Goal: Task Accomplishment & Management: Use online tool/utility

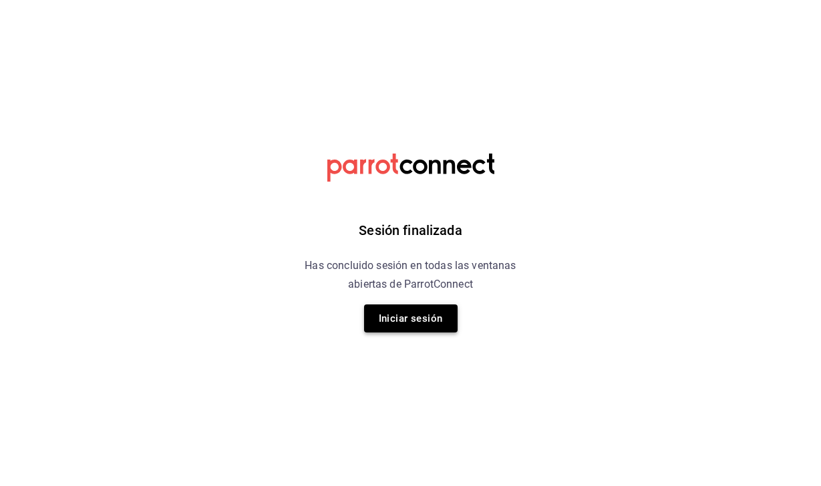
click at [404, 327] on button "Iniciar sesión" at bounding box center [411, 319] width 94 height 28
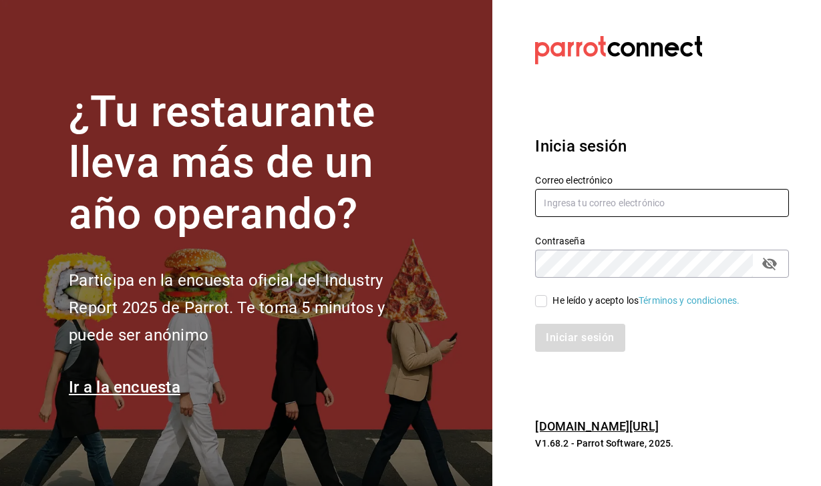
type input "[PERSON_NAME][EMAIL_ADDRESS][PERSON_NAME][DOMAIN_NAME]"
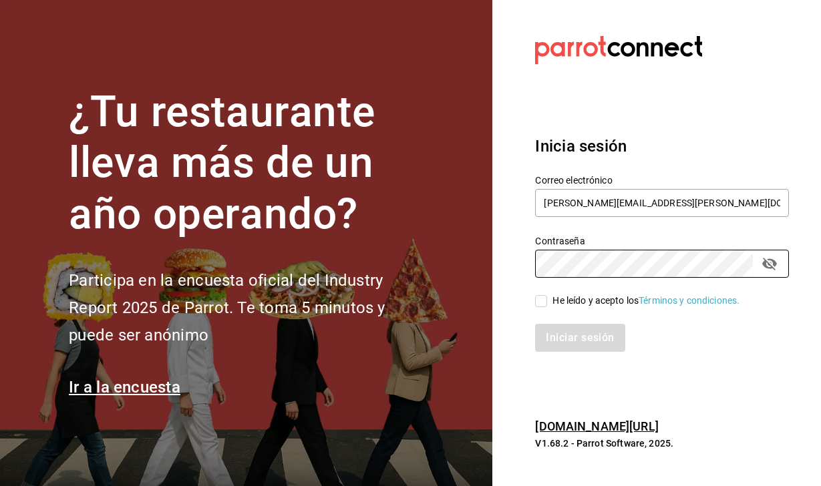
click at [542, 298] on input "He leído y acepto los Términos y condiciones." at bounding box center [541, 301] width 12 height 12
checkbox input "true"
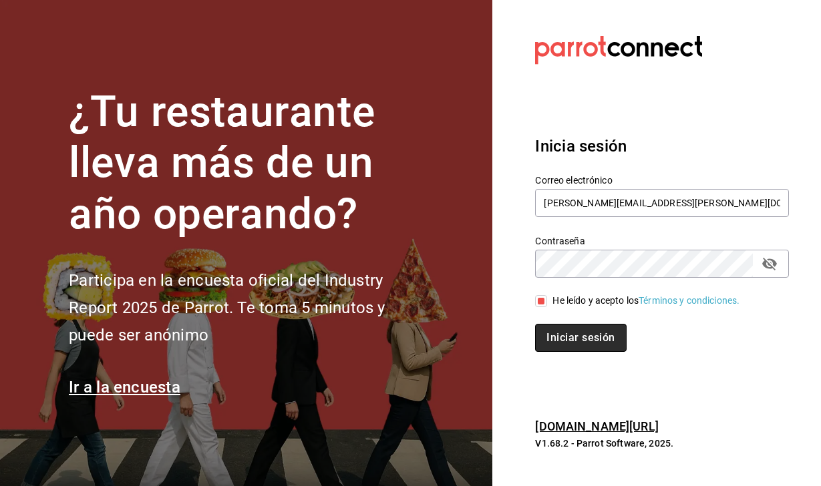
click at [582, 340] on button "Iniciar sesión" at bounding box center [580, 338] width 91 height 28
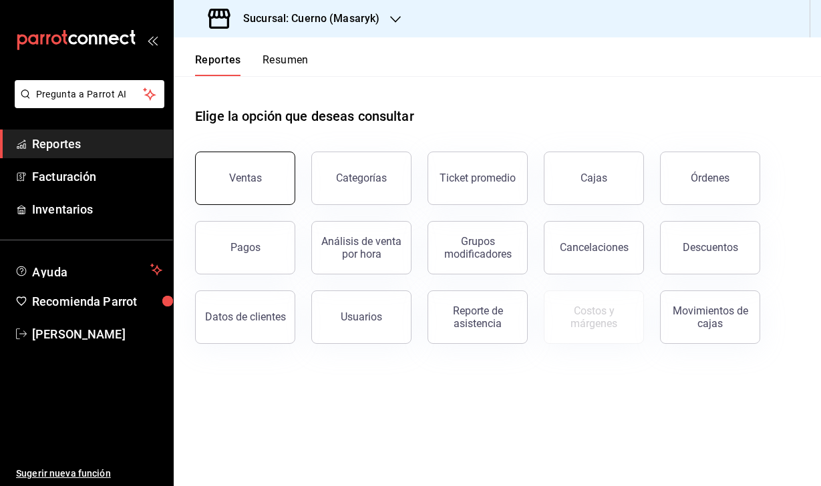
click at [257, 176] on div "Ventas" at bounding box center [245, 178] width 33 height 13
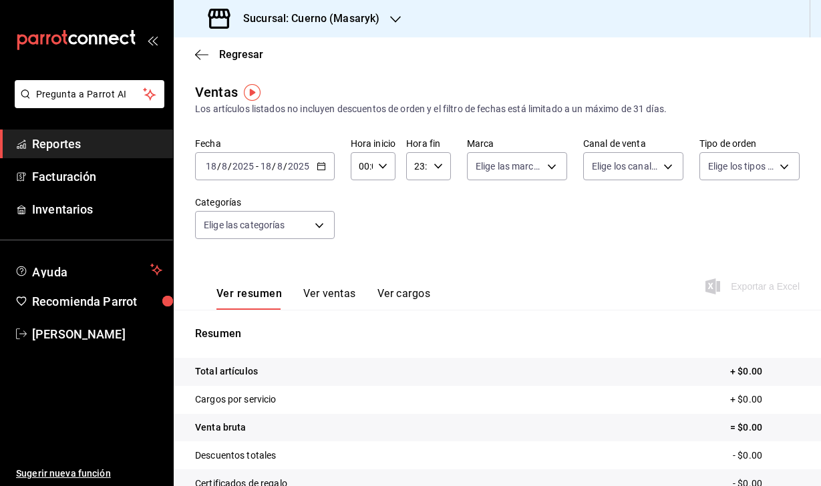
click at [369, 11] on h3 "Sucursal: Cuerno (Masaryk)" at bounding box center [305, 19] width 147 height 16
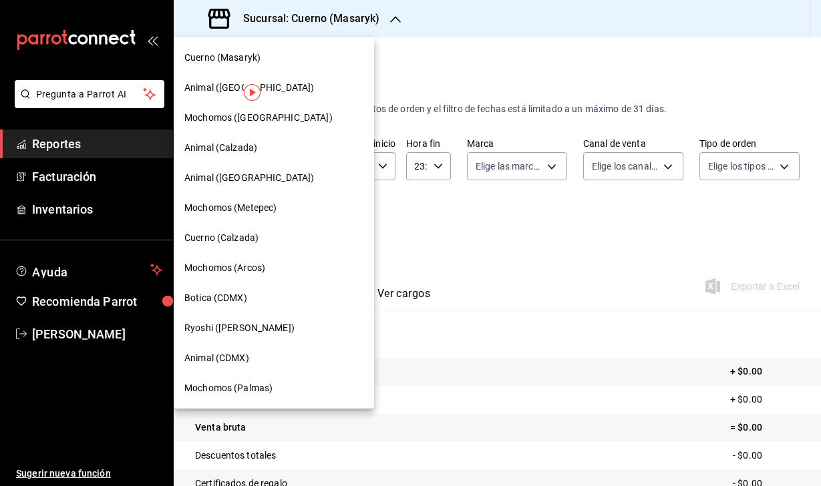
click at [236, 359] on span "Animal (CDMX)" at bounding box center [216, 358] width 65 height 14
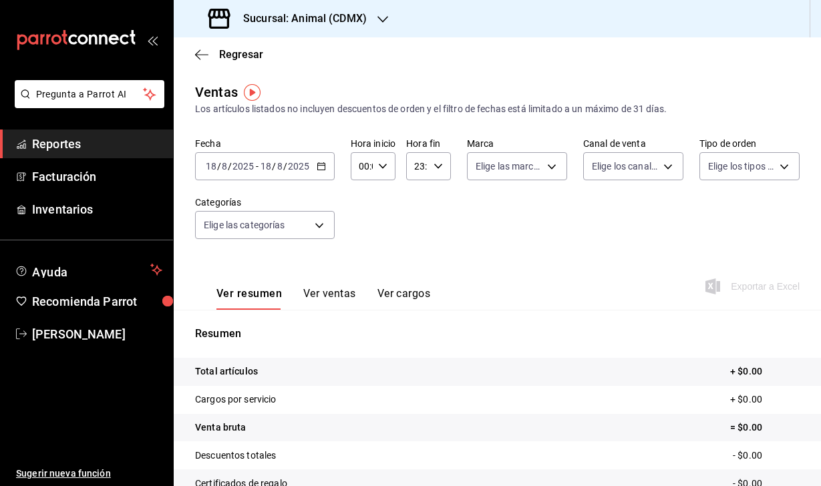
click at [224, 176] on div "2025-08-18 18 / 8 / 2025 - 2025-08-18 18 / 8 / 2025" at bounding box center [265, 166] width 140 height 28
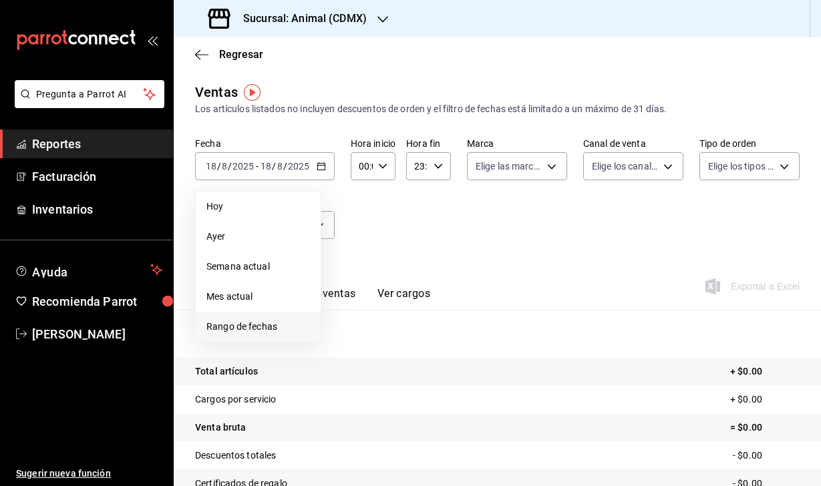
click at [250, 331] on span "Rango de fechas" at bounding box center [258, 327] width 104 height 14
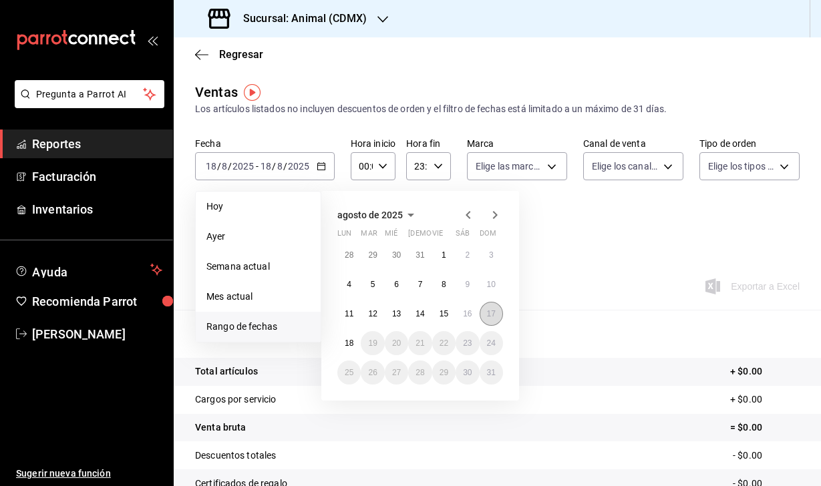
click at [491, 315] on abbr "17" at bounding box center [491, 313] width 9 height 9
click at [345, 340] on abbr "18" at bounding box center [349, 343] width 9 height 9
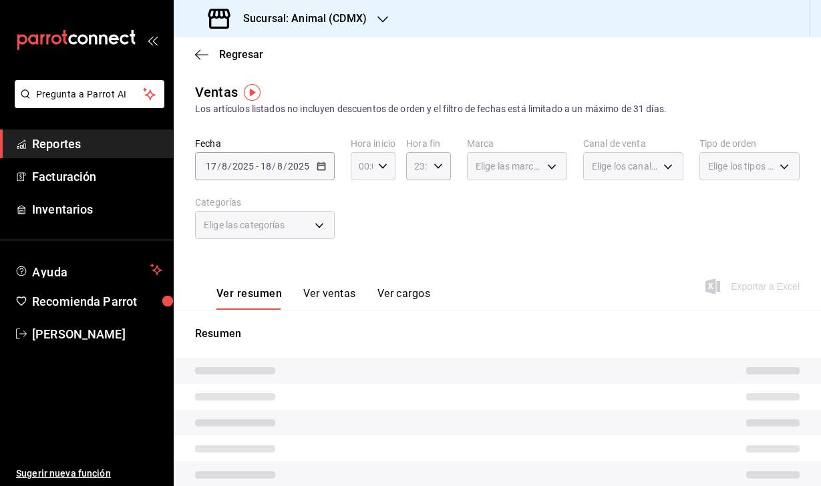
click at [381, 160] on div "00:00 Hora inicio" at bounding box center [373, 166] width 45 height 28
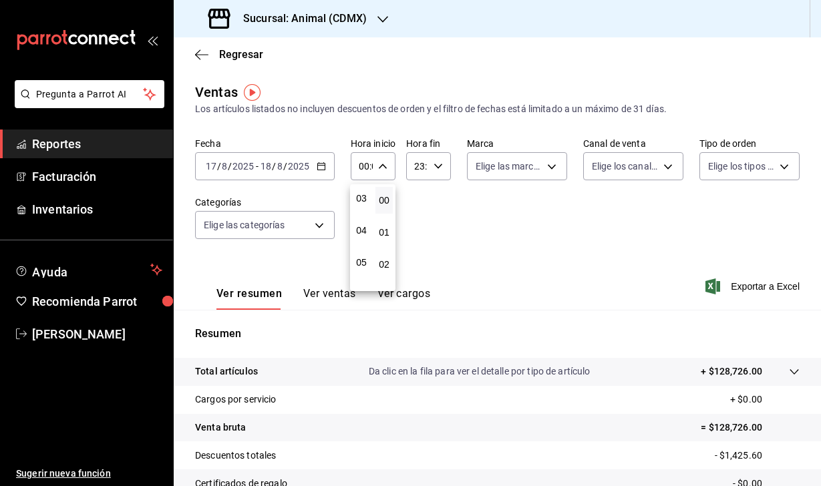
scroll to position [103, 0]
click at [289, 166] on div at bounding box center [410, 243] width 821 height 486
click at [267, 175] on div "2025-08-17 17 / 8 / 2025 - 2025-08-18 18 / 8 / 2025" at bounding box center [265, 166] width 140 height 28
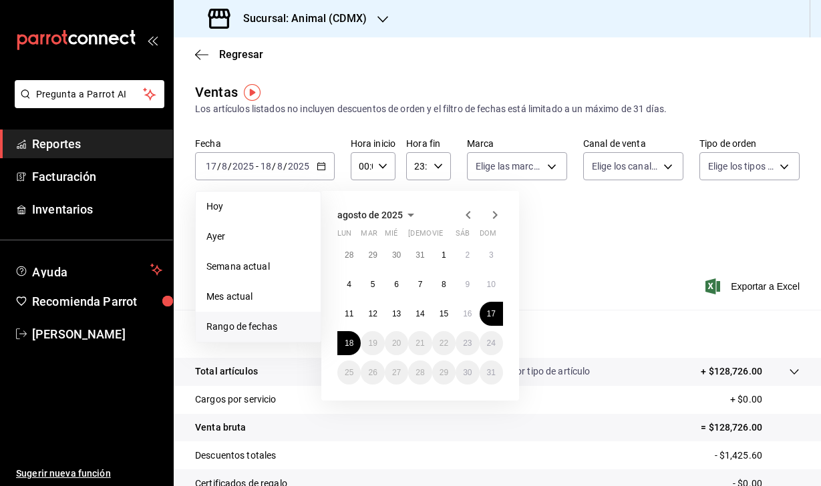
click at [468, 216] on icon "button" at bounding box center [468, 215] width 5 height 8
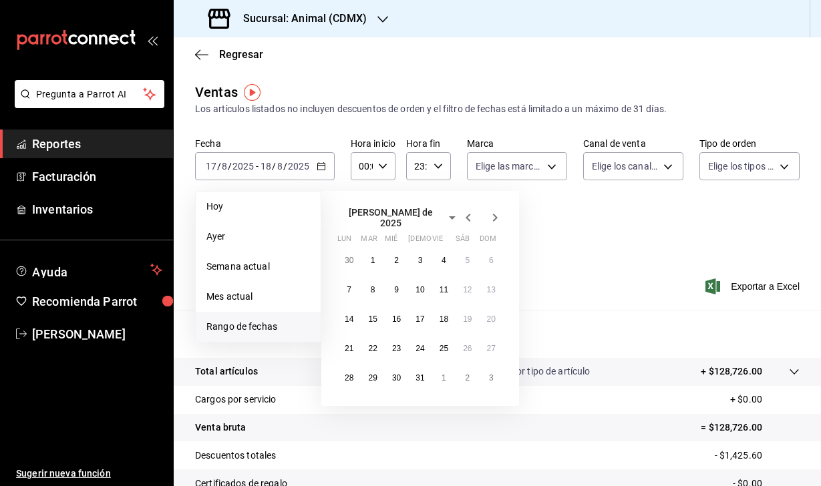
click at [468, 216] on icon "button" at bounding box center [468, 218] width 5 height 8
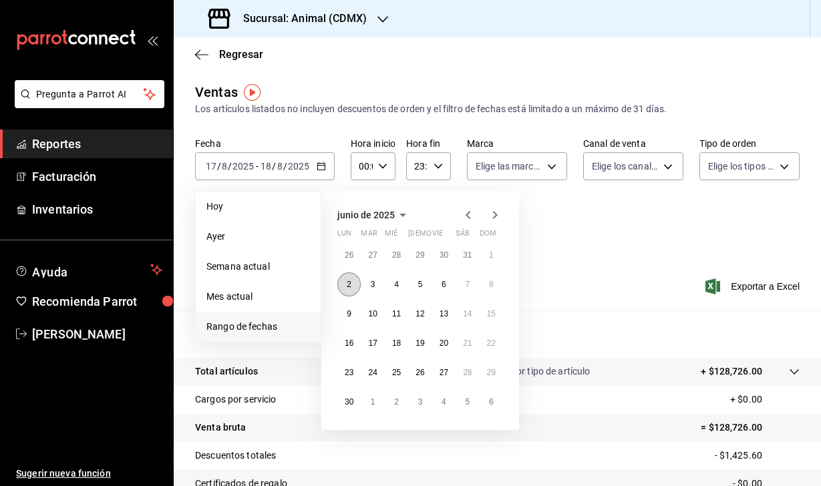
click at [345, 289] on button "2" at bounding box center [348, 285] width 23 height 24
click at [347, 316] on abbr "9" at bounding box center [349, 313] width 5 height 9
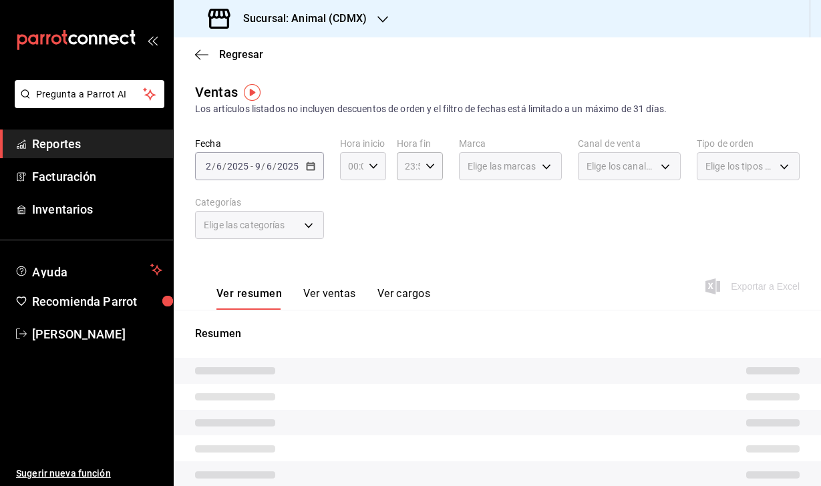
click at [377, 165] on icon "button" at bounding box center [373, 166] width 9 height 9
click at [350, 257] on span "04" at bounding box center [351, 255] width 2 height 11
type input "04:00"
click at [419, 171] on div at bounding box center [410, 243] width 821 height 486
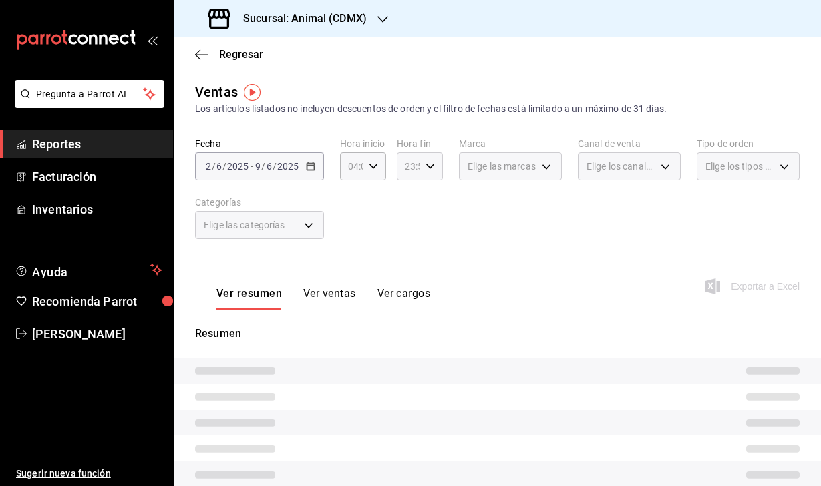
click at [428, 171] on div "23:59 Hora fin" at bounding box center [420, 166] width 46 height 28
click at [408, 229] on span "04" at bounding box center [408, 223] width 2 height 11
click at [433, 208] on button "00" at bounding box center [431, 200] width 18 height 27
type input "04:00"
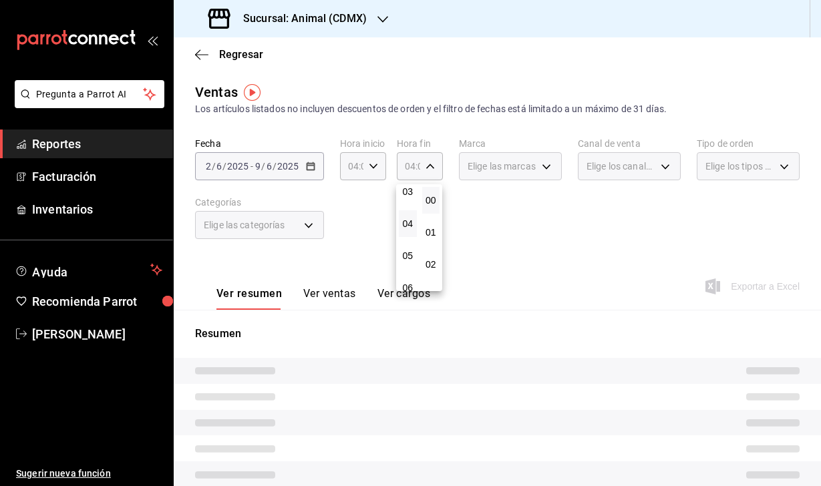
click at [566, 253] on div at bounding box center [410, 243] width 821 height 486
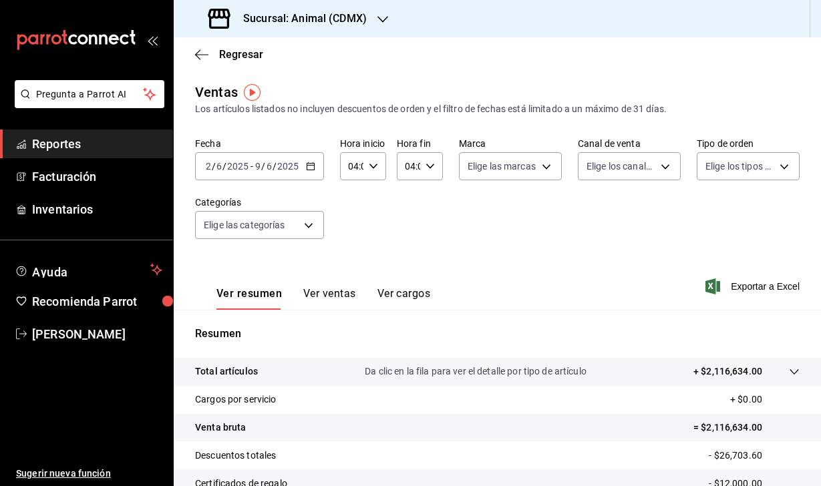
click at [347, 292] on button "Ver ventas" at bounding box center [329, 298] width 53 height 23
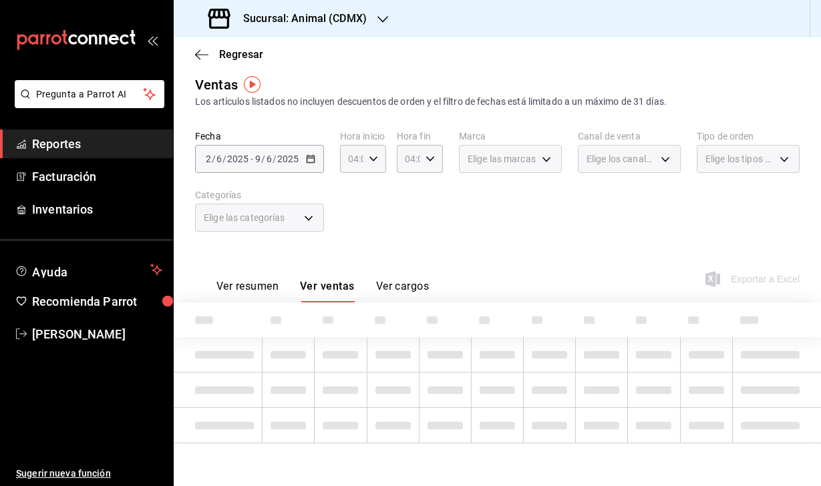
scroll to position [7, 0]
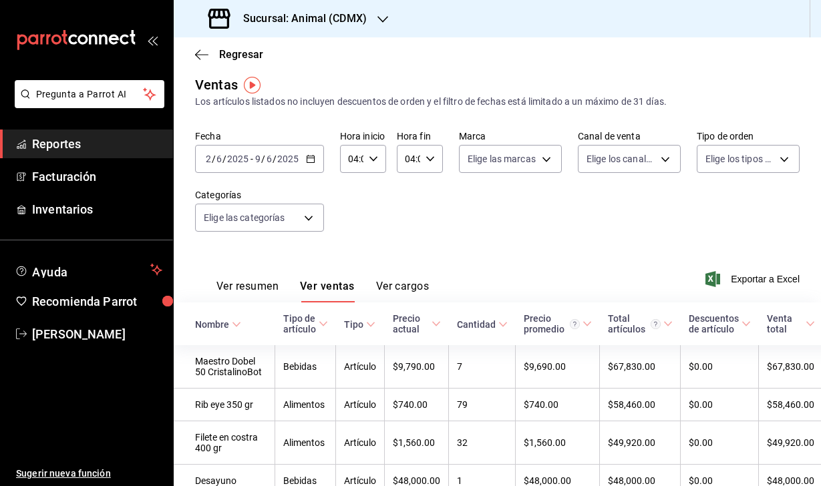
click at [250, 288] on button "Ver resumen" at bounding box center [247, 291] width 62 height 23
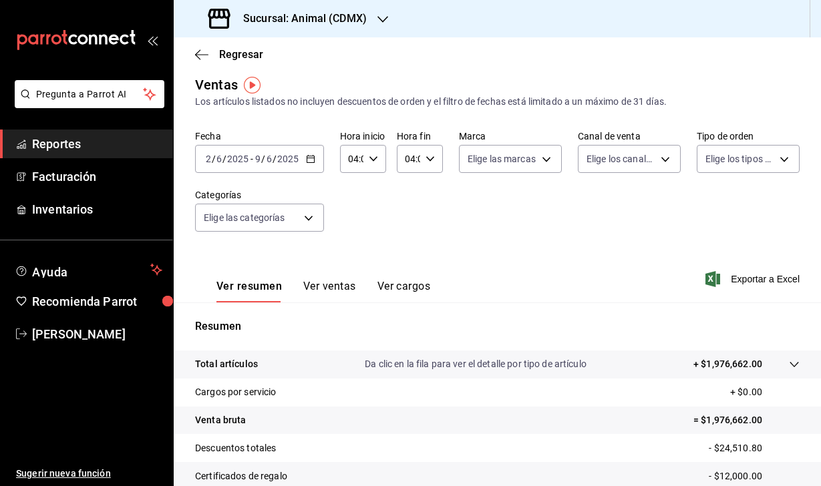
click at [715, 283] on icon "button" at bounding box center [712, 279] width 15 height 16
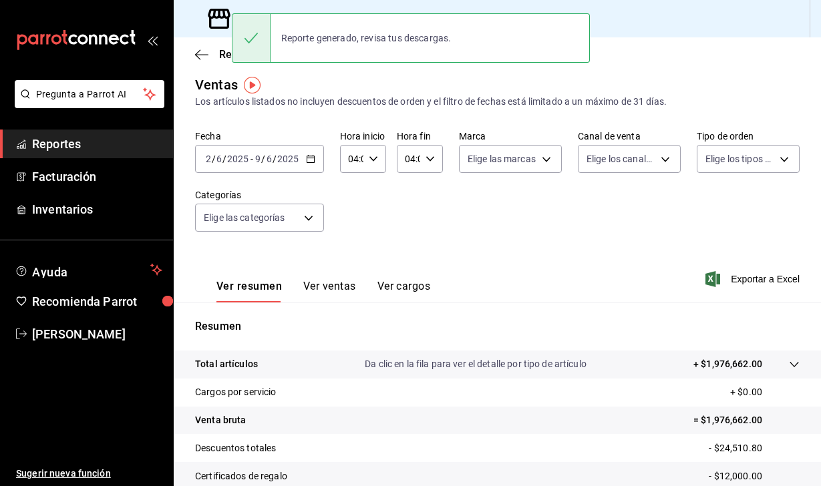
click at [222, 164] on div "2025-06-02 2 / 6 / 2025 - 2025-06-09 9 / 6 / 2025" at bounding box center [259, 159] width 129 height 28
click at [225, 160] on span "/" at bounding box center [224, 159] width 4 height 11
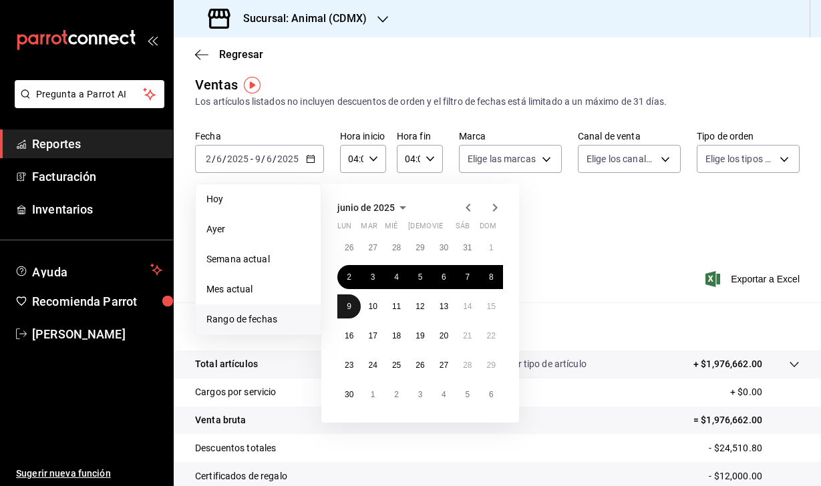
click at [351, 312] on button "9" at bounding box center [348, 307] width 23 height 24
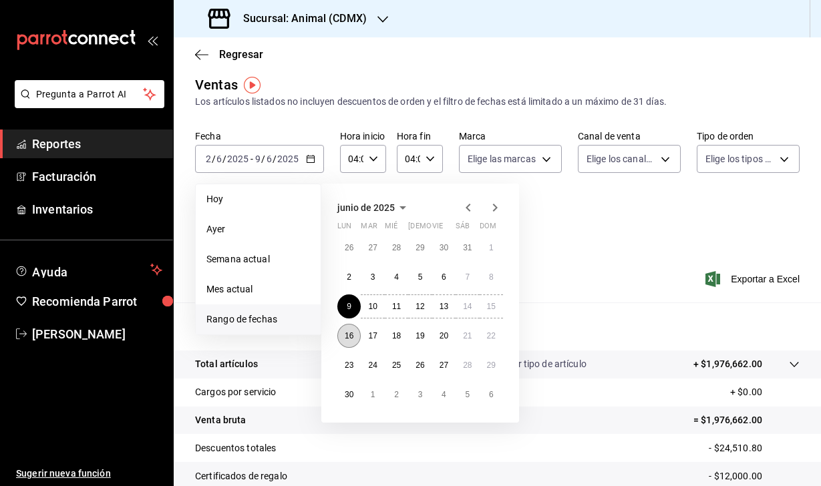
click at [351, 335] on abbr "16" at bounding box center [349, 335] width 9 height 9
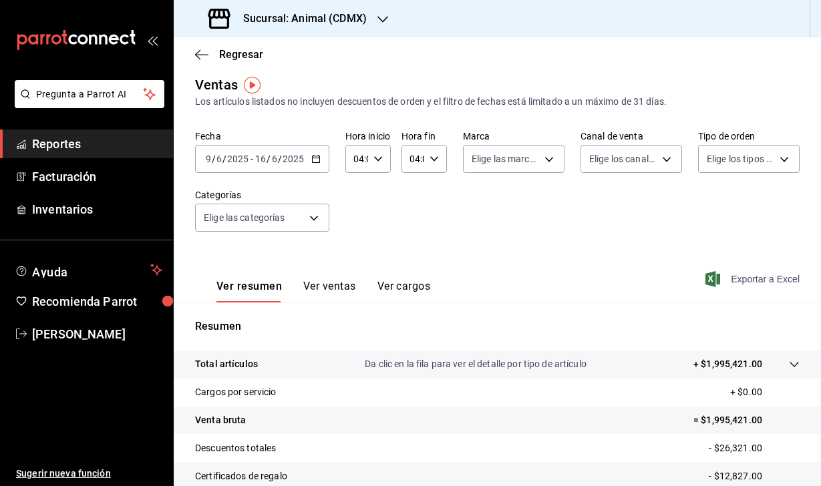
click at [710, 277] on icon "button" at bounding box center [712, 279] width 15 height 16
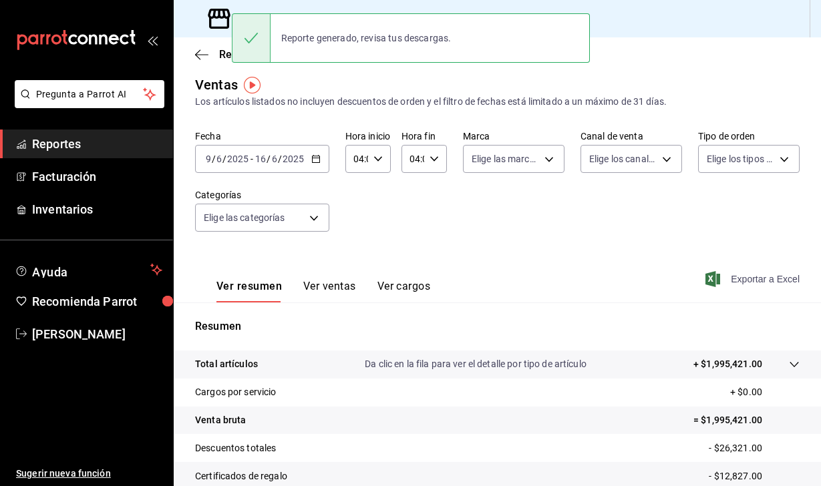
click at [222, 160] on input "6" at bounding box center [219, 159] width 7 height 11
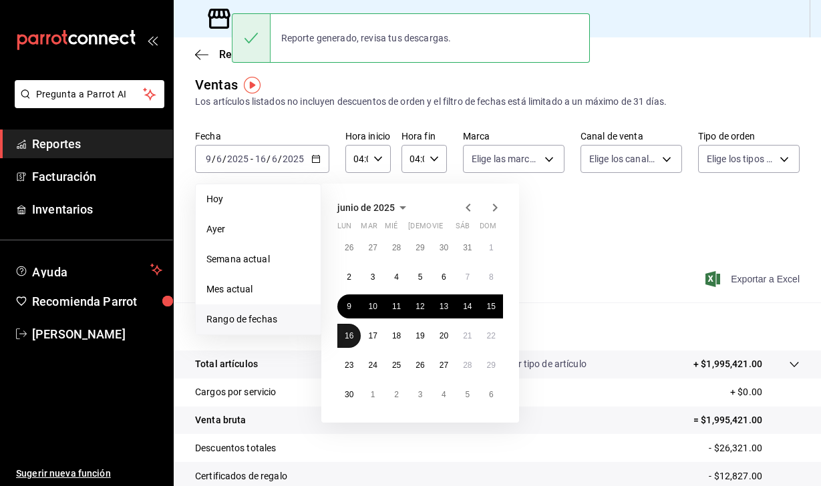
click at [349, 335] on abbr "16" at bounding box center [349, 335] width 9 height 9
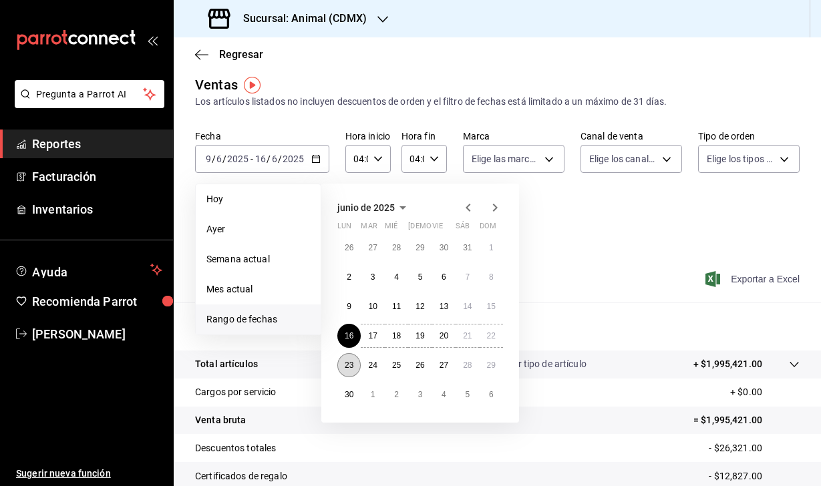
click at [349, 367] on abbr "23" at bounding box center [349, 365] width 9 height 9
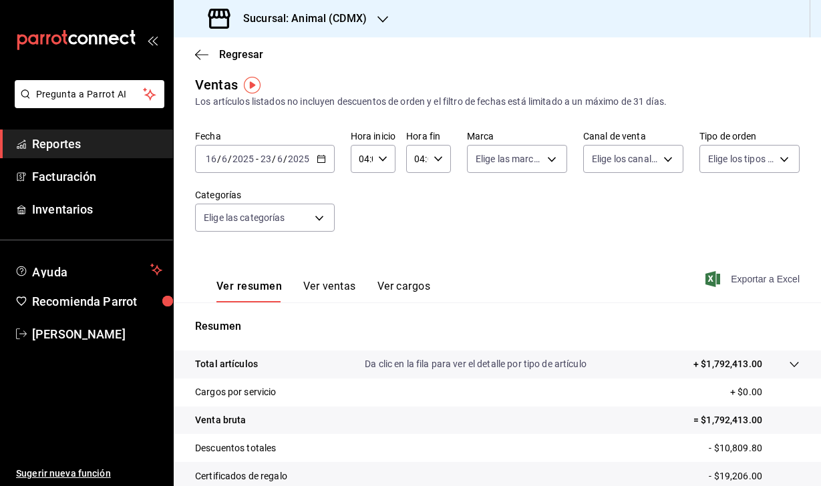
click at [714, 272] on icon "button" at bounding box center [712, 279] width 15 height 16
click at [223, 164] on input "6" at bounding box center [224, 159] width 7 height 11
click at [691, 191] on div "Fecha 2025-06-16 16 / 6 / 2025 - 2025-06-23 23 / 6 / 2025 Hora inicio 04:00 Hor…" at bounding box center [497, 189] width 605 height 118
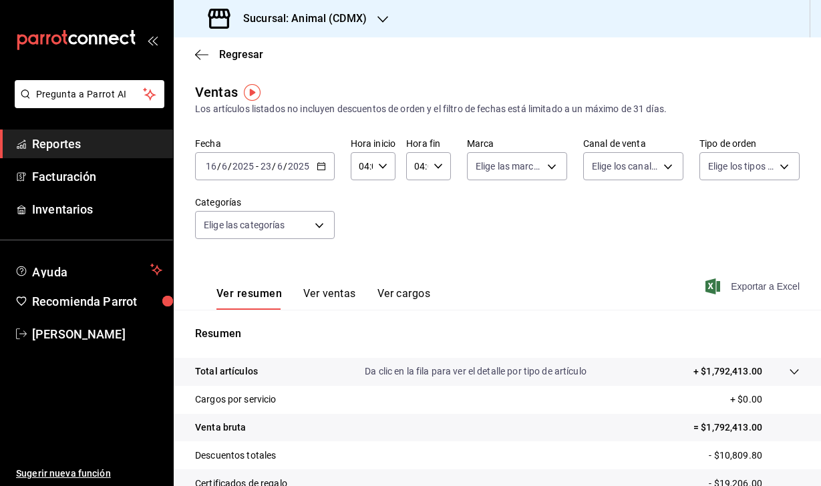
click at [235, 162] on input "2025" at bounding box center [243, 166] width 23 height 11
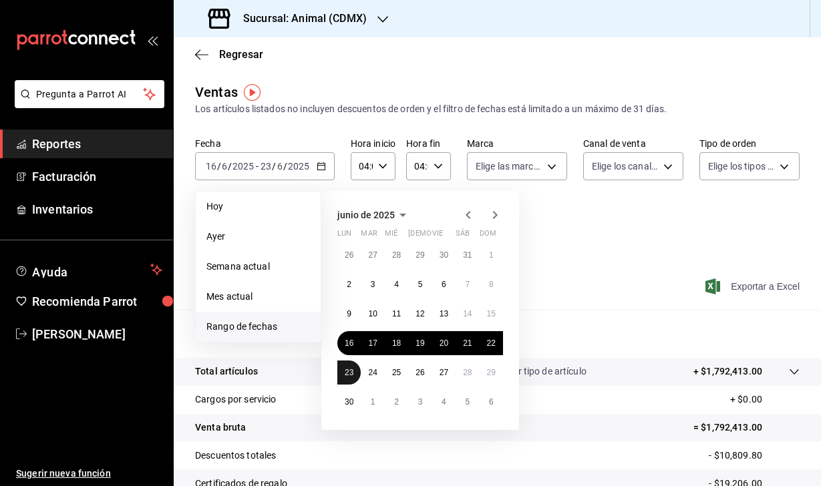
click at [346, 378] on button "23" at bounding box center [348, 373] width 23 height 24
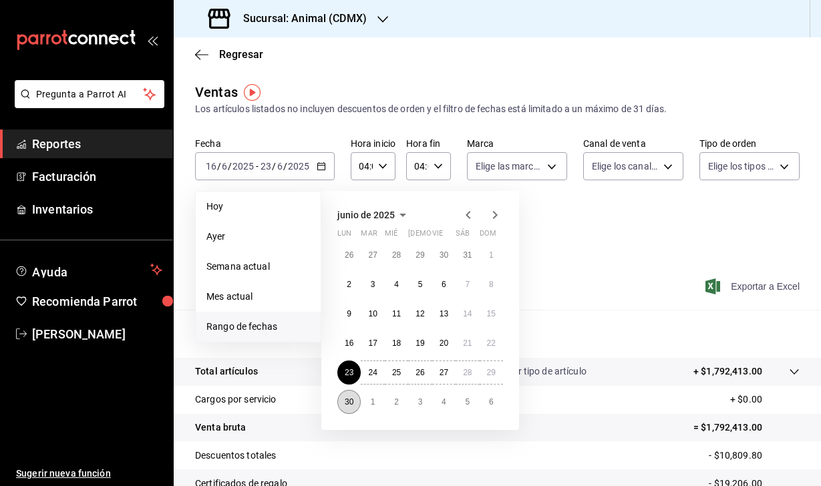
click at [346, 406] on abbr "30" at bounding box center [349, 401] width 9 height 9
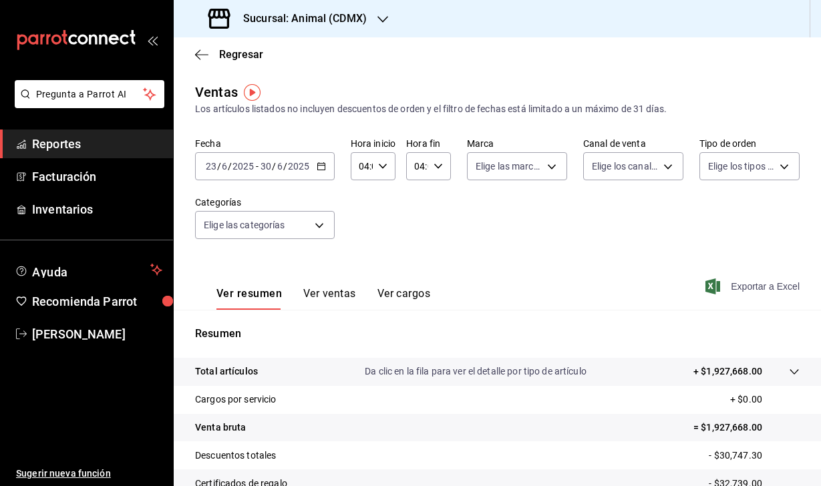
click at [712, 286] on icon "button" at bounding box center [712, 287] width 15 height 16
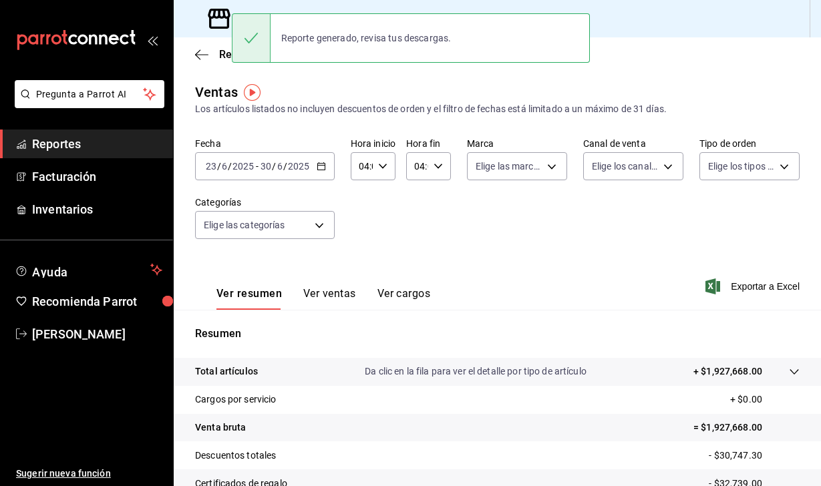
click at [332, 108] on div "Los artículos listados no incluyen descuentos de orden y el filtro de fechas es…" at bounding box center [497, 109] width 605 height 14
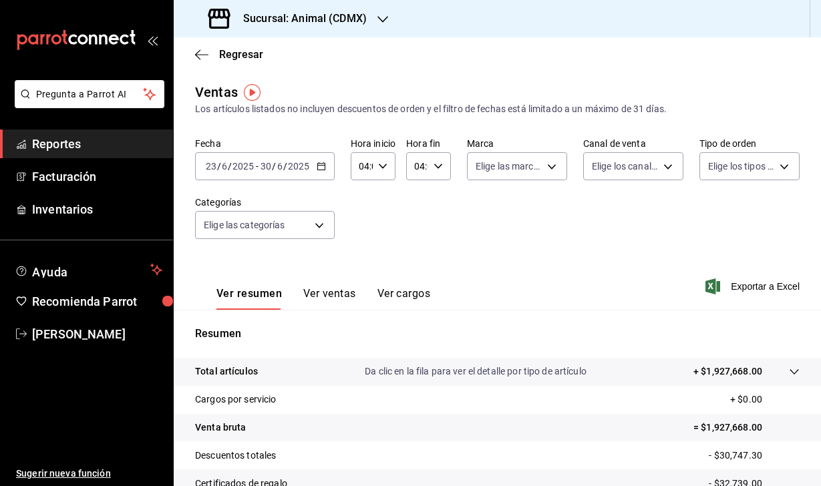
click at [234, 175] on div "2025-06-23 23 / 6 / 2025 - 2025-06-30 30 / 6 / 2025" at bounding box center [265, 166] width 140 height 28
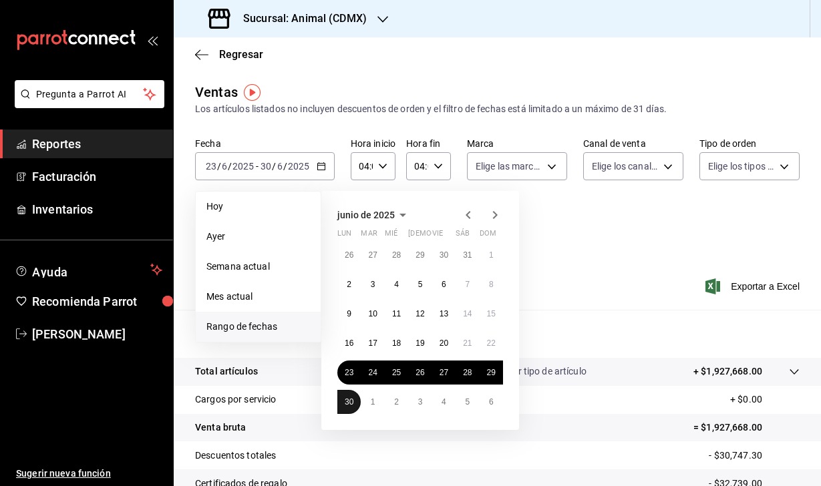
click at [349, 406] on abbr "30" at bounding box center [349, 401] width 9 height 9
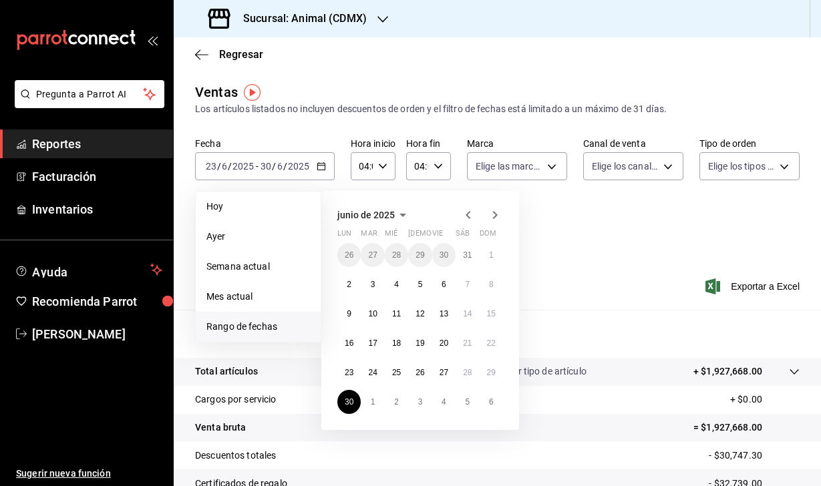
click at [494, 218] on icon "button" at bounding box center [495, 215] width 5 height 8
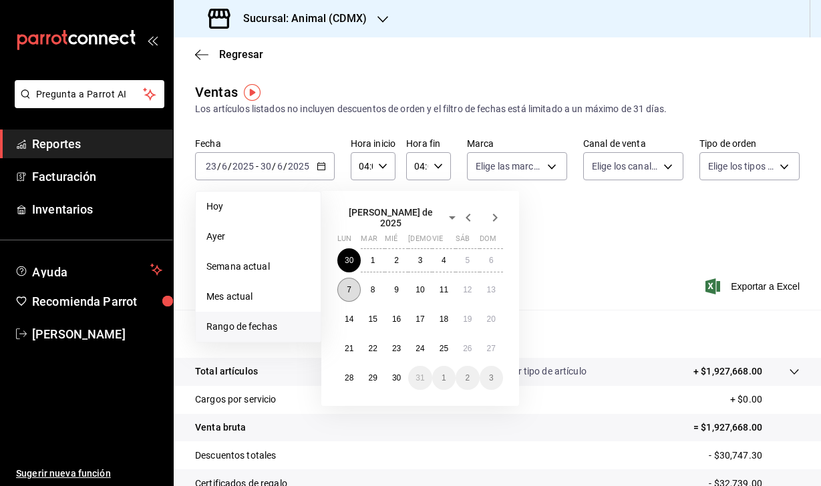
click at [347, 290] on button "7" at bounding box center [348, 290] width 23 height 24
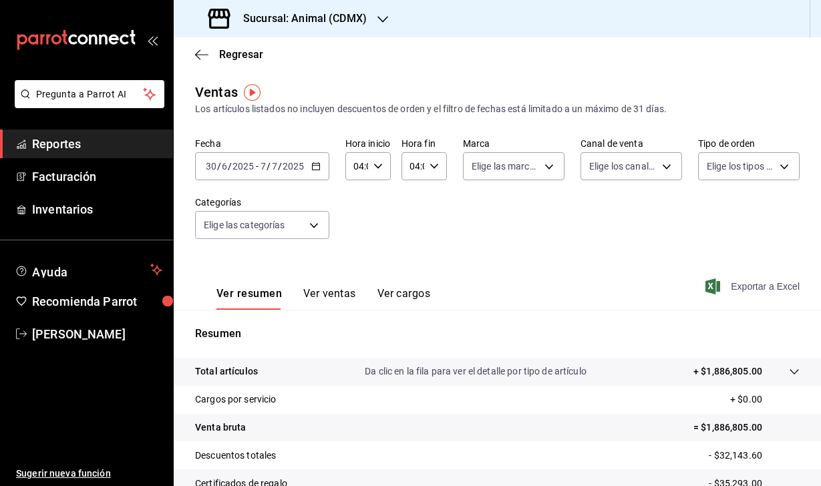
click at [713, 290] on icon "button" at bounding box center [712, 287] width 15 height 16
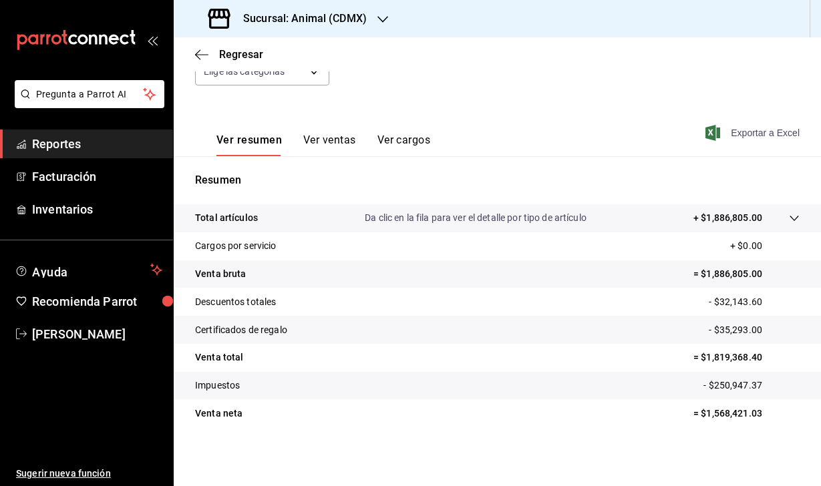
scroll to position [154, 0]
click at [438, 129] on div "Ver resumen Ver ventas Ver cargos Exportar a Excel" at bounding box center [497, 129] width 647 height 55
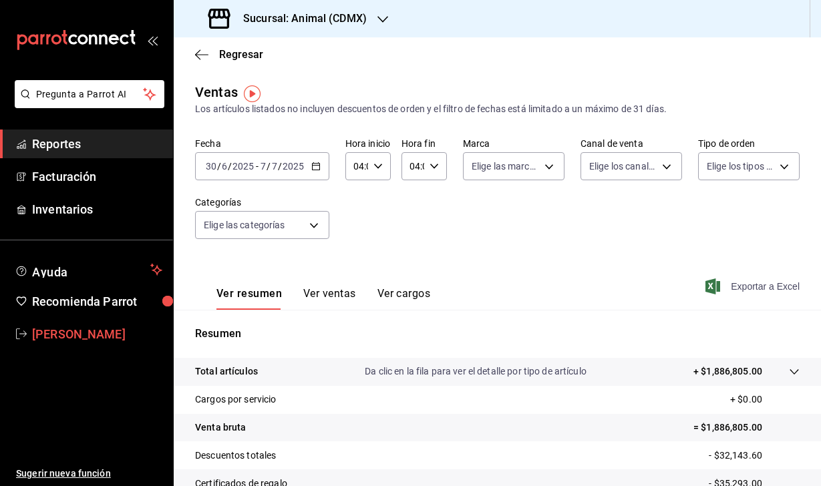
scroll to position [0, 0]
click at [230, 178] on div "2025-06-30 30 / 6 / 2025 - 2025-07-07 7 / 7 / 2025" at bounding box center [262, 166] width 134 height 28
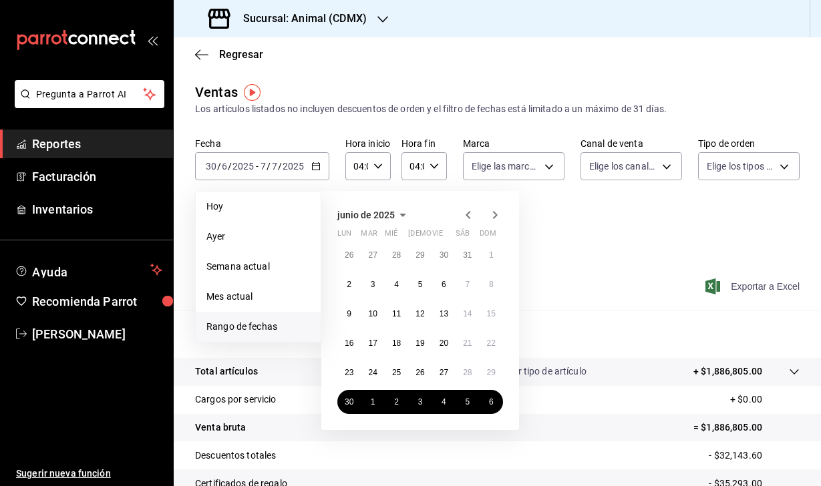
click at [491, 210] on icon "button" at bounding box center [495, 215] width 16 height 16
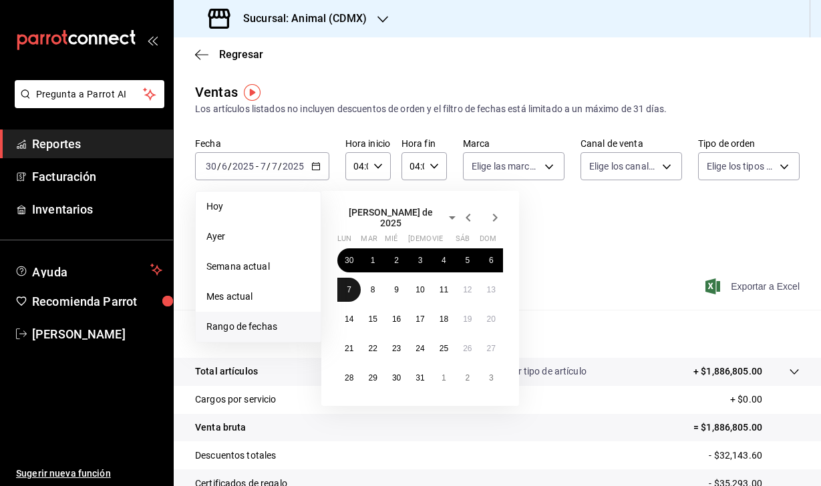
click at [345, 285] on button "7" at bounding box center [348, 290] width 23 height 24
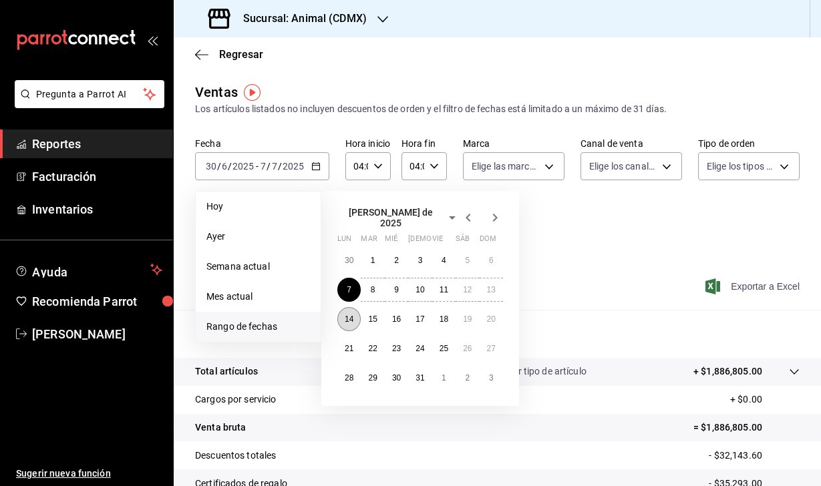
click at [345, 317] on abbr "14" at bounding box center [349, 319] width 9 height 9
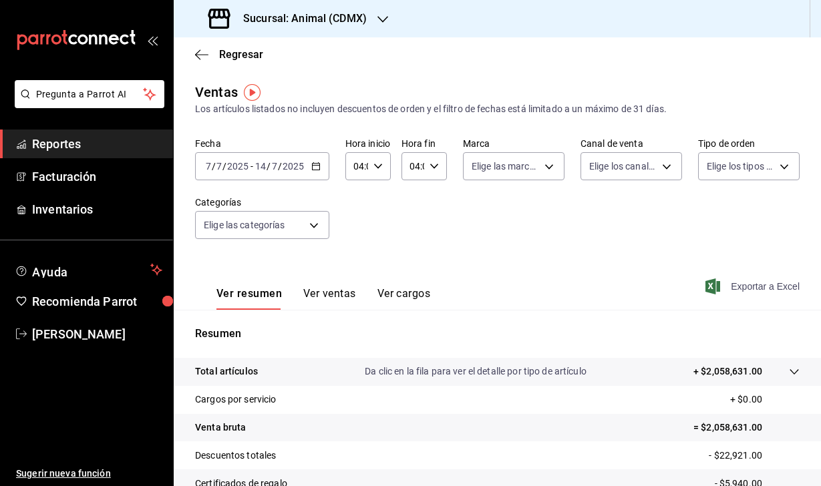
click at [715, 291] on icon "button" at bounding box center [712, 287] width 15 height 16
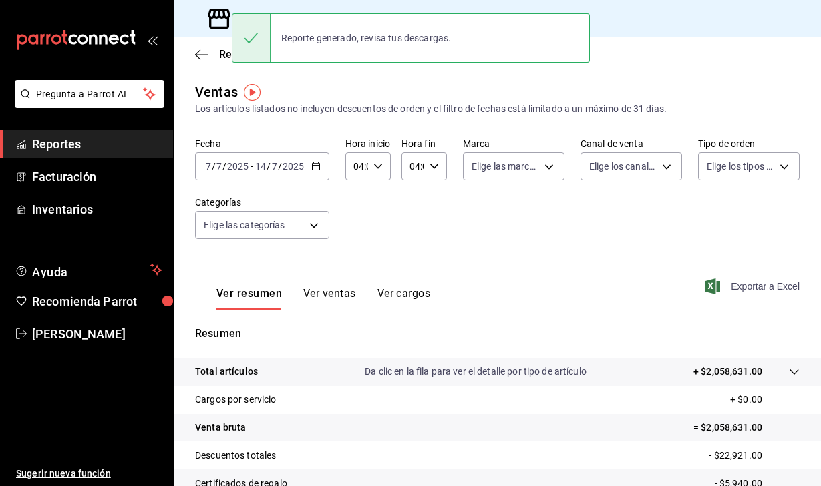
click at [269, 113] on div "Los artículos listados no incluyen descuentos de orden y el filtro de fechas es…" at bounding box center [497, 109] width 605 height 14
click at [215, 154] on div "2025-07-07 7 / 7 / 2025 - 2025-07-14 14 / 7 / 2025" at bounding box center [262, 166] width 134 height 28
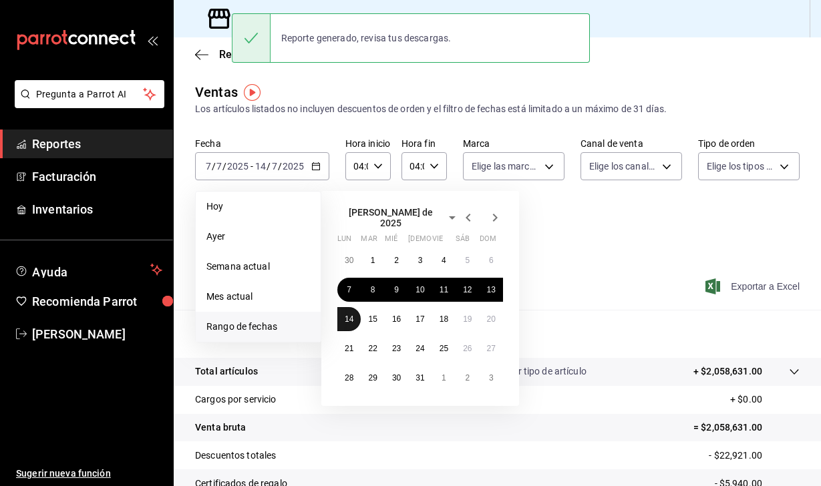
click at [345, 315] on abbr "14" at bounding box center [349, 319] width 9 height 9
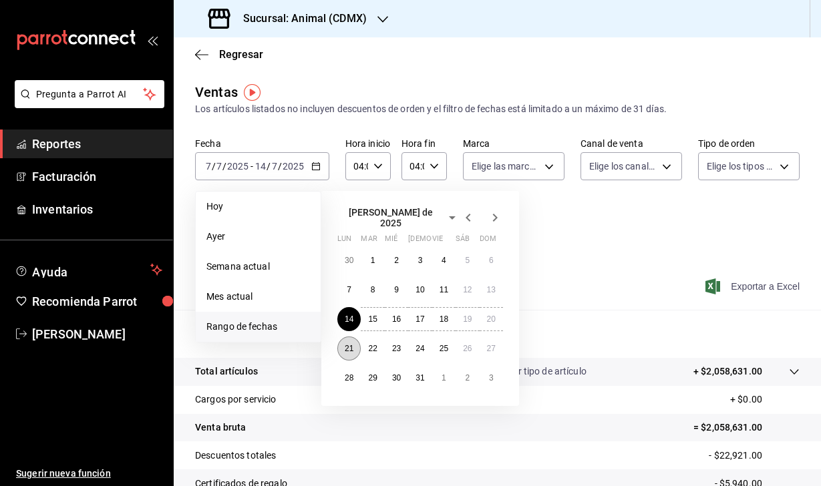
click at [347, 344] on abbr "21" at bounding box center [349, 348] width 9 height 9
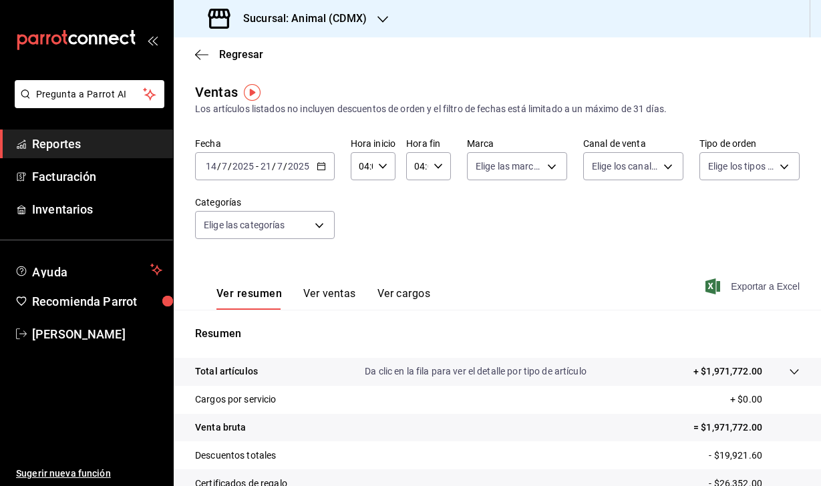
click at [709, 290] on icon "button" at bounding box center [712, 287] width 15 height 16
click at [216, 170] on input "14" at bounding box center [211, 166] width 12 height 11
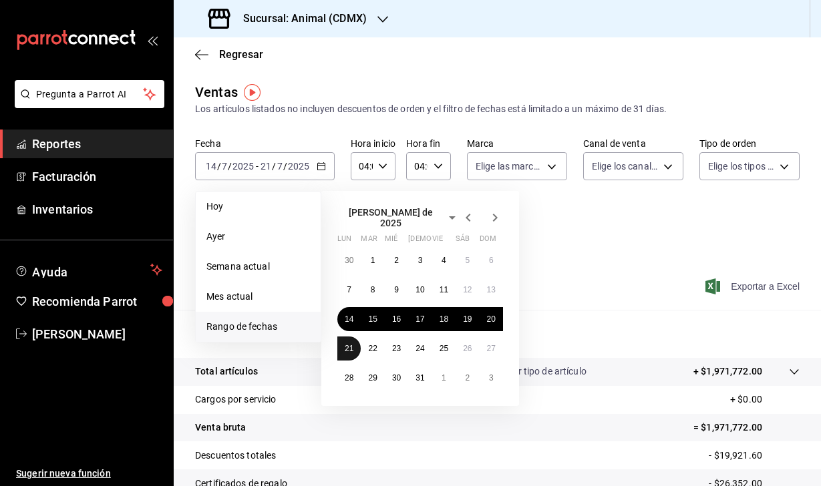
click at [343, 349] on button "21" at bounding box center [348, 349] width 23 height 24
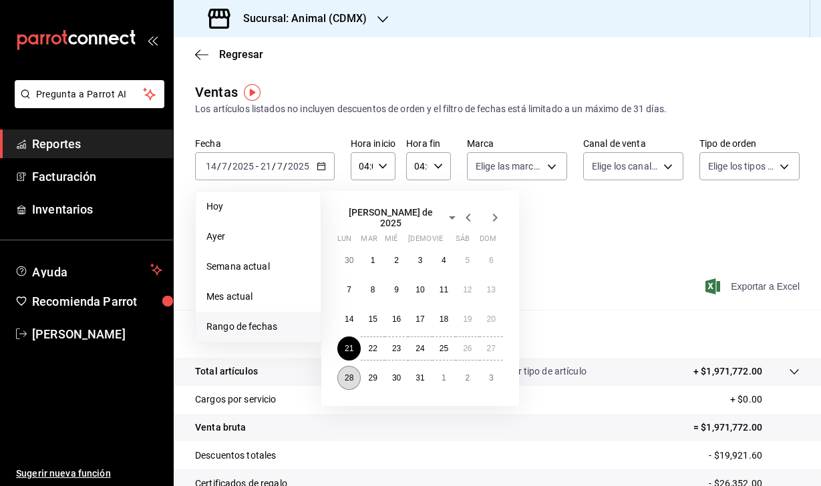
click at [347, 373] on abbr "28" at bounding box center [349, 377] width 9 height 9
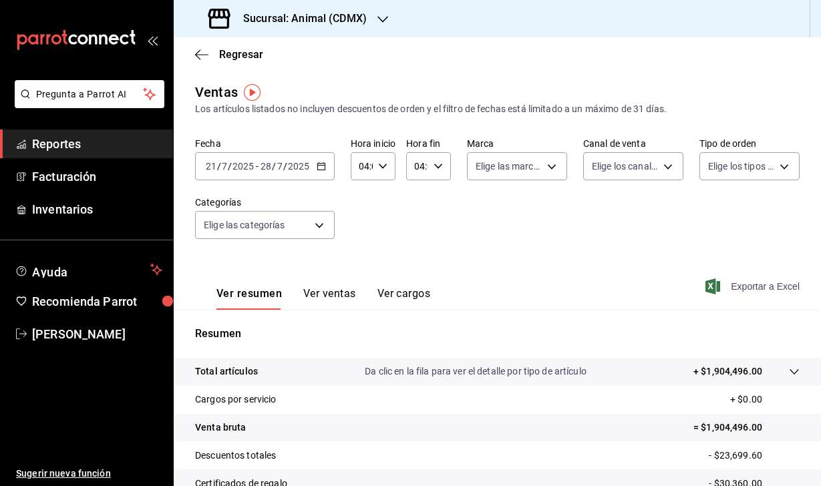
click at [707, 288] on icon "button" at bounding box center [712, 287] width 15 height 16
click at [230, 185] on div "Fecha 2025-07-21 21 / 7 / 2025 - 2025-07-28 28 / 7 / 2025 Hora inicio 04:00 Hor…" at bounding box center [497, 197] width 605 height 118
click at [224, 178] on div "2025-07-21 21 / 7 / 2025 - 2025-07-28 28 / 7 / 2025" at bounding box center [265, 166] width 140 height 28
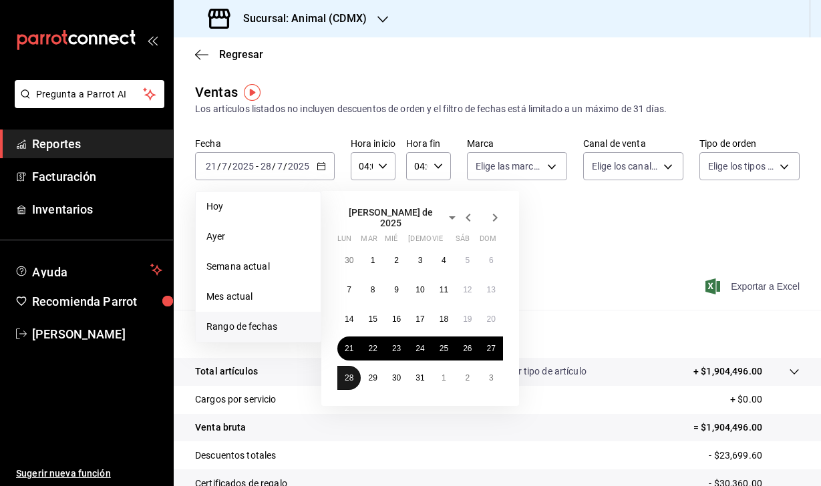
click at [343, 369] on button "28" at bounding box center [348, 378] width 23 height 24
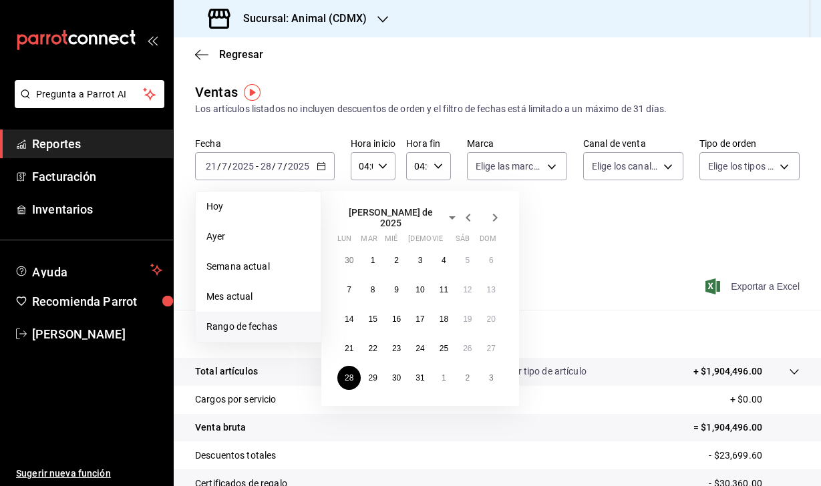
click at [494, 210] on icon "button" at bounding box center [495, 218] width 16 height 16
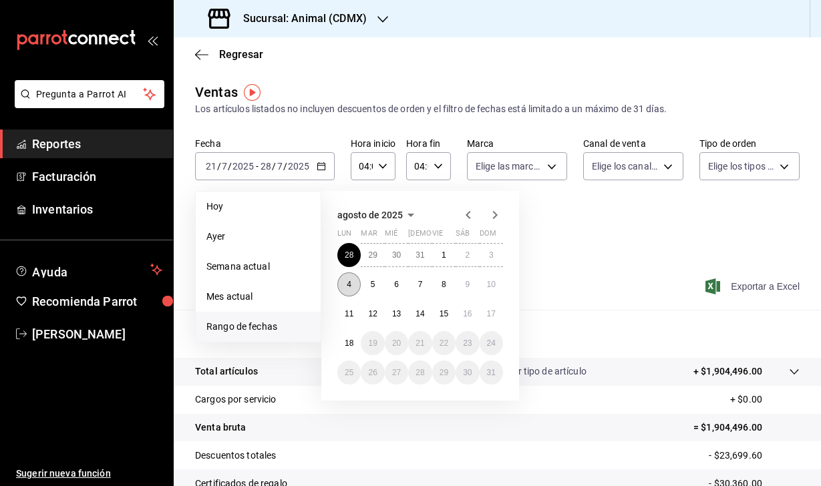
click at [347, 281] on abbr "4" at bounding box center [349, 284] width 5 height 9
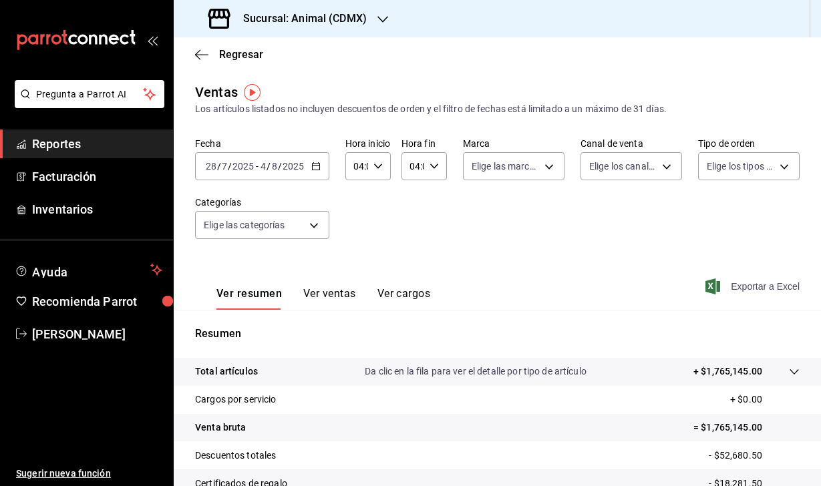
click at [711, 284] on icon "button" at bounding box center [712, 287] width 15 height 16
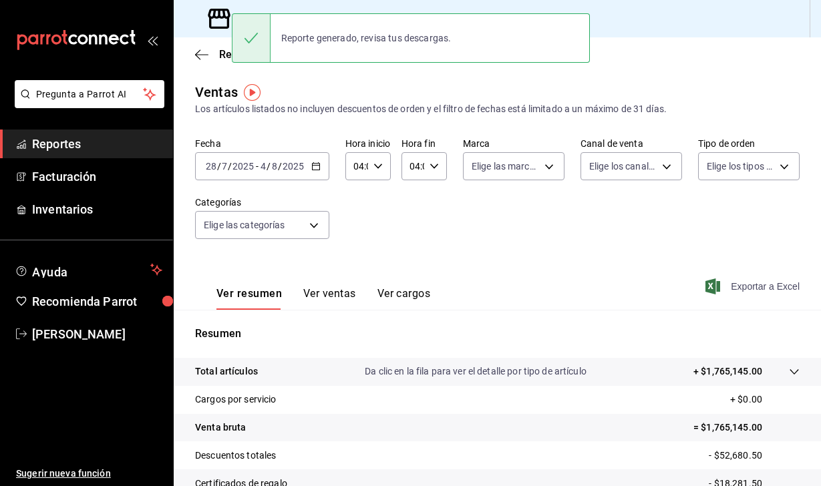
click at [572, 99] on div "Ventas Los artículos listados no incluyen descuentos de orden y el filtro de fe…" at bounding box center [497, 99] width 605 height 34
click at [228, 170] on span "/" at bounding box center [230, 166] width 4 height 11
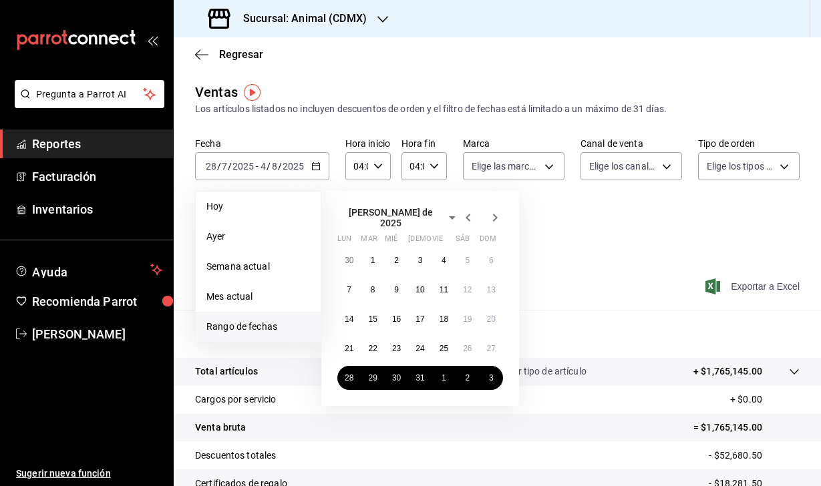
click at [497, 213] on icon "button" at bounding box center [495, 218] width 16 height 16
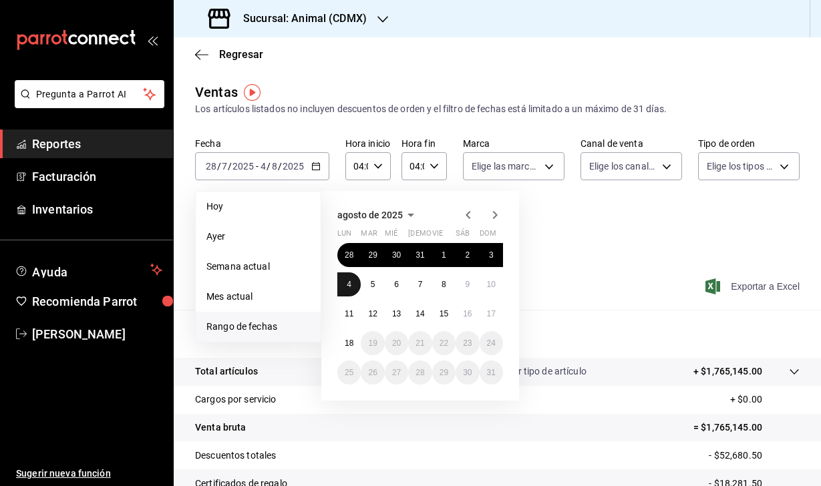
click at [348, 288] on abbr "4" at bounding box center [349, 284] width 5 height 9
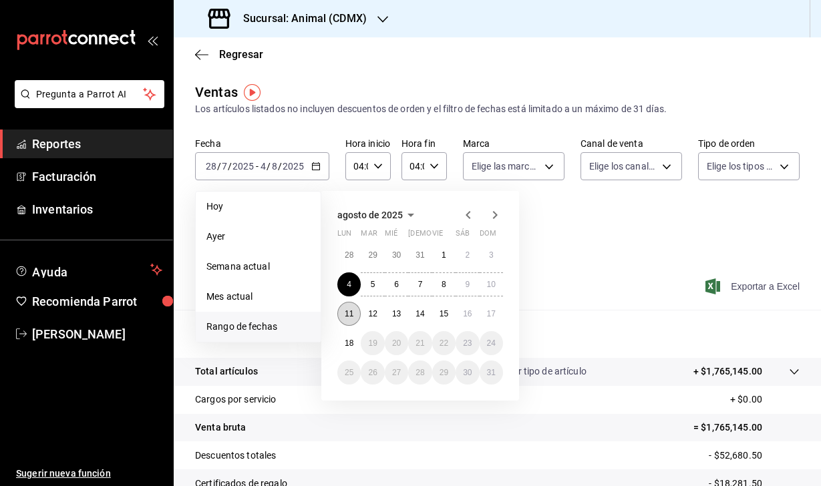
click at [348, 323] on button "11" at bounding box center [348, 314] width 23 height 24
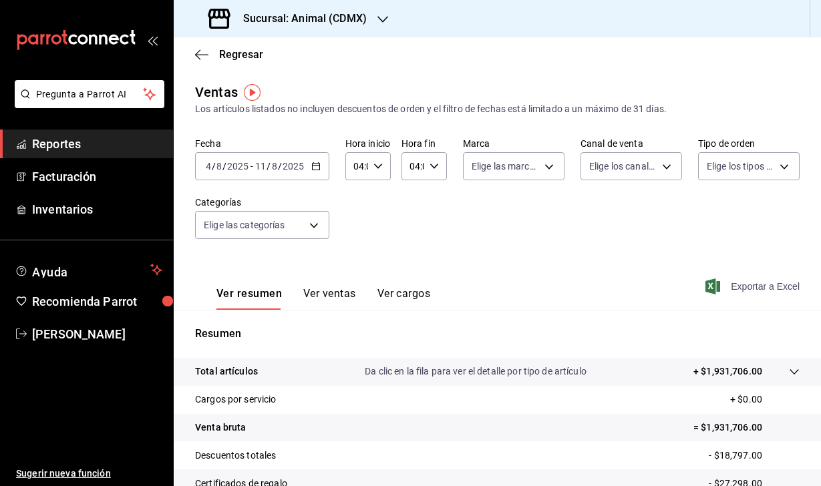
click at [715, 283] on icon "button" at bounding box center [712, 287] width 15 height 16
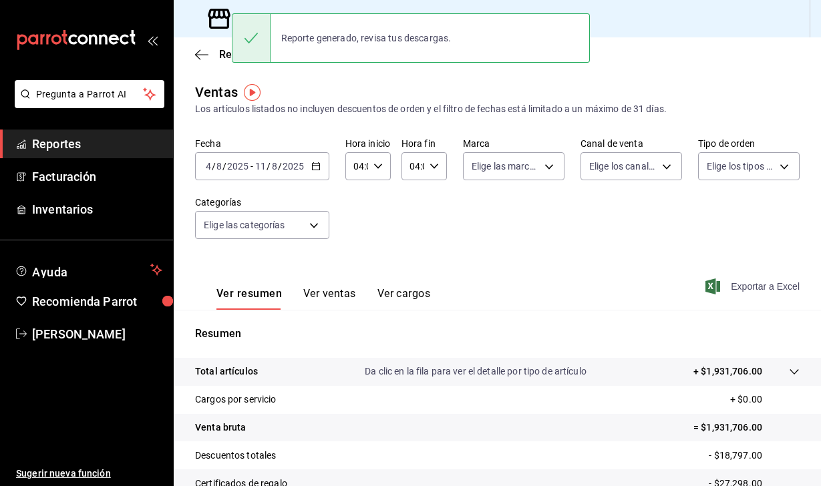
click at [243, 176] on div "2025-08-04 4 / 8 / 2025 - 2025-08-11 11 / 8 / 2025" at bounding box center [262, 166] width 134 height 28
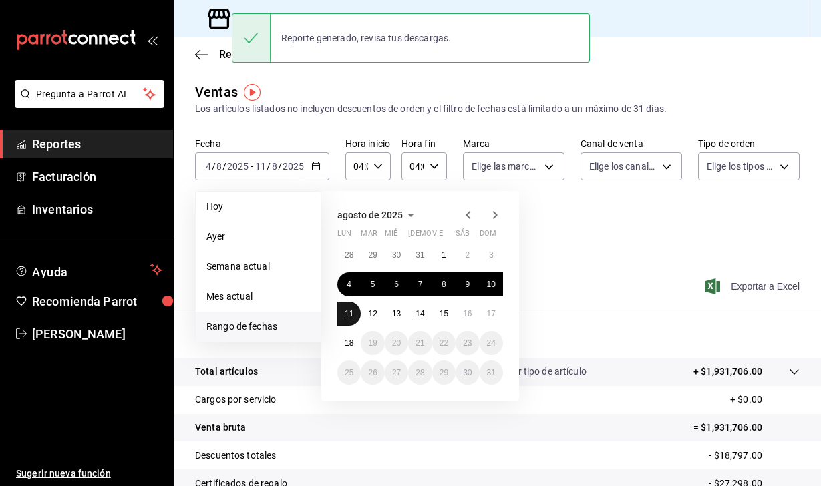
click at [351, 315] on abbr "11" at bounding box center [349, 313] width 9 height 9
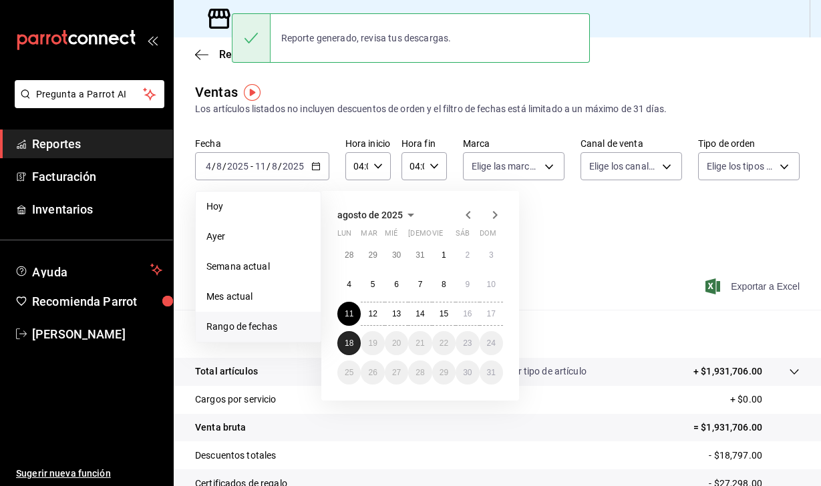
click at [351, 344] on abbr "18" at bounding box center [349, 343] width 9 height 9
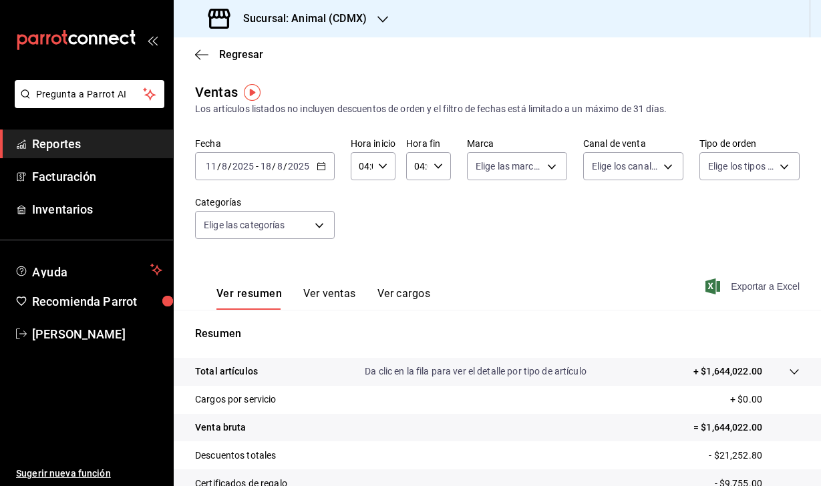
click at [721, 293] on span "Exportar a Excel" at bounding box center [754, 287] width 92 height 16
click at [290, 12] on h3 "Sucursal: Animal (CDMX)" at bounding box center [299, 19] width 134 height 16
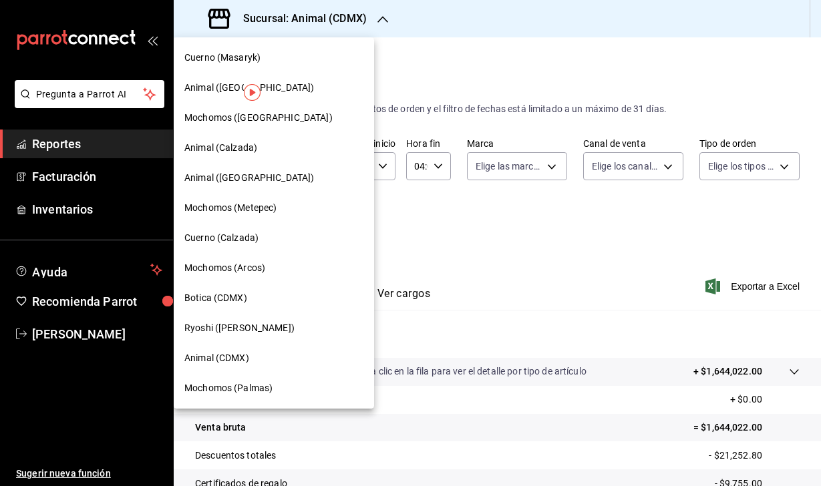
click at [220, 86] on span "Animal (St Regis)" at bounding box center [249, 88] width 130 height 14
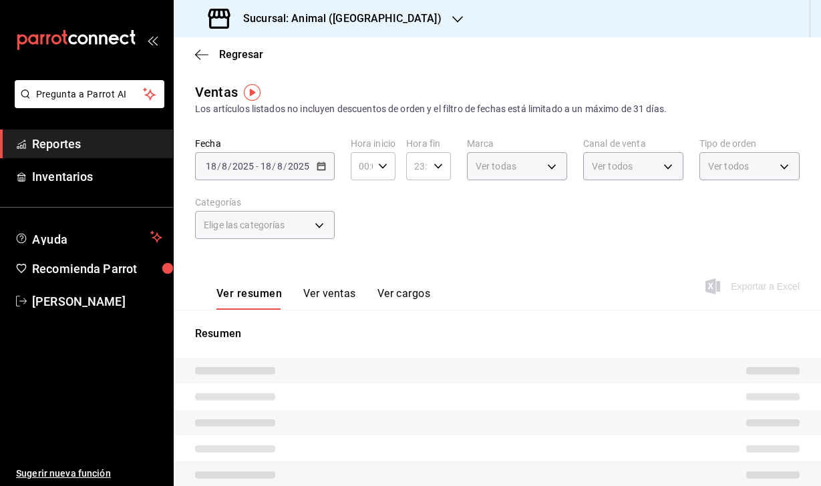
type input "04:00"
click at [218, 174] on div "2025-08-11 11 / 8 / 2025 - 2025-08-18 18 / 8 / 2025" at bounding box center [265, 166] width 140 height 28
click at [257, 167] on span "-" at bounding box center [257, 166] width 3 height 11
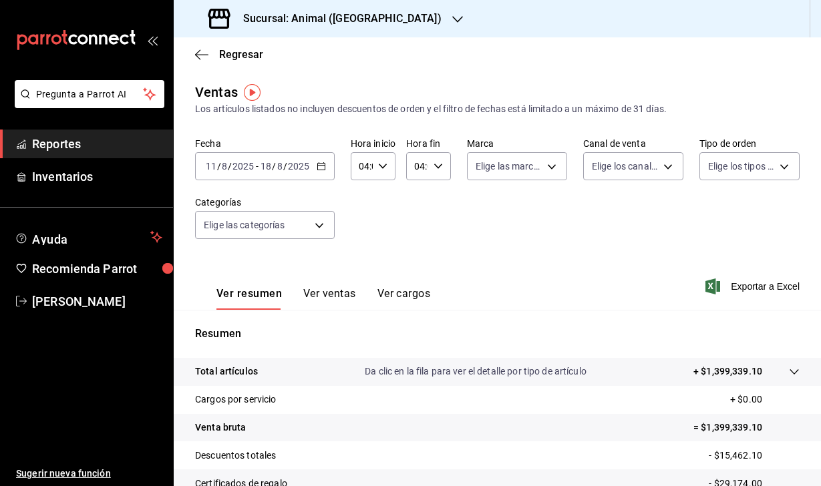
click at [257, 167] on span "-" at bounding box center [257, 166] width 3 height 11
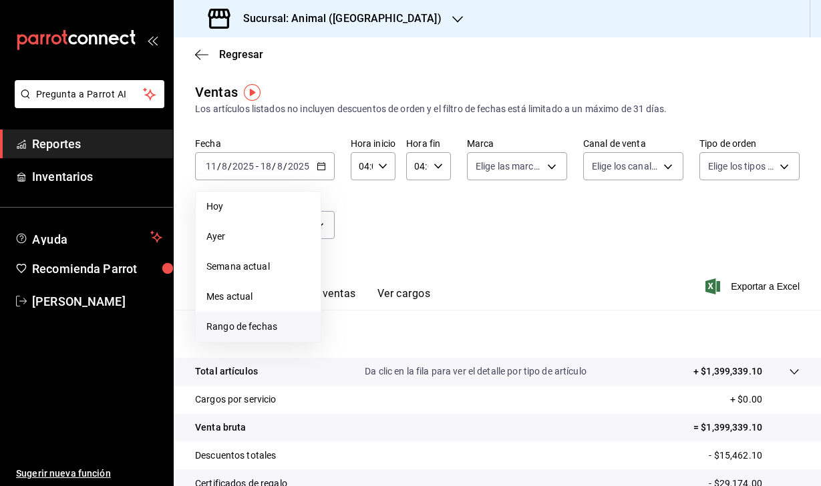
click at [274, 330] on span "Rango de fechas" at bounding box center [258, 327] width 104 height 14
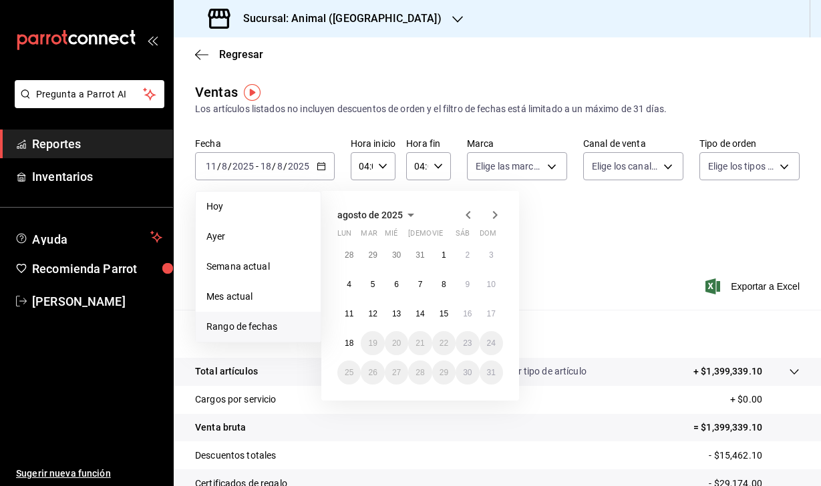
click at [470, 215] on icon "button" at bounding box center [468, 215] width 16 height 16
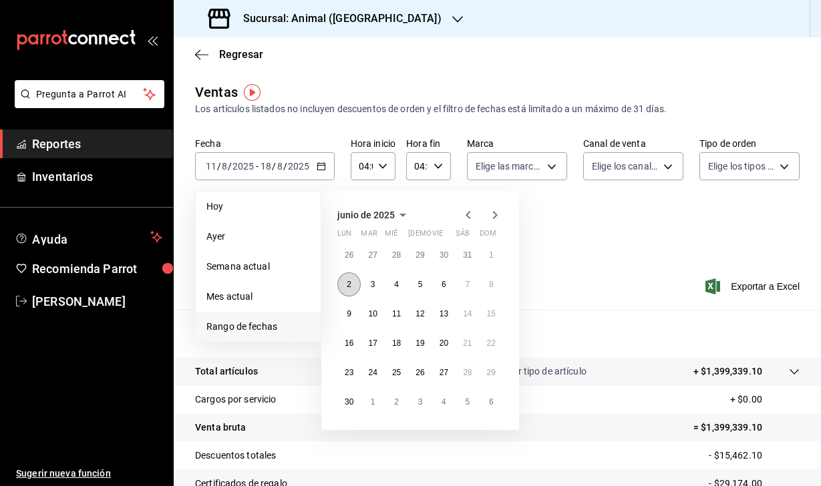
click at [341, 280] on button "2" at bounding box center [348, 285] width 23 height 24
click at [346, 321] on button "9" at bounding box center [348, 314] width 23 height 24
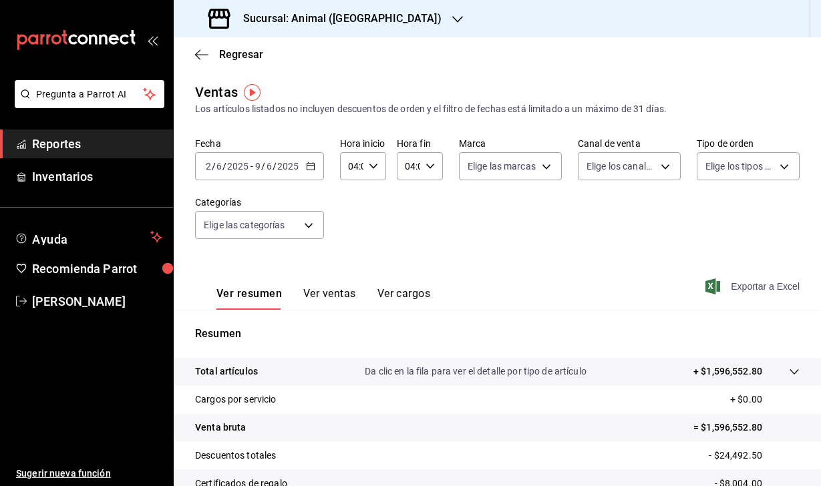
click at [715, 286] on icon "button" at bounding box center [712, 287] width 15 height 16
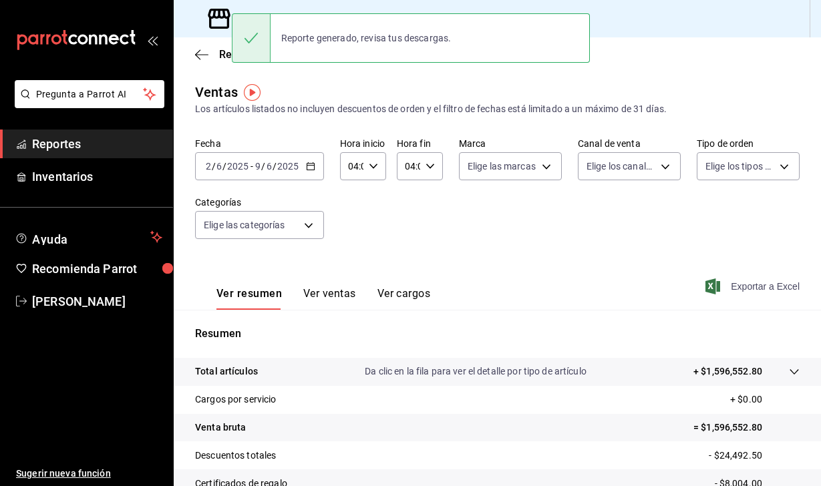
click at [224, 157] on div "2025-06-02 2 / 6 / 2025 - 2025-06-09 9 / 6 / 2025" at bounding box center [259, 166] width 129 height 28
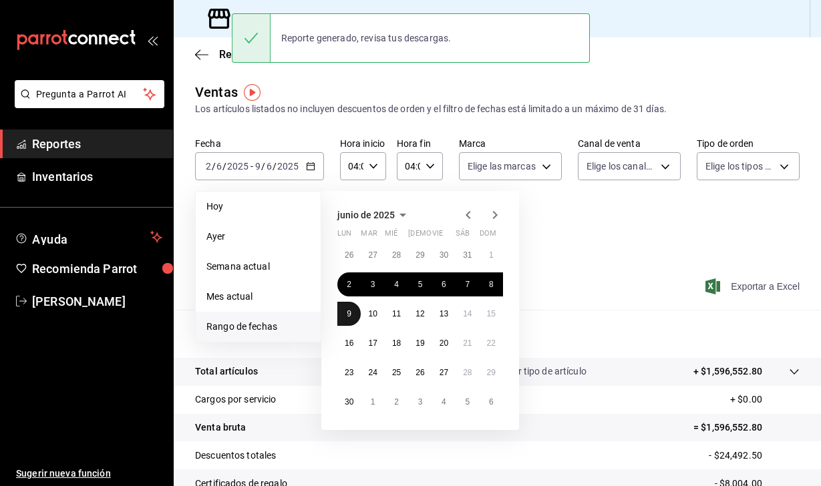
click at [349, 312] on abbr "9" at bounding box center [349, 313] width 5 height 9
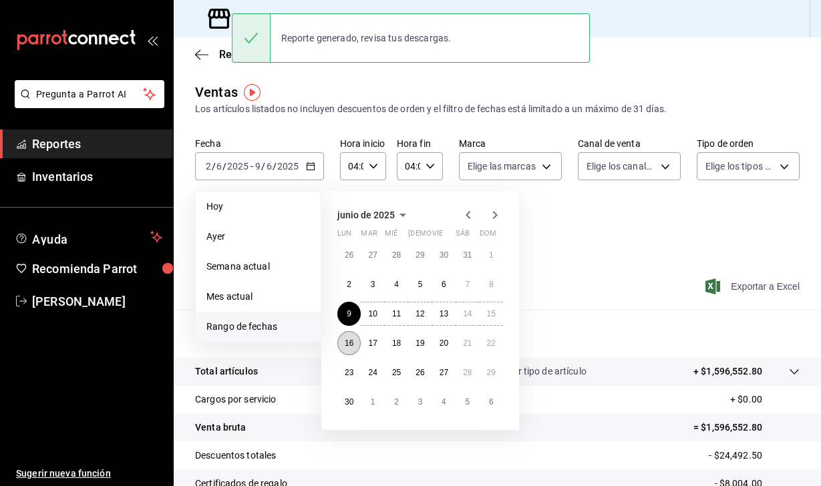
click at [349, 351] on button "16" at bounding box center [348, 343] width 23 height 24
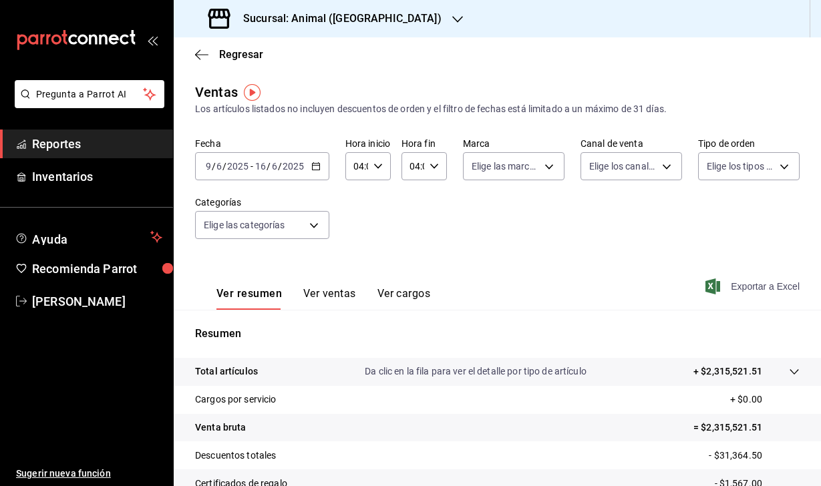
click at [718, 289] on span "Exportar a Excel" at bounding box center [754, 287] width 92 height 16
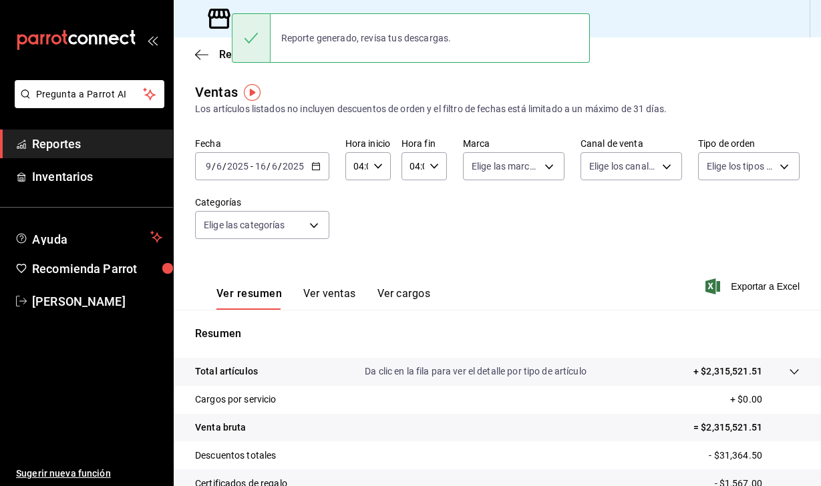
click at [349, 102] on div "Los artículos listados no incluyen descuentos de orden y el filtro de fechas es…" at bounding box center [497, 109] width 605 height 14
click at [208, 176] on div "2025-06-09 9 / 6 / 2025 - 2025-06-16 16 / 6 / 2025" at bounding box center [262, 166] width 134 height 28
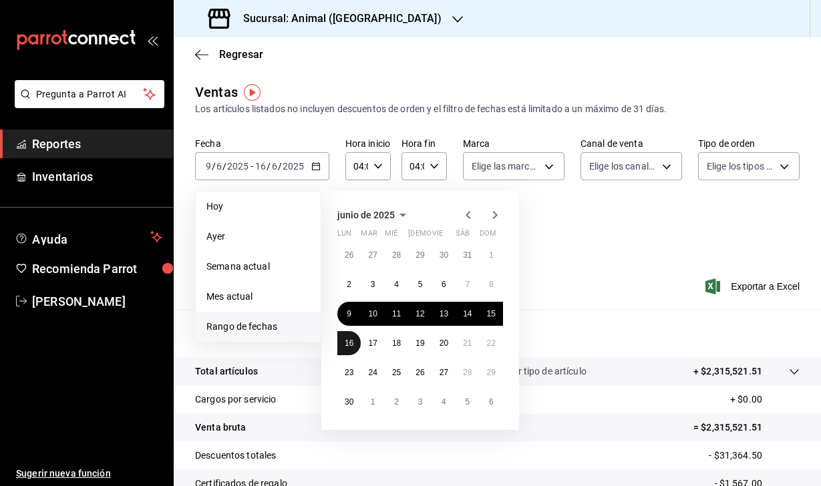
click at [351, 341] on abbr "16" at bounding box center [349, 343] width 9 height 9
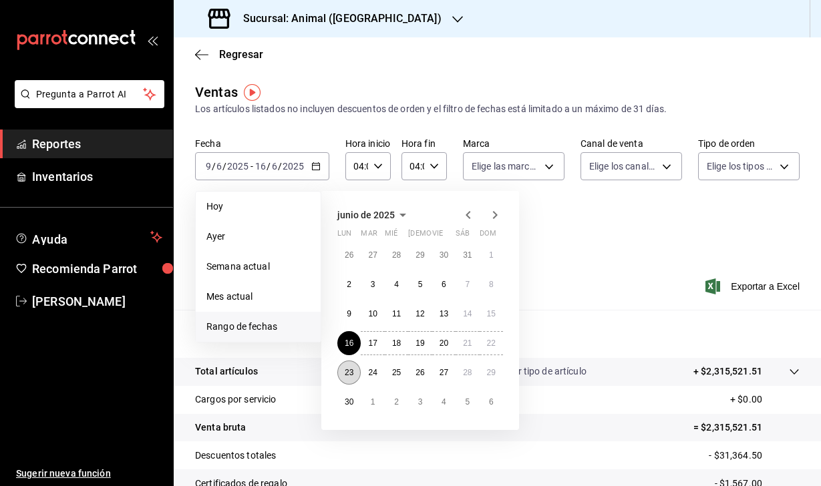
click at [351, 373] on abbr "23" at bounding box center [349, 372] width 9 height 9
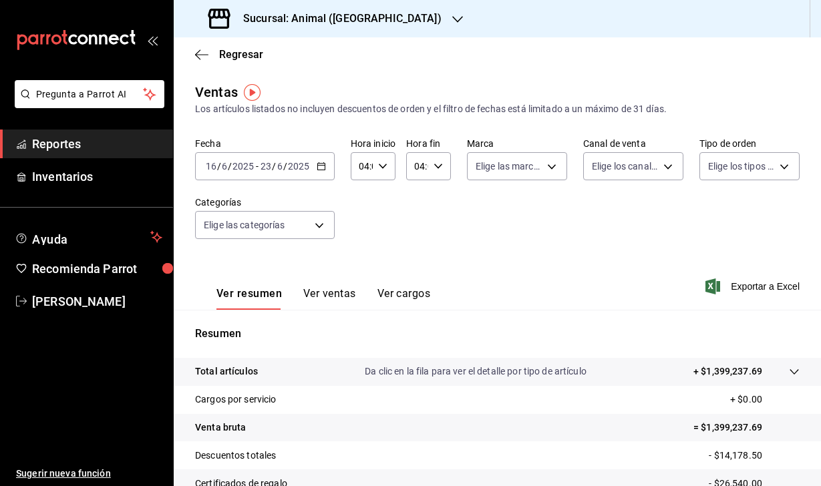
click at [711, 285] on icon "button" at bounding box center [712, 287] width 15 height 16
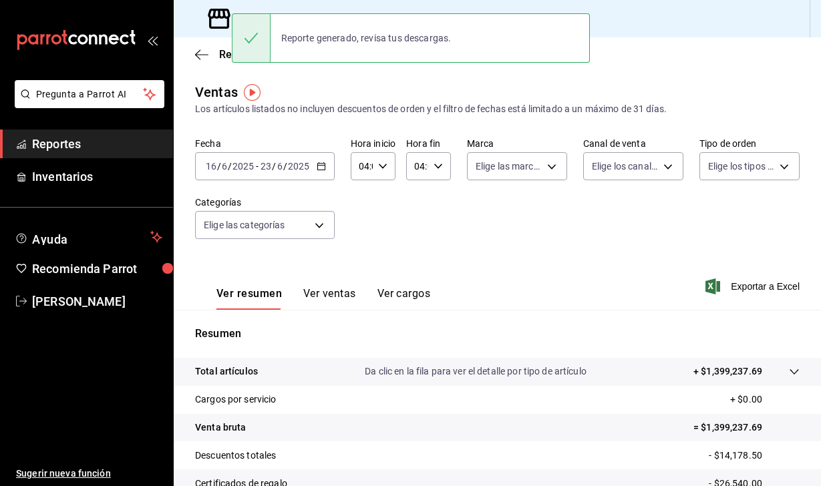
click at [232, 167] on input "2025" at bounding box center [243, 166] width 23 height 11
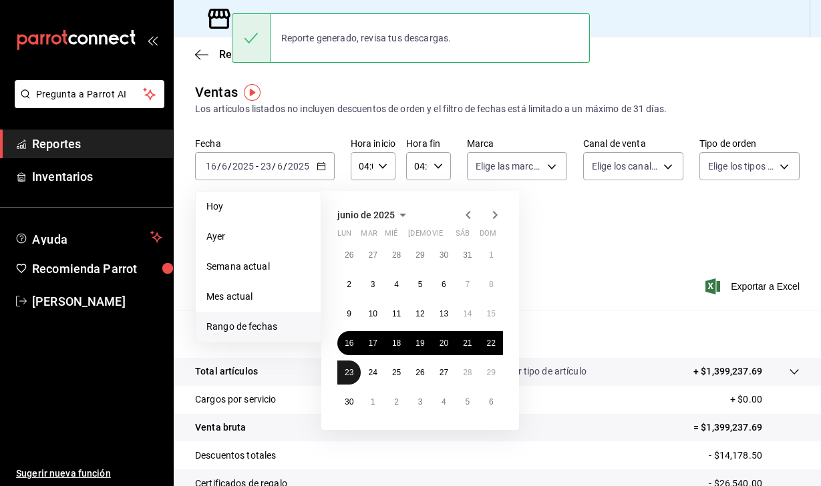
click at [344, 365] on button "23" at bounding box center [348, 373] width 23 height 24
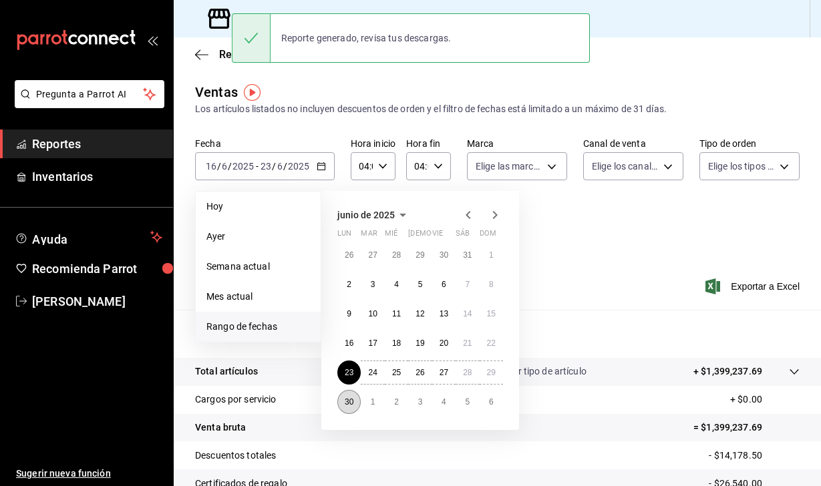
click at [345, 399] on abbr "30" at bounding box center [349, 401] width 9 height 9
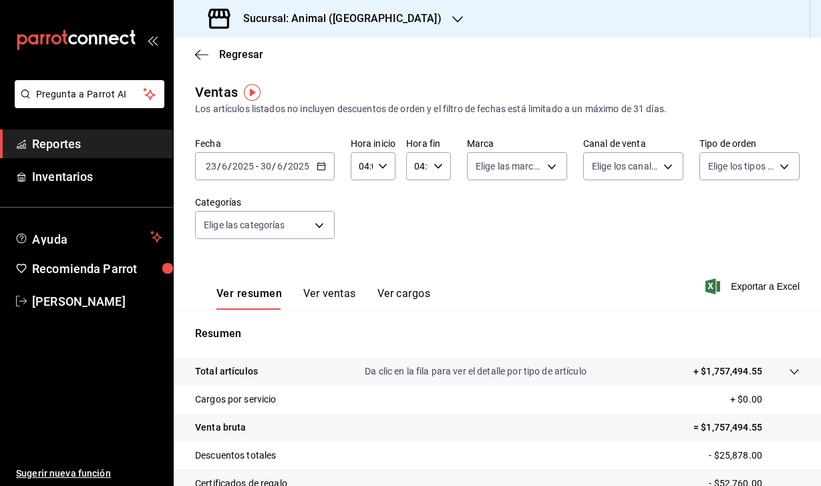
click at [715, 284] on icon "button" at bounding box center [712, 287] width 15 height 16
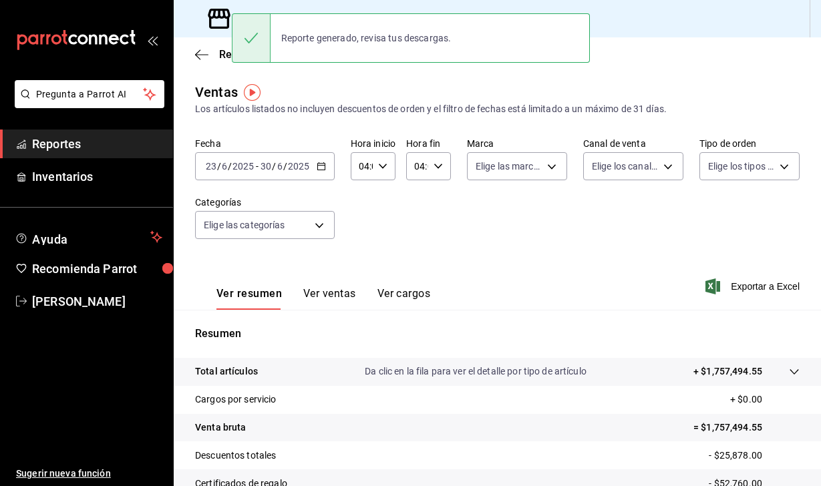
click at [231, 176] on div "2025-06-23 23 / 6 / 2025 - 2025-06-30 30 / 6 / 2025" at bounding box center [265, 166] width 140 height 28
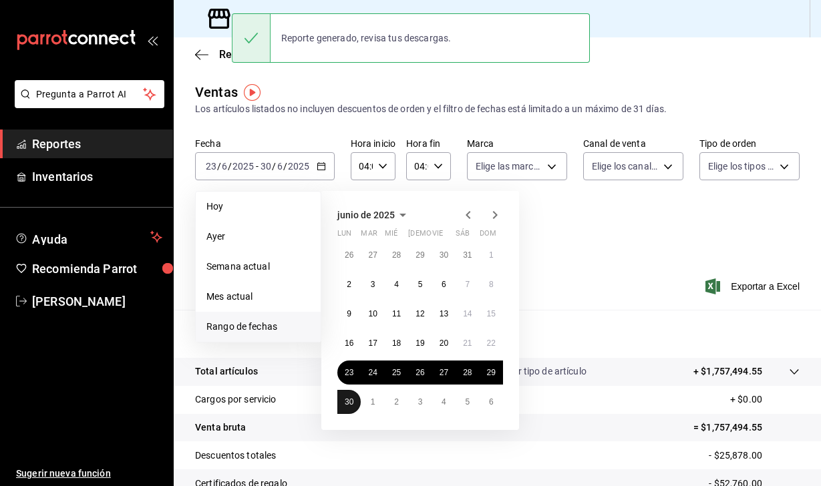
click at [351, 403] on abbr "30" at bounding box center [349, 401] width 9 height 9
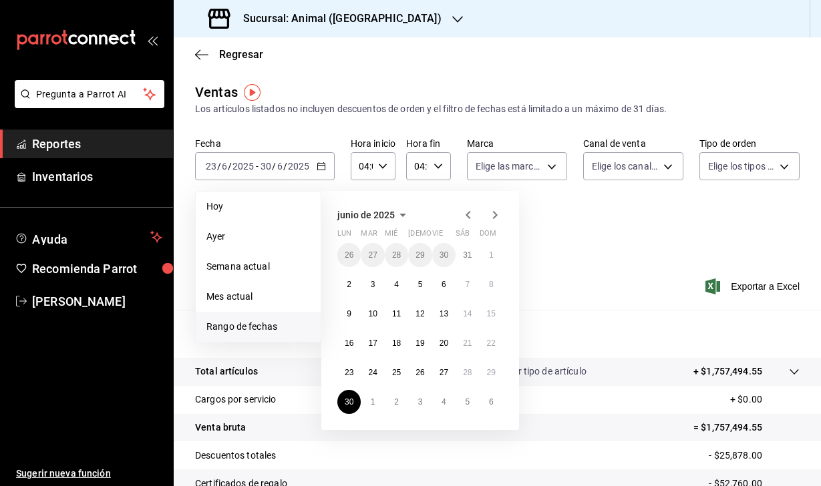
click at [492, 221] on icon "button" at bounding box center [495, 215] width 16 height 16
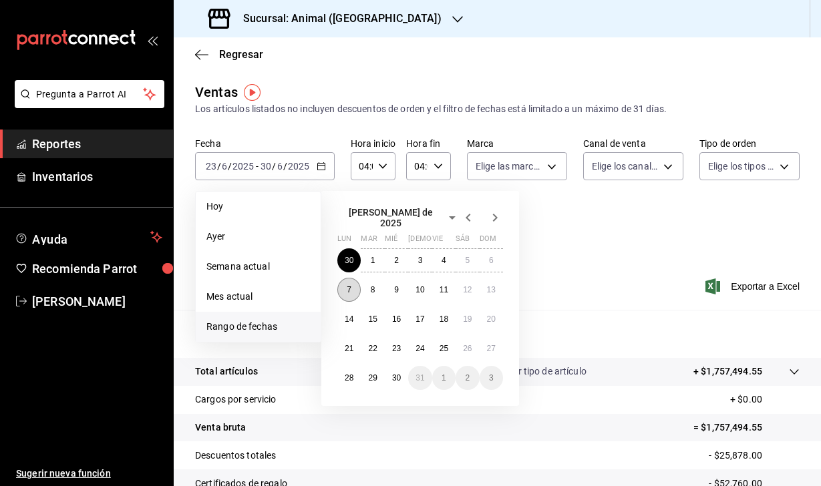
click at [349, 287] on abbr "7" at bounding box center [349, 289] width 5 height 9
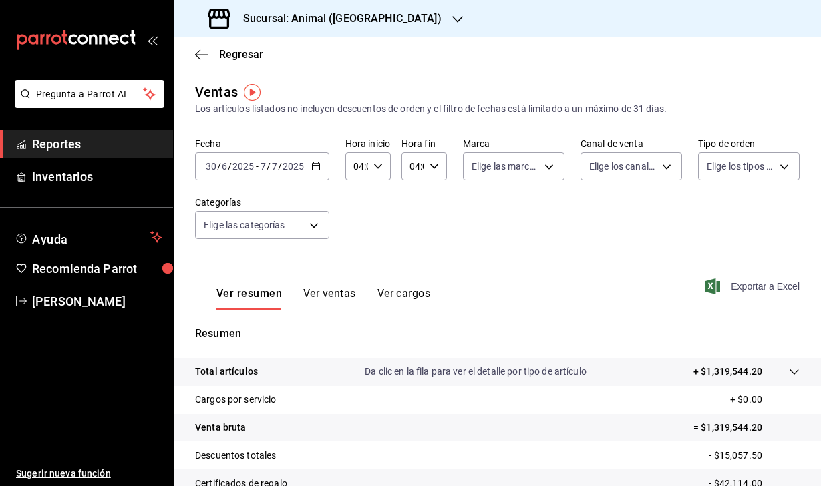
click at [719, 287] on span "Exportar a Excel" at bounding box center [754, 287] width 92 height 16
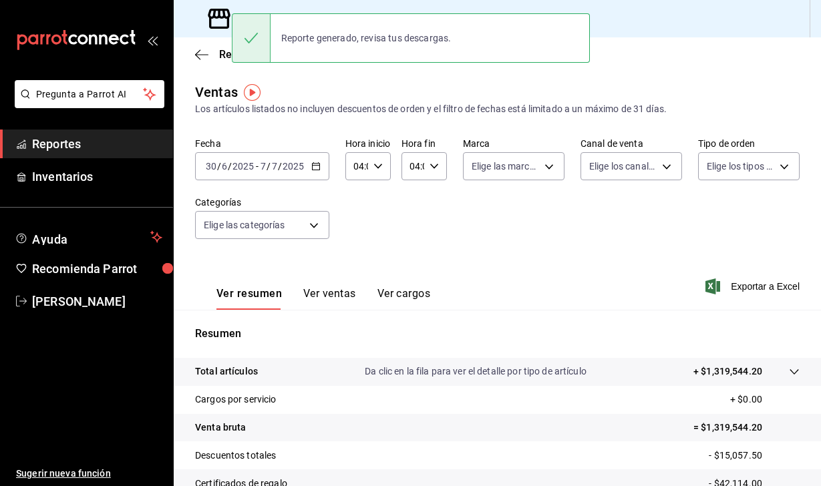
click at [206, 164] on input "30" at bounding box center [211, 166] width 12 height 11
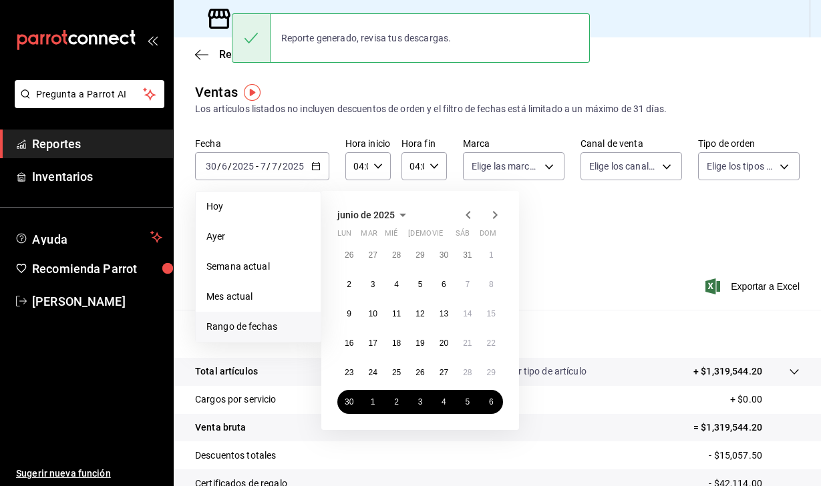
click at [497, 214] on icon "button" at bounding box center [495, 215] width 5 height 8
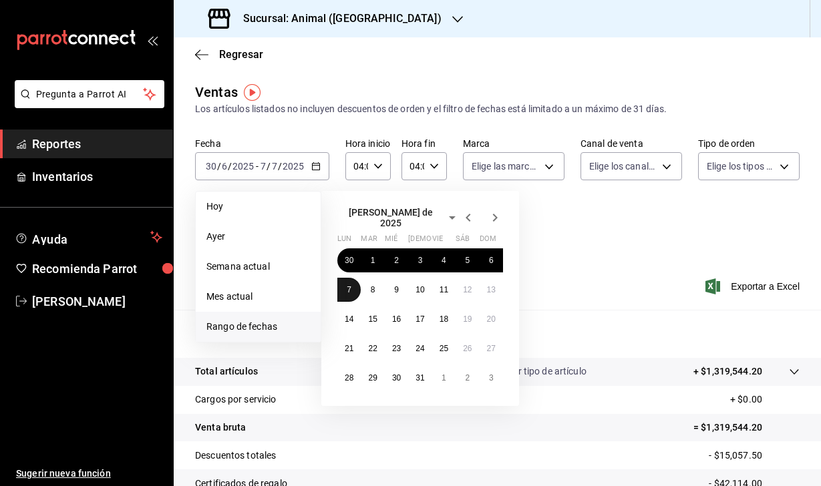
click at [350, 286] on abbr "7" at bounding box center [349, 289] width 5 height 9
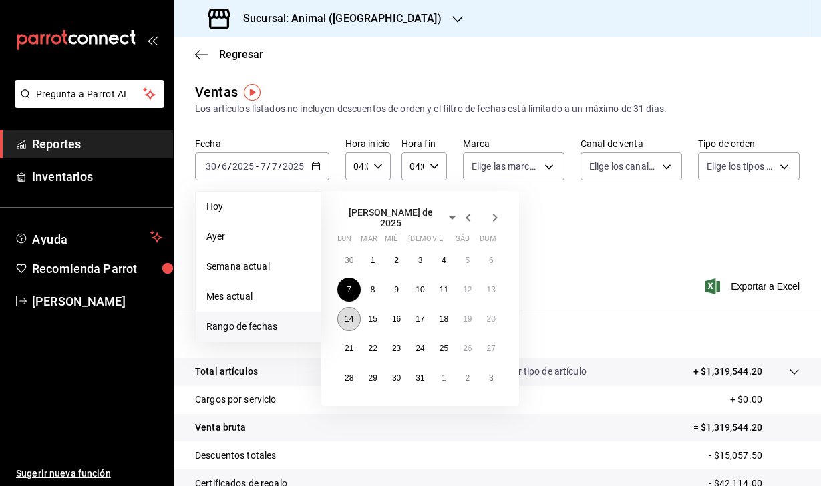
click at [350, 315] on abbr "14" at bounding box center [349, 319] width 9 height 9
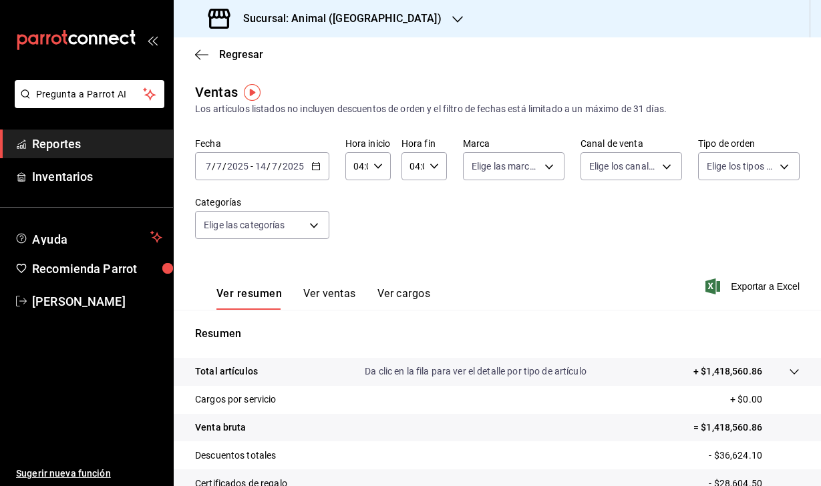
click at [715, 292] on icon "button" at bounding box center [712, 287] width 15 height 16
click at [219, 161] on input "7" at bounding box center [219, 166] width 7 height 11
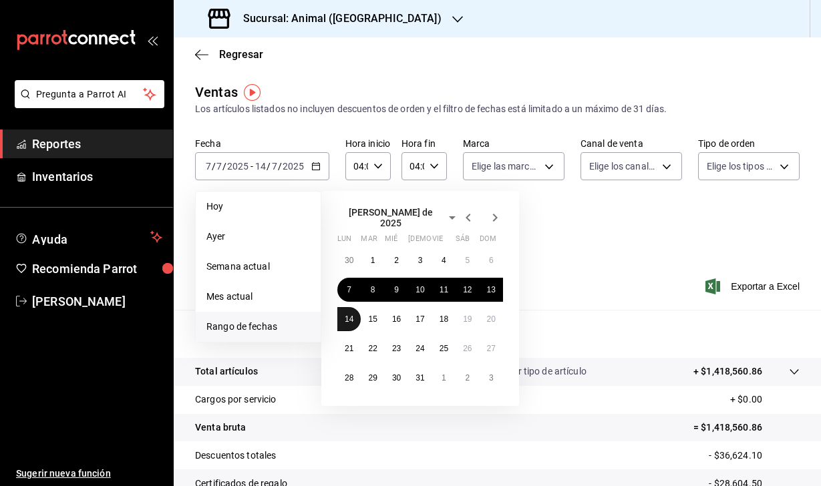
click at [349, 318] on abbr "14" at bounding box center [349, 319] width 9 height 9
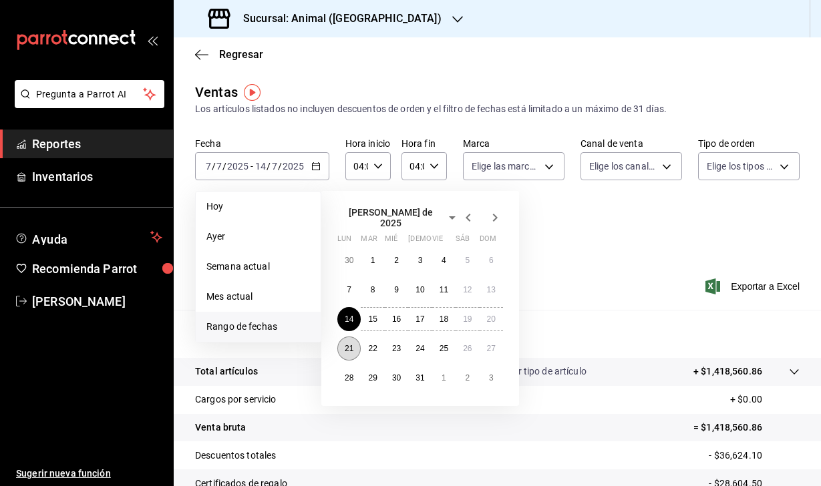
click at [349, 344] on abbr "21" at bounding box center [349, 348] width 9 height 9
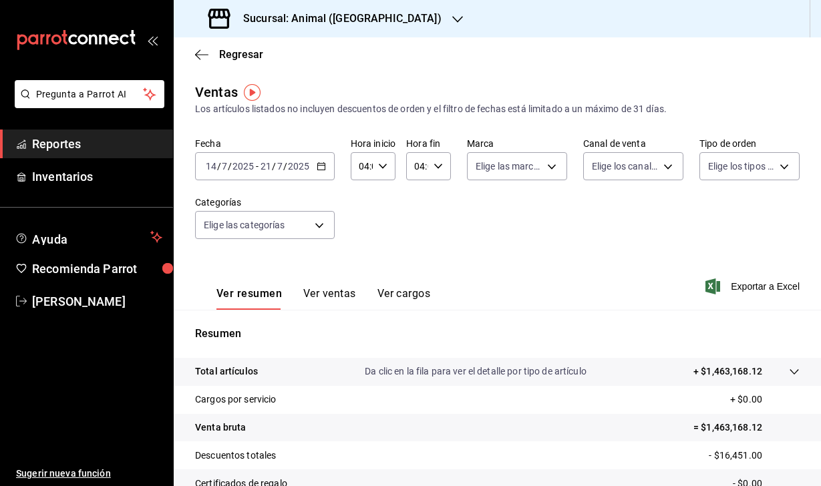
click at [716, 282] on icon "button" at bounding box center [712, 287] width 15 height 16
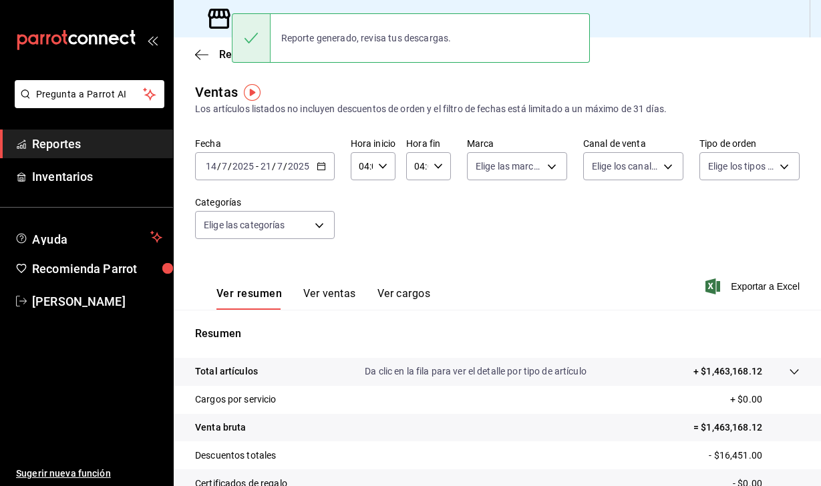
click at [224, 170] on input "7" at bounding box center [224, 166] width 7 height 11
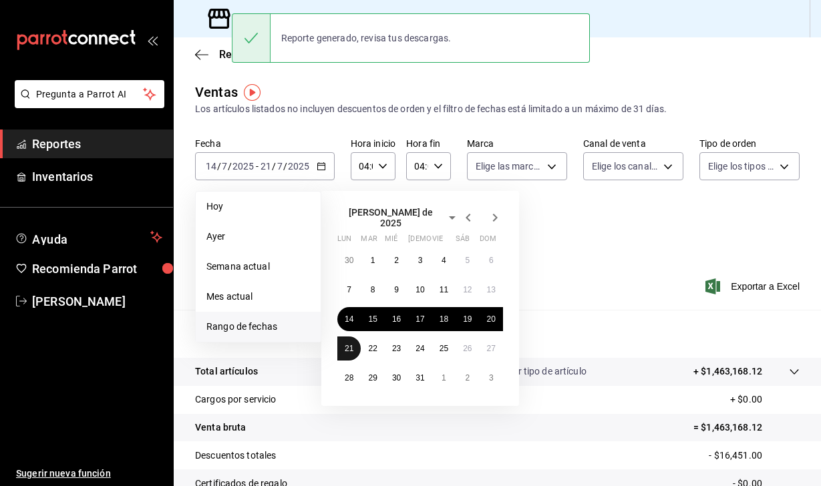
click at [345, 347] on abbr "21" at bounding box center [349, 348] width 9 height 9
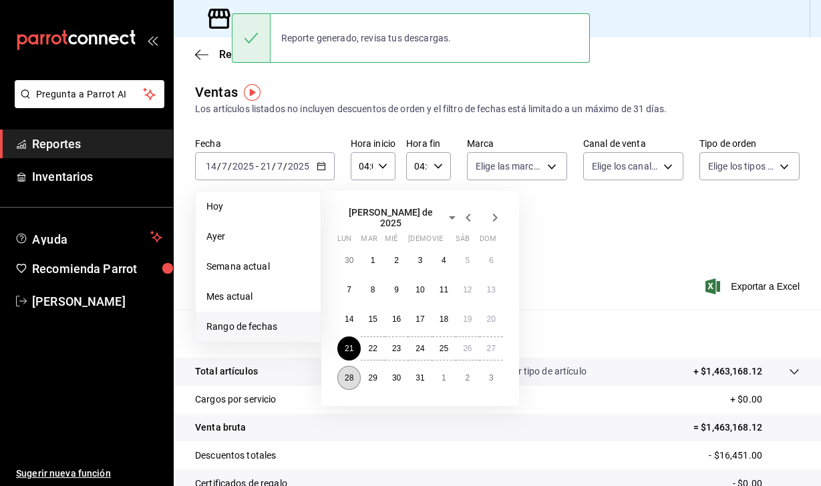
click at [345, 374] on abbr "28" at bounding box center [349, 377] width 9 height 9
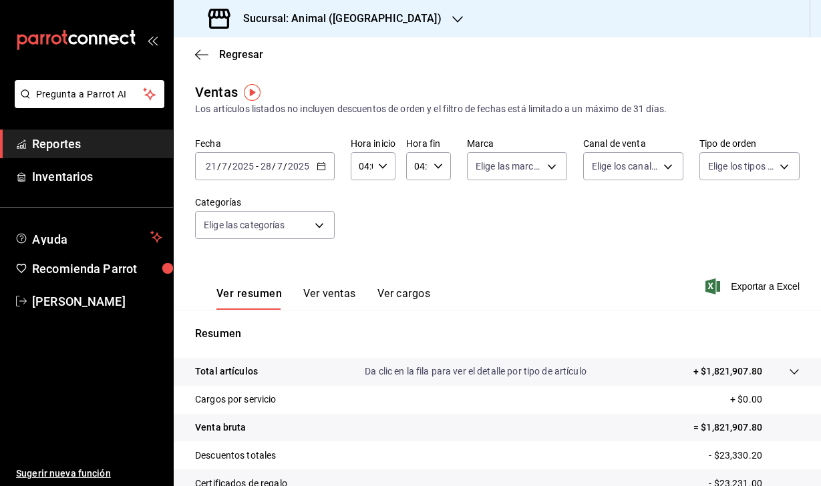
click at [708, 287] on icon "button" at bounding box center [712, 287] width 15 height 16
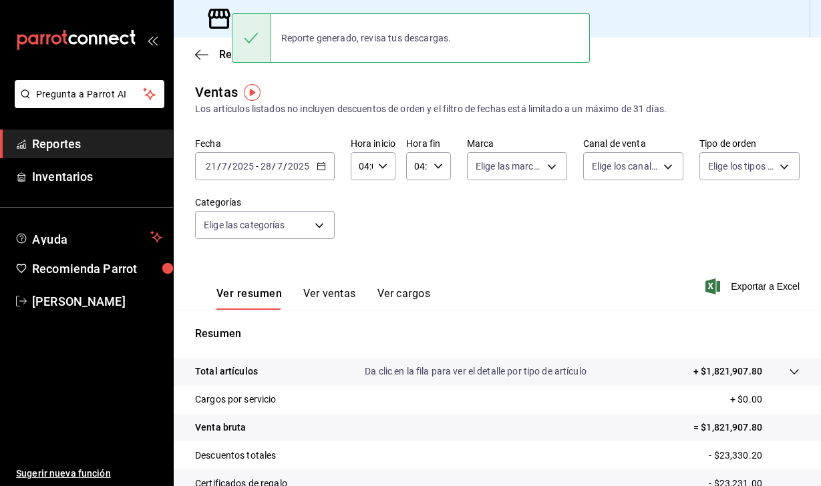
click at [206, 176] on div "2025-07-21 21 / 7 / 2025 - 2025-07-28 28 / 7 / 2025" at bounding box center [265, 166] width 140 height 28
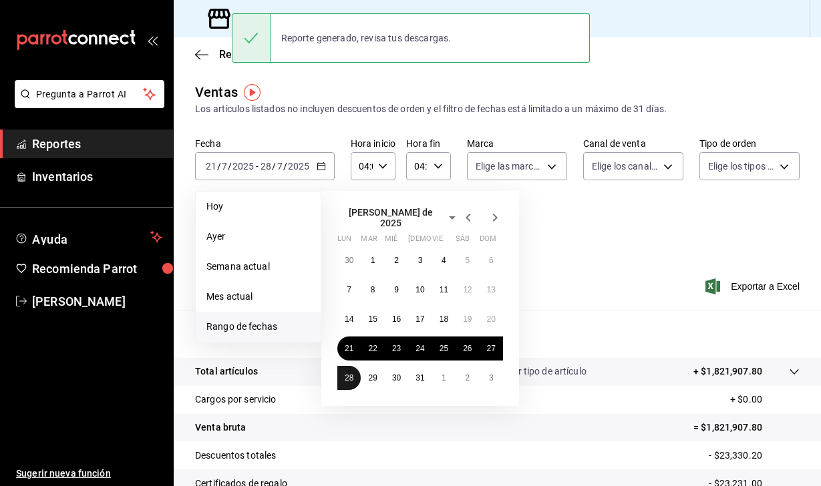
click at [356, 370] on button "28" at bounding box center [348, 378] width 23 height 24
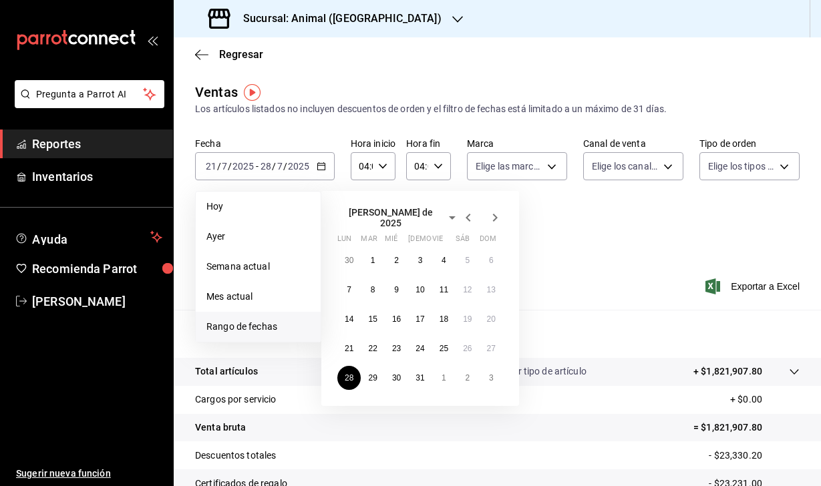
click at [500, 216] on icon "button" at bounding box center [495, 218] width 16 height 16
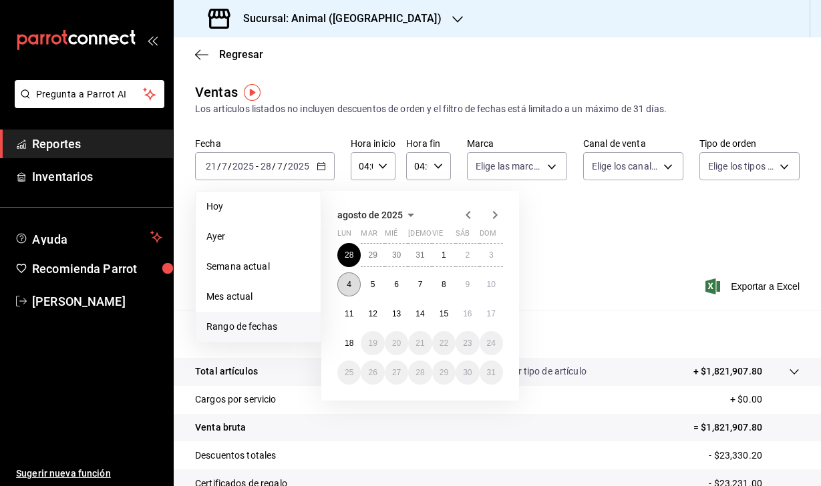
click at [353, 282] on button "4" at bounding box center [348, 285] width 23 height 24
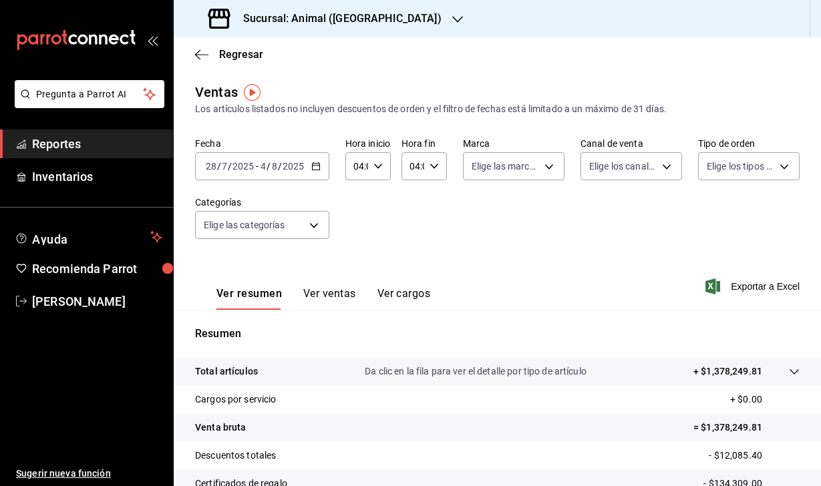
click at [707, 285] on icon "button" at bounding box center [712, 287] width 15 height 16
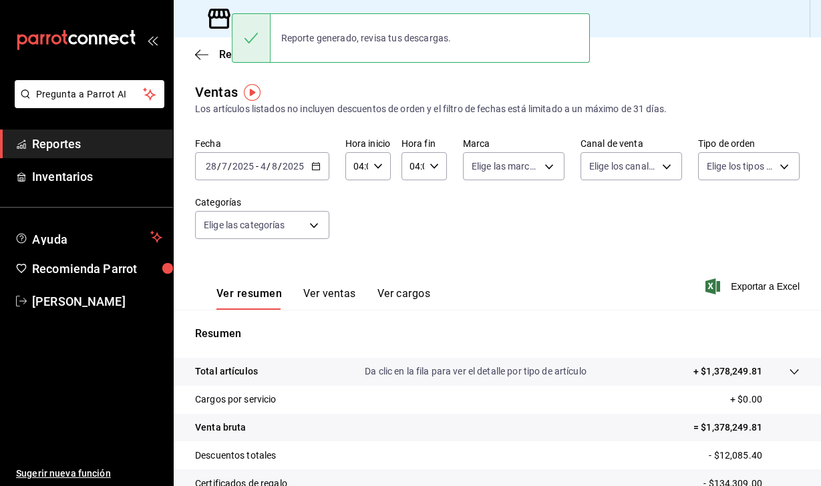
click at [226, 171] on input "7" at bounding box center [224, 166] width 7 height 11
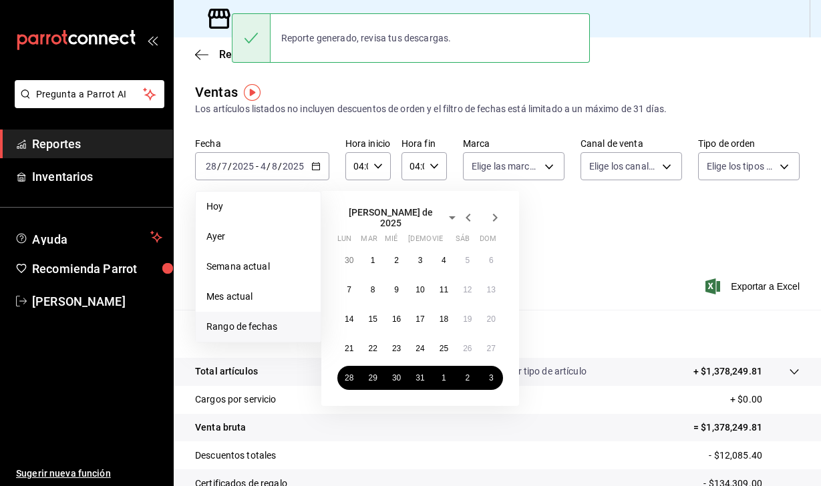
click at [500, 210] on icon "button" at bounding box center [495, 218] width 16 height 16
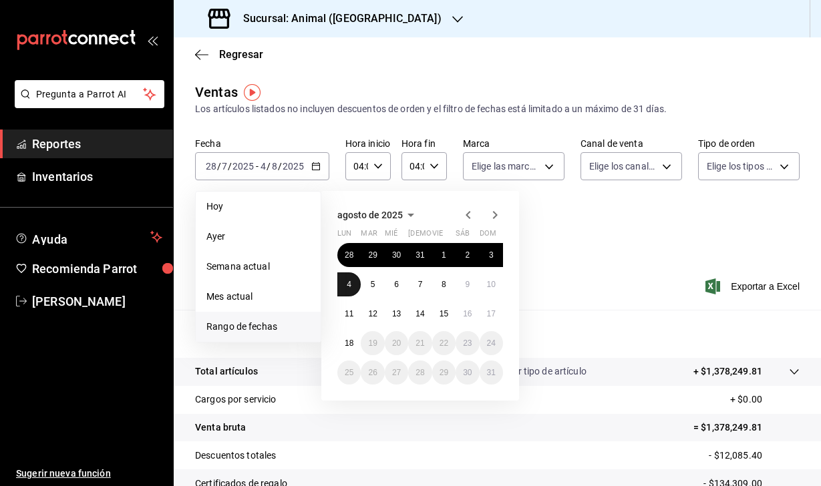
click at [347, 286] on abbr "4" at bounding box center [349, 284] width 5 height 9
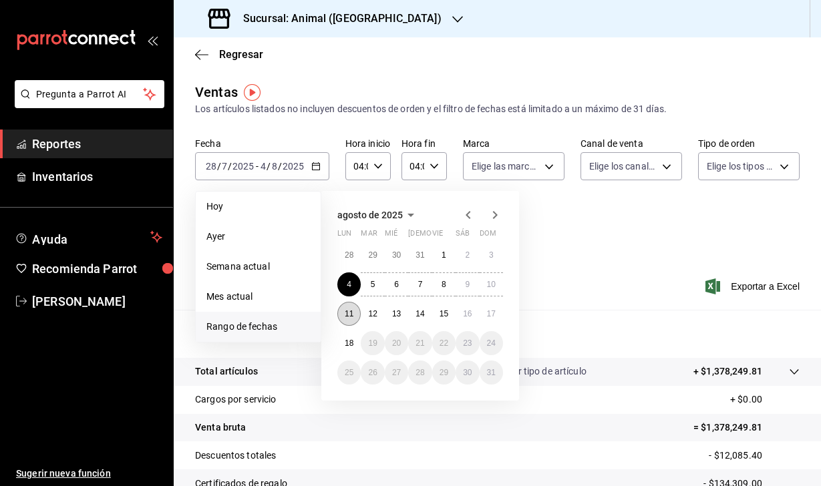
click at [347, 313] on abbr "11" at bounding box center [349, 313] width 9 height 9
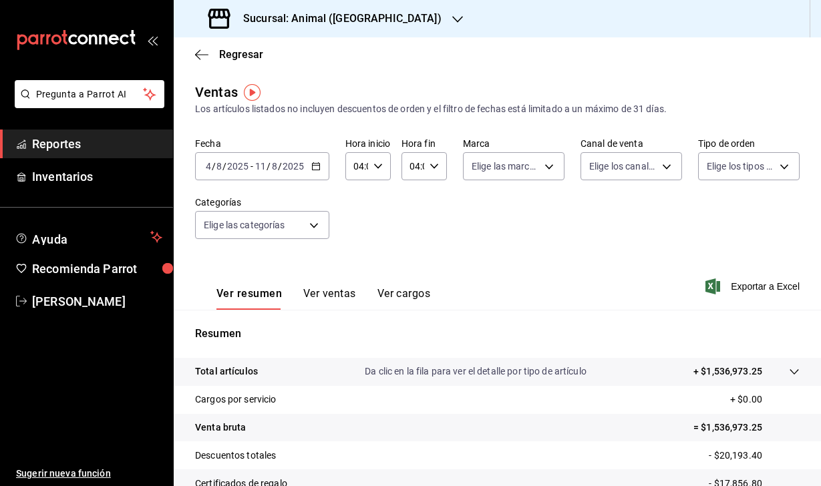
click at [711, 284] on icon "button" at bounding box center [712, 287] width 15 height 16
click at [231, 174] on div "2025-08-04 4 / 8 / 2025 - 2025-08-11 11 / 8 / 2025" at bounding box center [262, 166] width 134 height 28
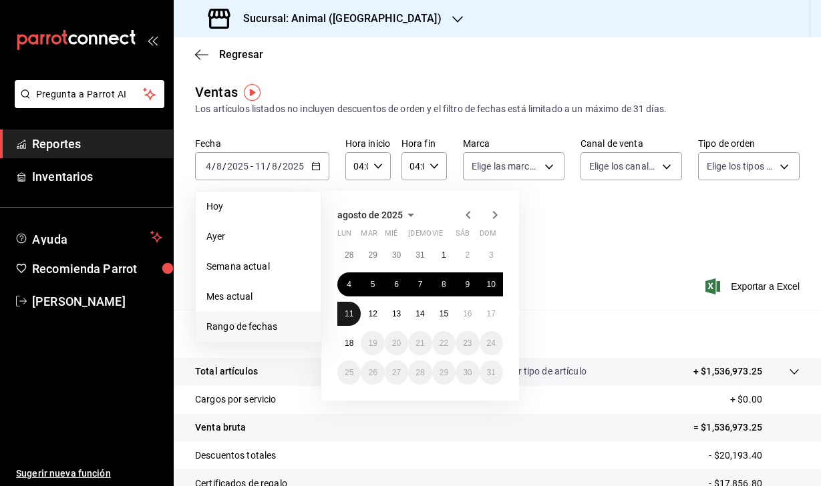
click at [349, 315] on abbr "11" at bounding box center [349, 313] width 9 height 9
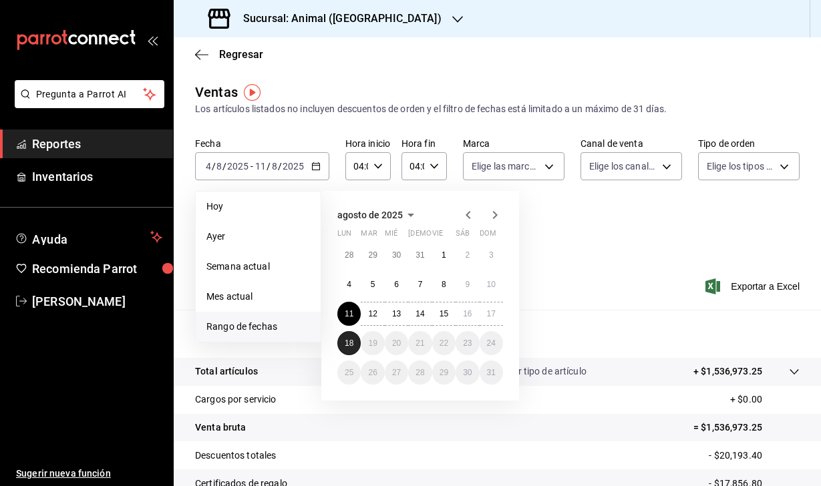
click at [349, 345] on abbr "18" at bounding box center [349, 343] width 9 height 9
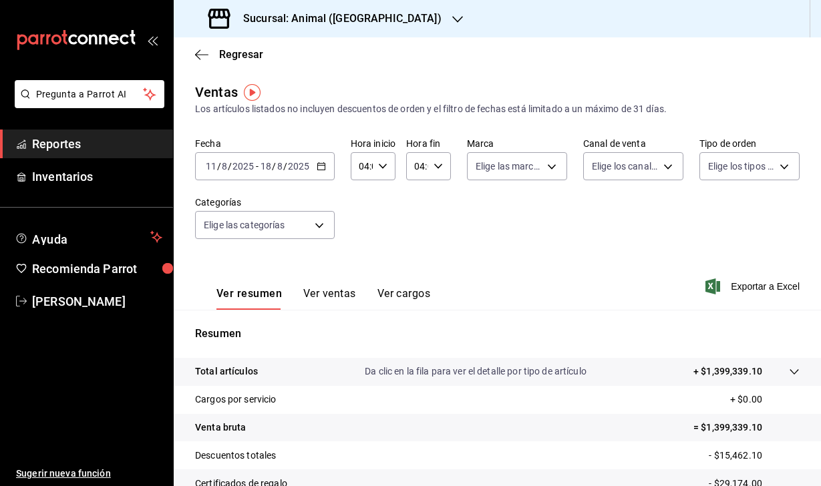
click at [714, 288] on icon "button" at bounding box center [712, 287] width 15 height 16
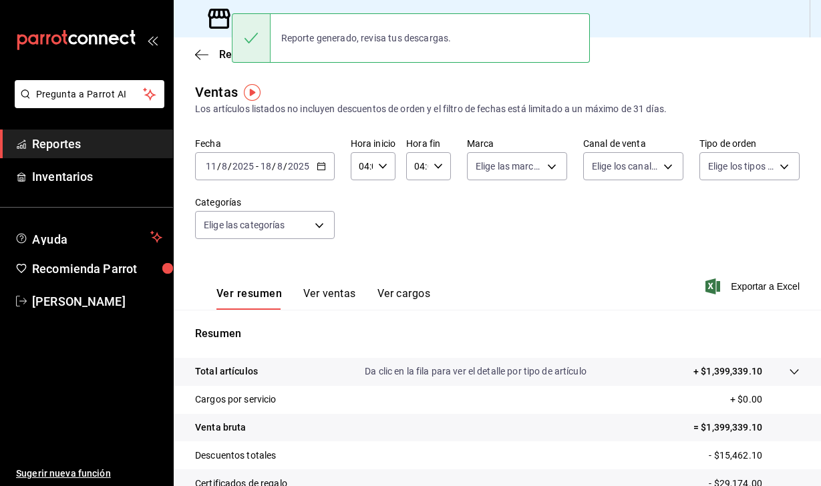
click at [418, 98] on div "Ventas Los artículos listados no incluyen descuentos de orden y el filtro de fe…" at bounding box center [497, 99] width 605 height 34
click at [209, 21] on icon at bounding box center [219, 18] width 27 height 27
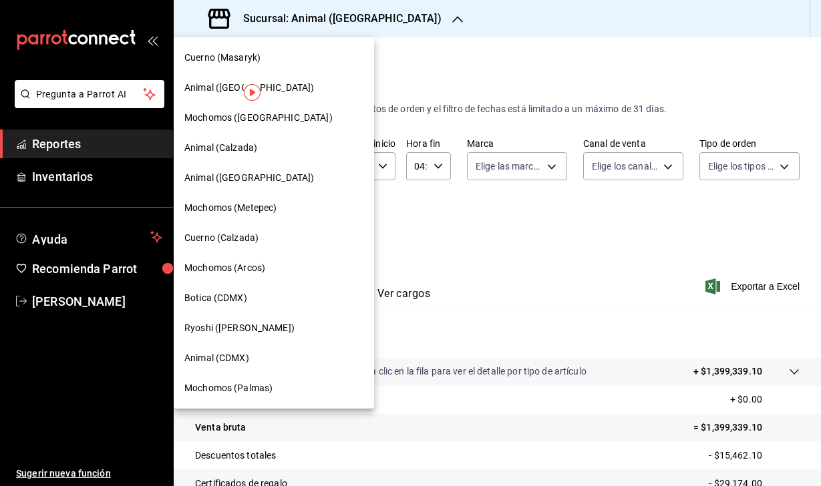
click at [210, 178] on span "Animal (Puebla)" at bounding box center [249, 178] width 130 height 14
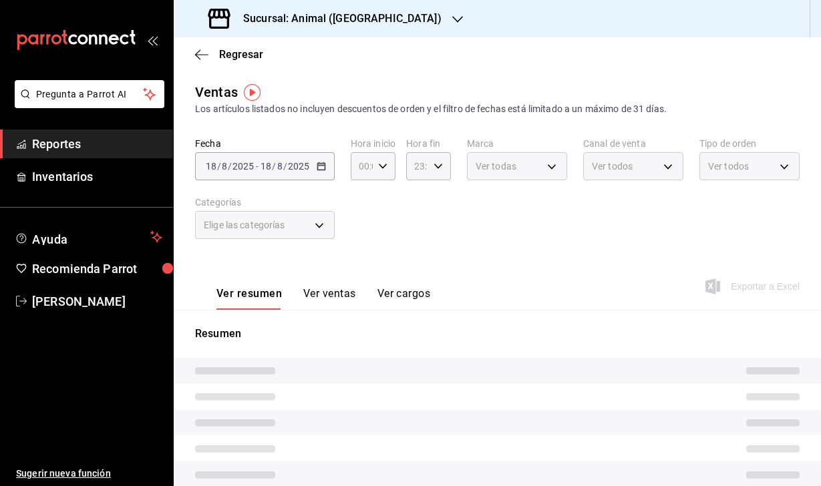
type input "04:00"
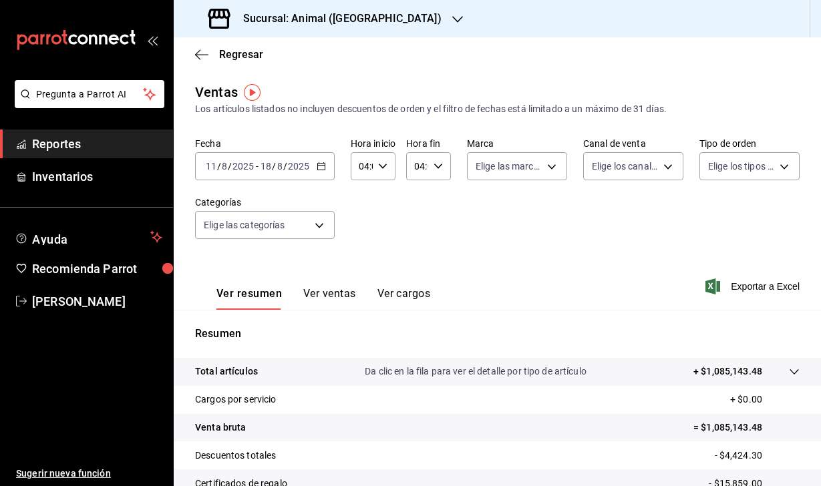
click at [228, 169] on span "/" at bounding box center [230, 166] width 4 height 11
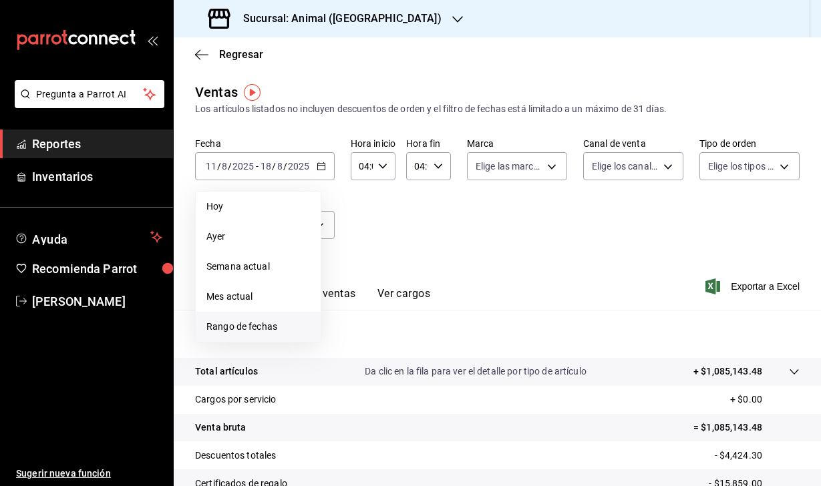
click at [246, 327] on span "Rango de fechas" at bounding box center [258, 327] width 104 height 14
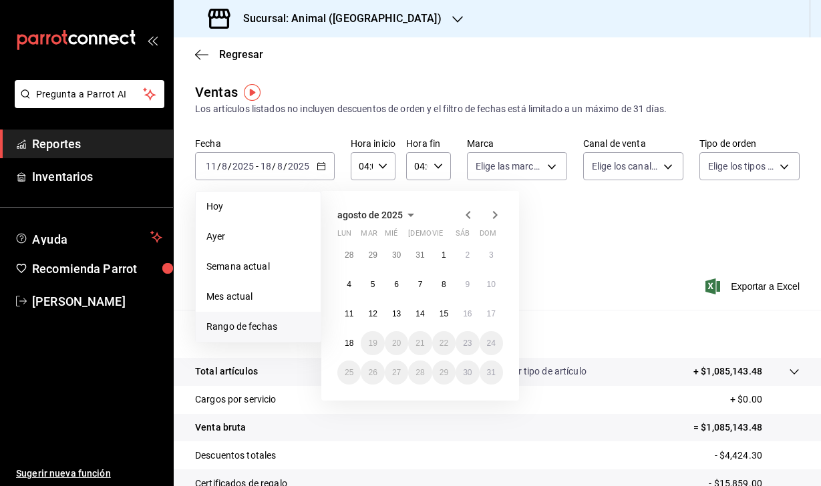
click at [465, 213] on icon "button" at bounding box center [468, 215] width 16 height 16
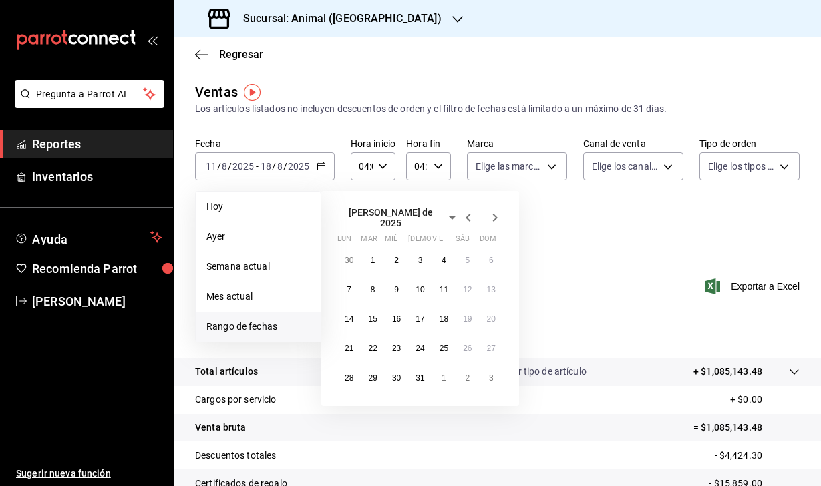
click at [465, 213] on icon "button" at bounding box center [468, 218] width 16 height 16
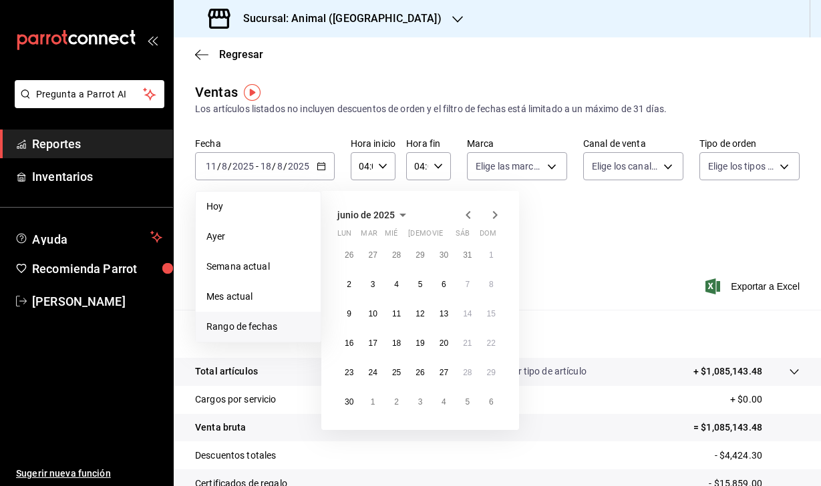
click at [465, 213] on icon "button" at bounding box center [468, 215] width 16 height 16
click at [493, 211] on icon "button" at bounding box center [495, 215] width 16 height 16
click at [350, 284] on abbr "2" at bounding box center [349, 284] width 5 height 9
click at [350, 328] on div "26 27 28 29 30 31 1 2 3 4 5 6 7 8 9 10 11 12 13 14 15 16 17 18 19 20 21 22 23 2…" at bounding box center [420, 328] width 166 height 171
click at [349, 319] on button "9" at bounding box center [348, 314] width 23 height 24
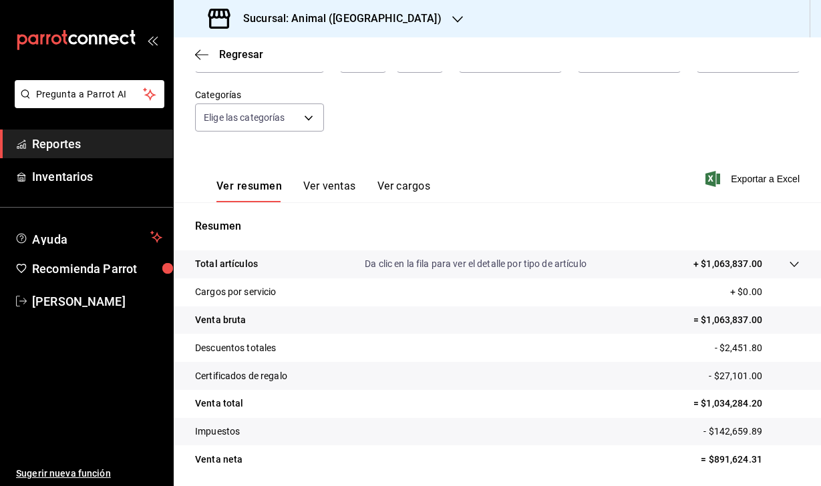
scroll to position [97, 0]
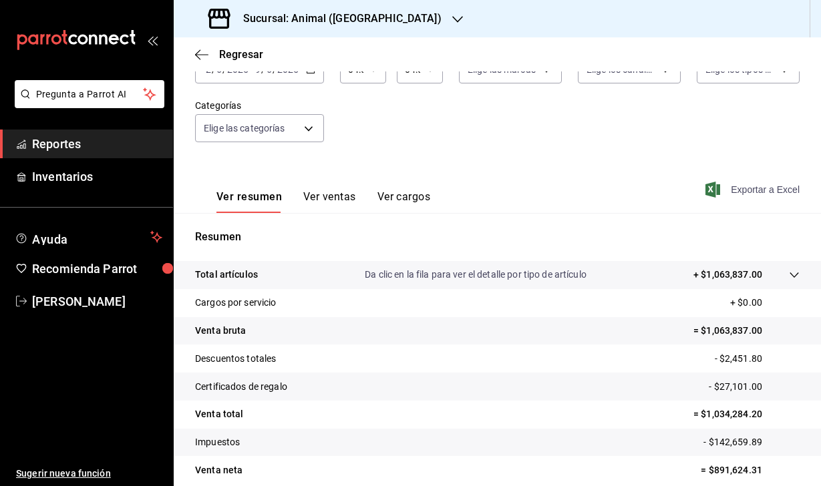
click at [717, 194] on icon "button" at bounding box center [712, 190] width 15 height 16
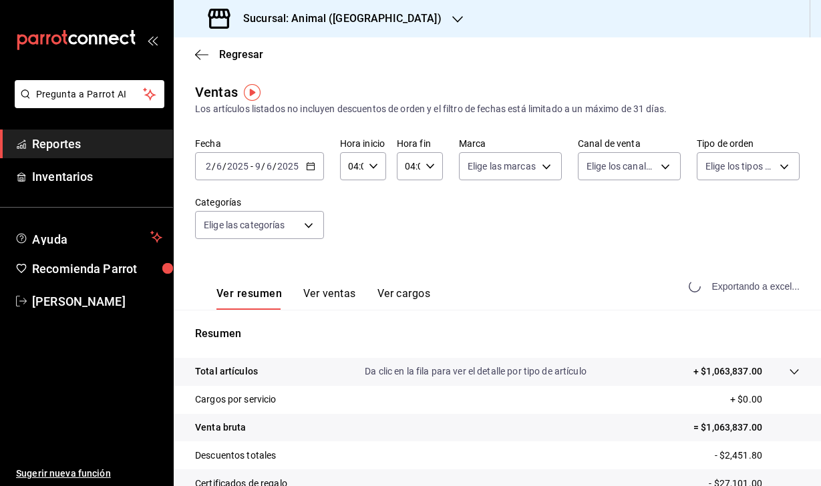
scroll to position [0, 0]
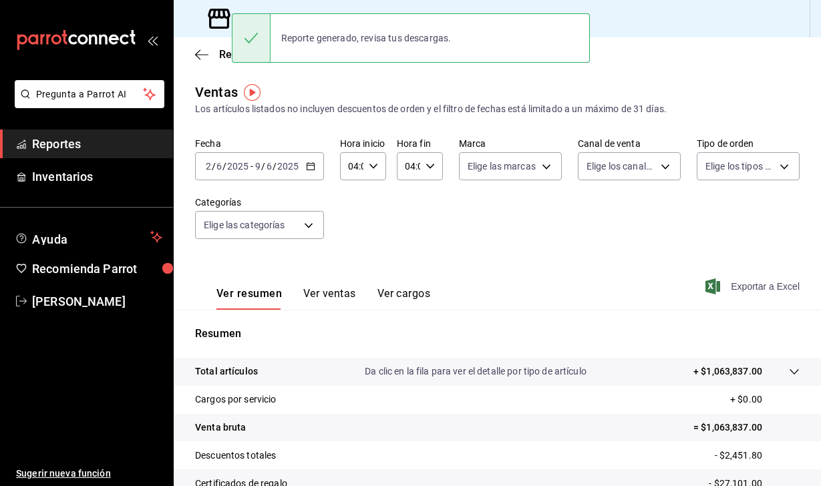
click at [221, 171] on input "6" at bounding box center [219, 166] width 7 height 11
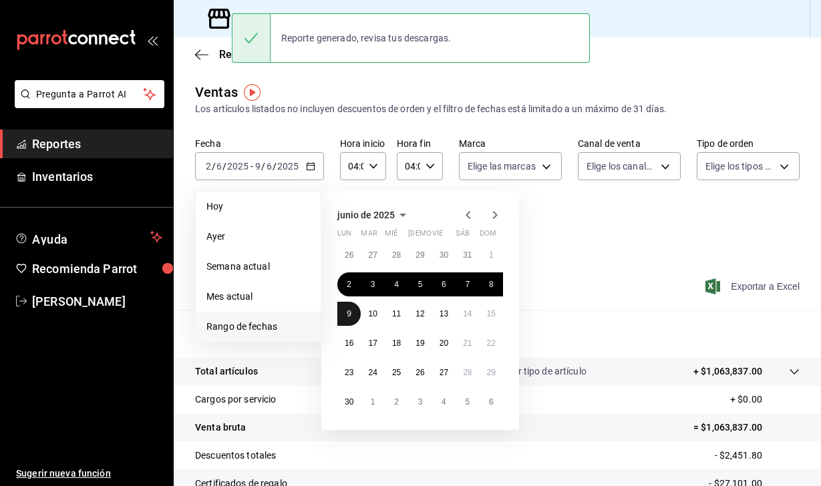
click at [351, 320] on button "9" at bounding box center [348, 314] width 23 height 24
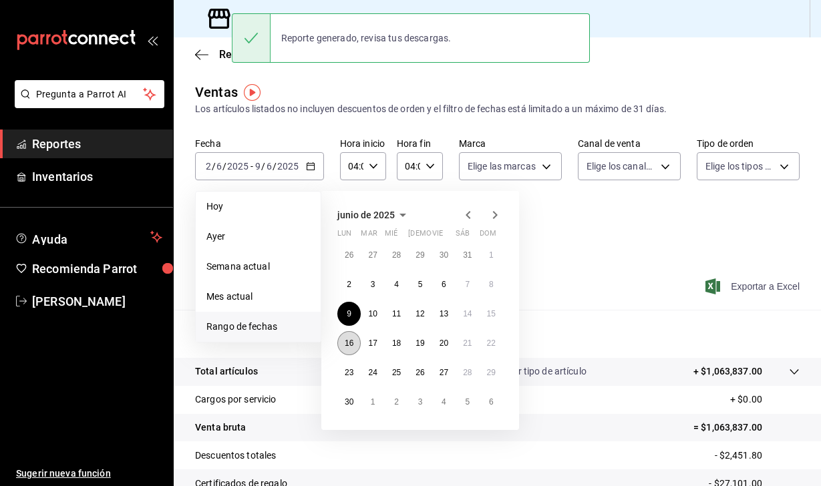
click at [351, 333] on button "16" at bounding box center [348, 343] width 23 height 24
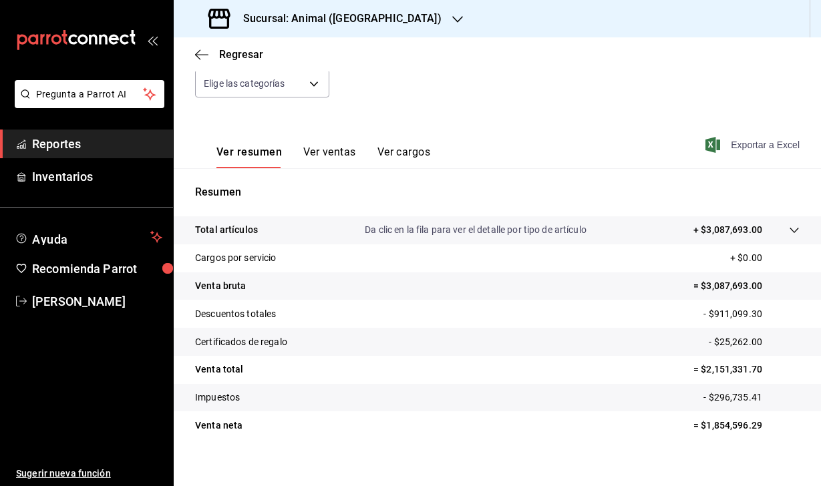
scroll to position [110, 0]
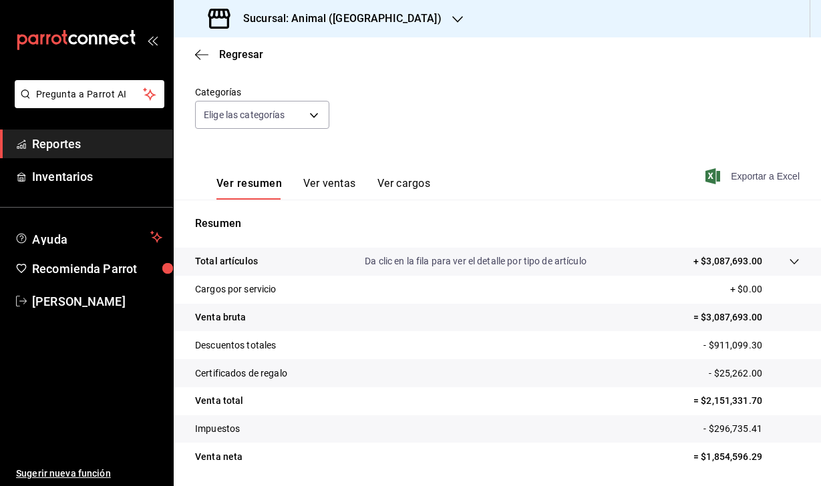
click at [713, 180] on icon "button" at bounding box center [712, 176] width 15 height 16
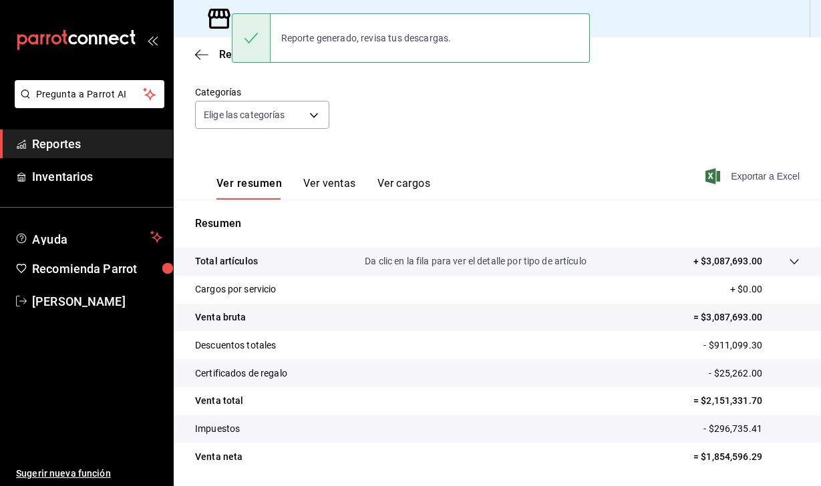
click at [394, 160] on div "Ver resumen Ver ventas Ver cargos Exportar a Excel" at bounding box center [497, 172] width 647 height 55
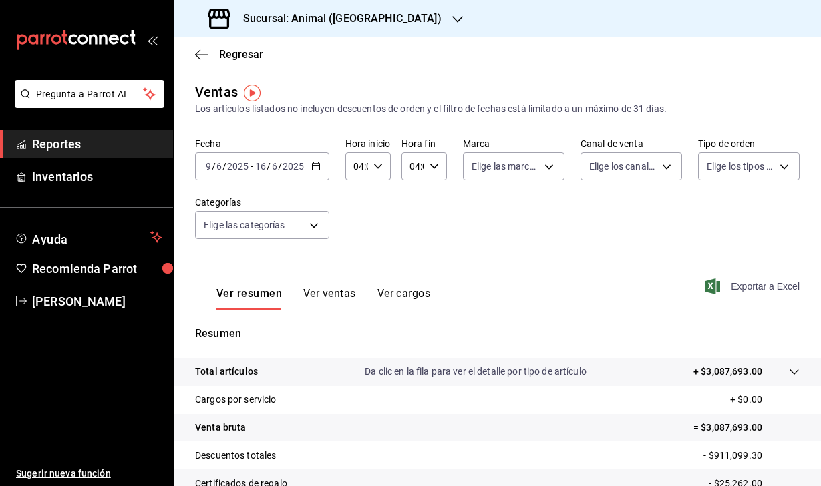
scroll to position [0, 0]
click at [217, 164] on input "6" at bounding box center [219, 166] width 7 height 11
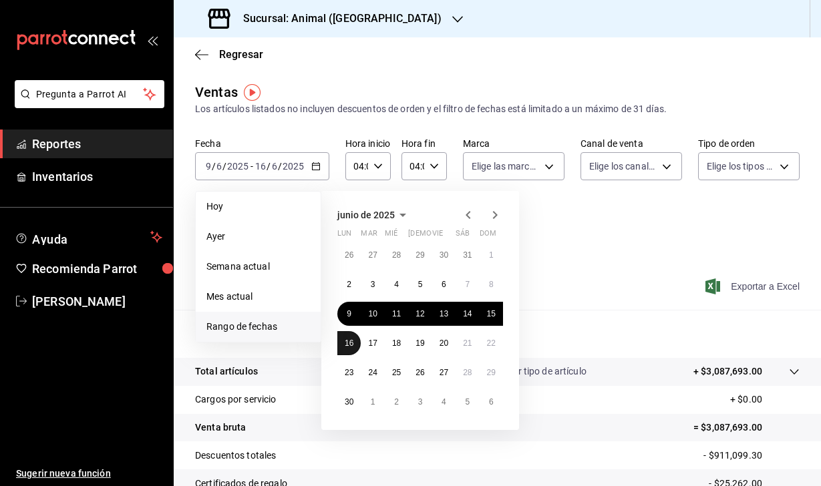
click at [347, 341] on abbr "16" at bounding box center [349, 343] width 9 height 9
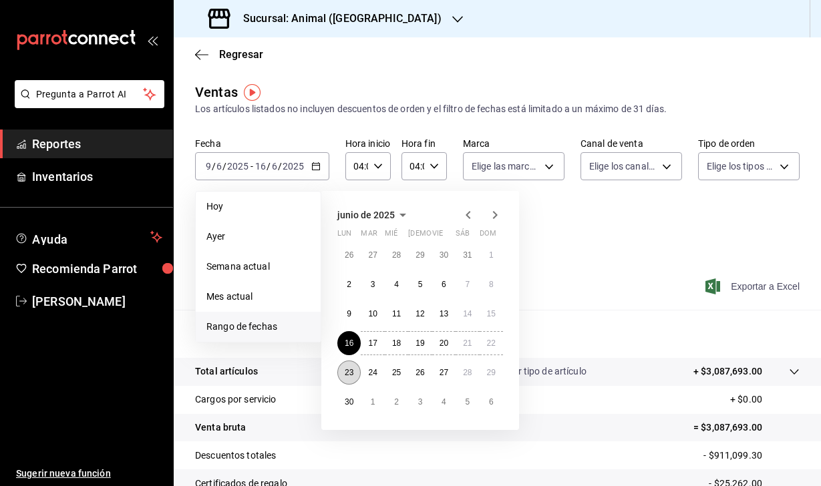
click at [347, 371] on abbr "23" at bounding box center [349, 372] width 9 height 9
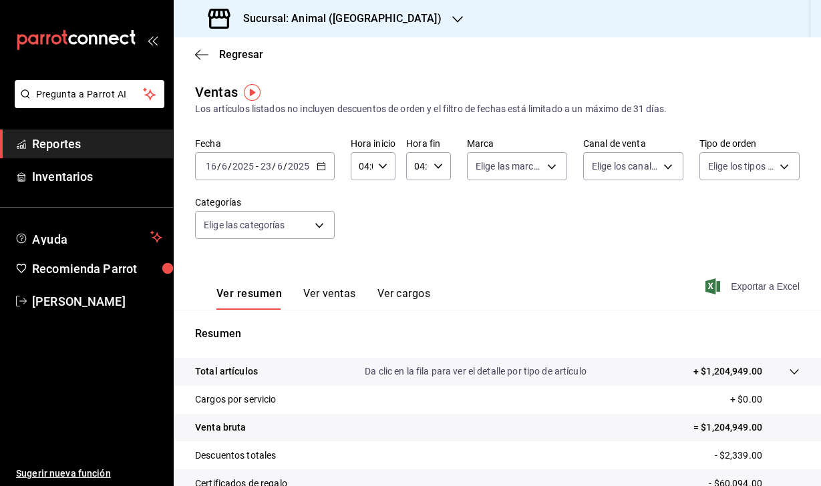
click at [720, 290] on span "Exportar a Excel" at bounding box center [754, 287] width 92 height 16
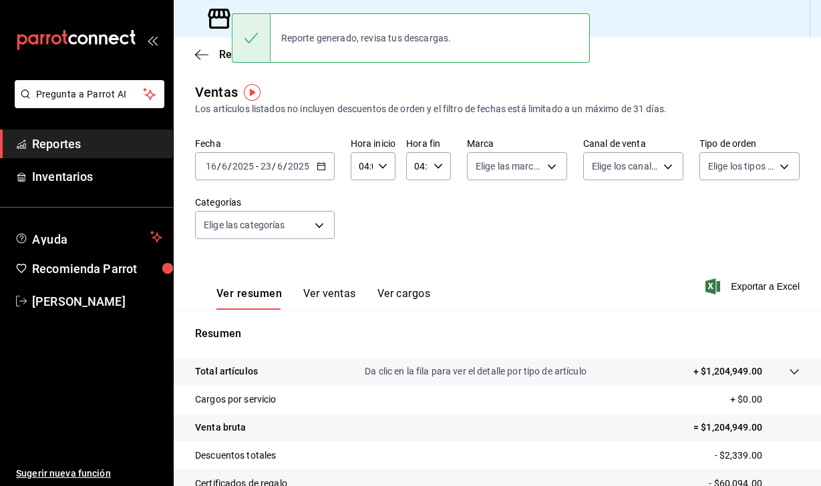
click at [219, 162] on span "/" at bounding box center [219, 166] width 4 height 11
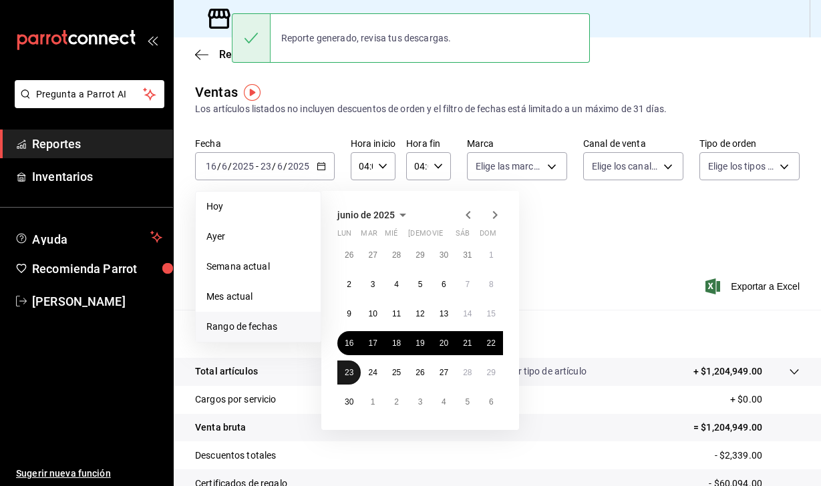
click at [353, 375] on abbr "23" at bounding box center [349, 372] width 9 height 9
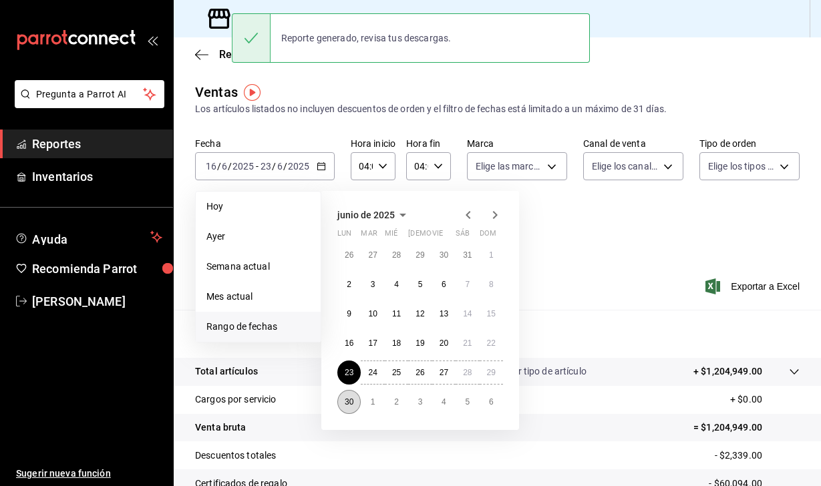
click at [353, 401] on abbr "30" at bounding box center [349, 401] width 9 height 9
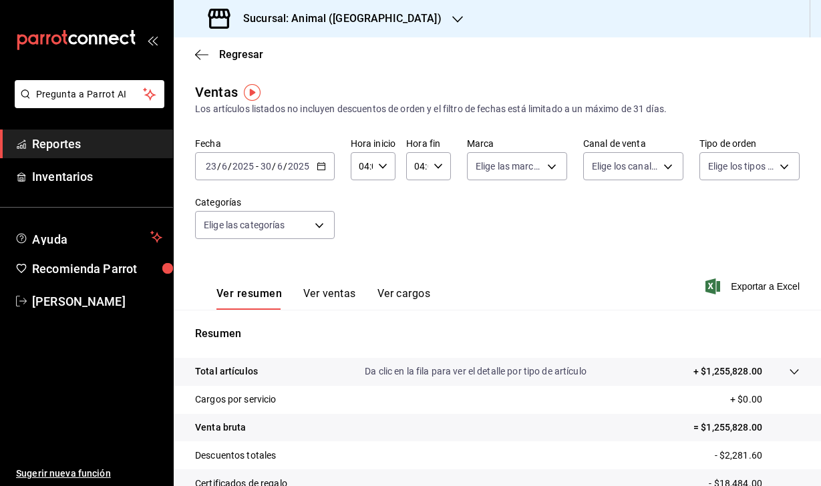
click at [713, 290] on icon "button" at bounding box center [712, 287] width 15 height 16
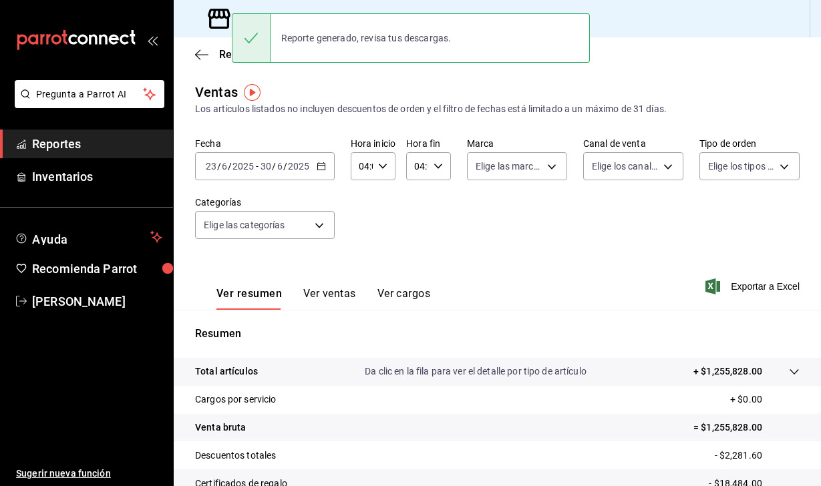
click at [483, 215] on div "Fecha 2025-06-23 23 / 6 / 2025 - 2025-06-30 30 / 6 / 2025 Hora inicio 04:00 Hor…" at bounding box center [497, 197] width 605 height 118
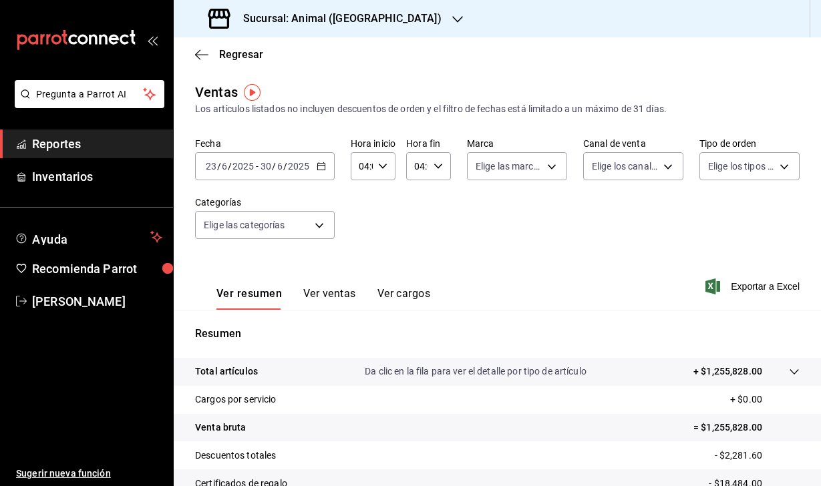
click at [237, 166] on input "2025" at bounding box center [243, 166] width 23 height 11
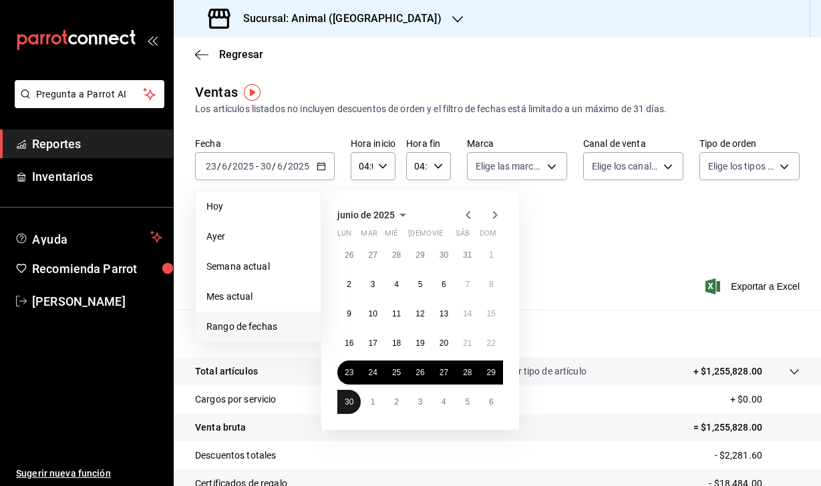
click at [345, 400] on abbr "30" at bounding box center [349, 401] width 9 height 9
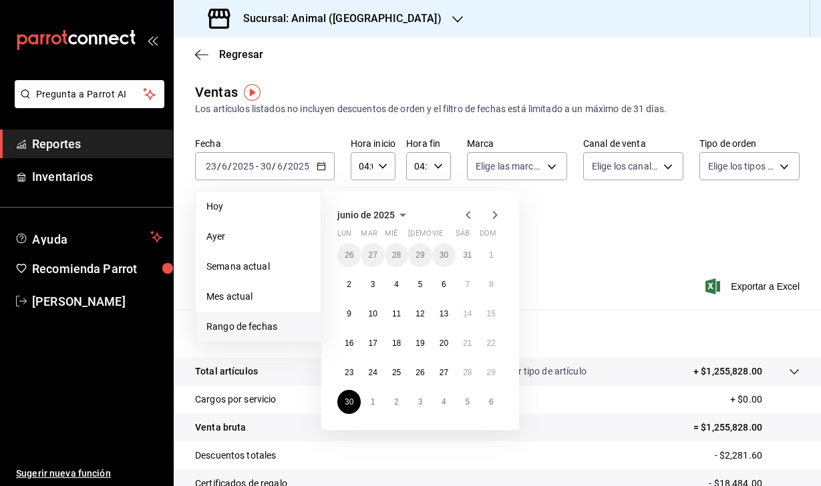
click at [497, 214] on icon "button" at bounding box center [495, 215] width 16 height 16
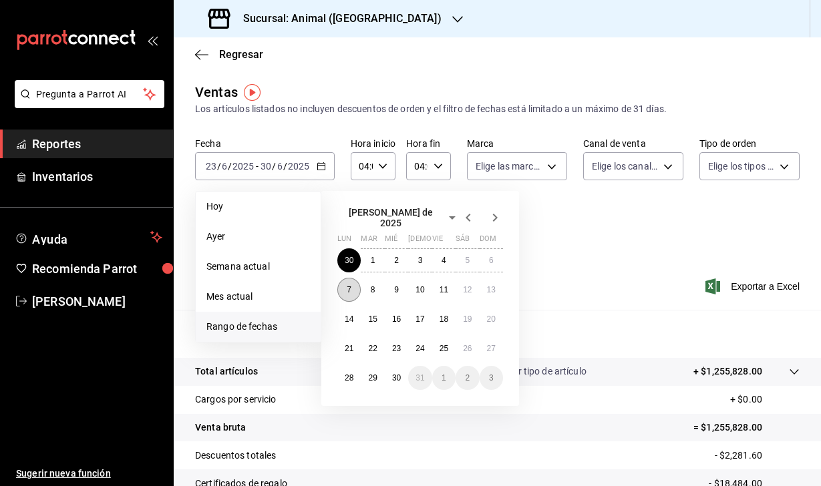
click at [346, 280] on button "7" at bounding box center [348, 290] width 23 height 24
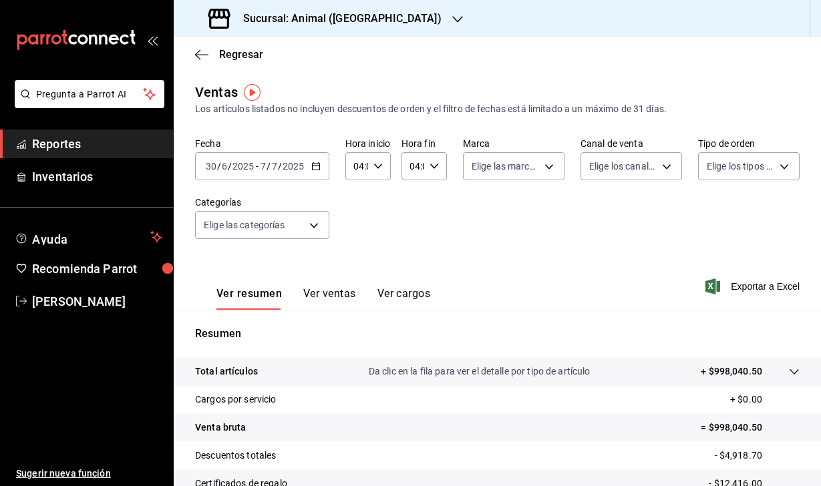
click at [711, 291] on icon "button" at bounding box center [712, 287] width 15 height 16
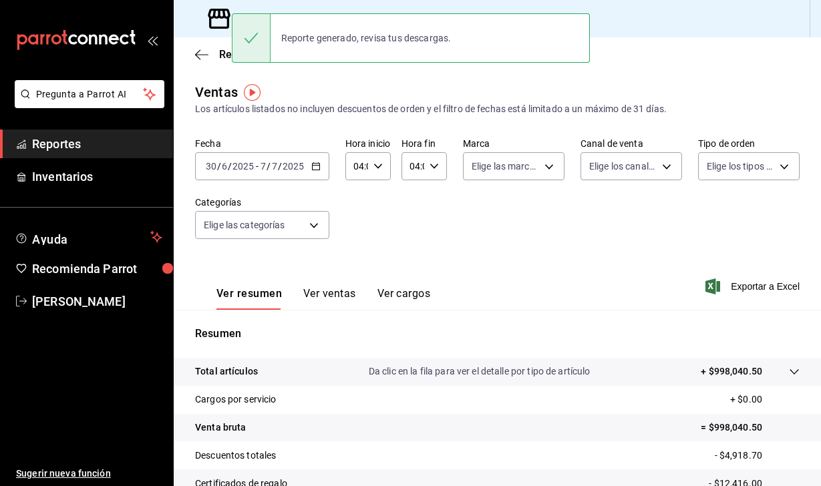
click at [223, 170] on input "6" at bounding box center [224, 166] width 7 height 11
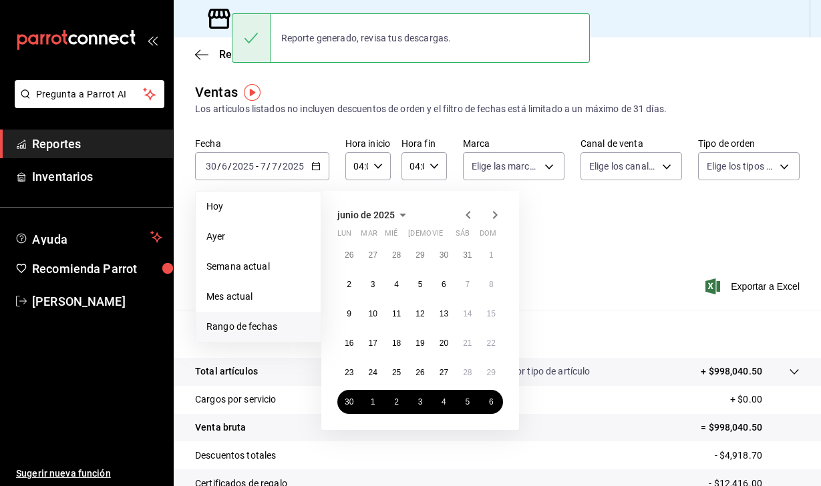
click at [502, 208] on icon "button" at bounding box center [495, 215] width 16 height 16
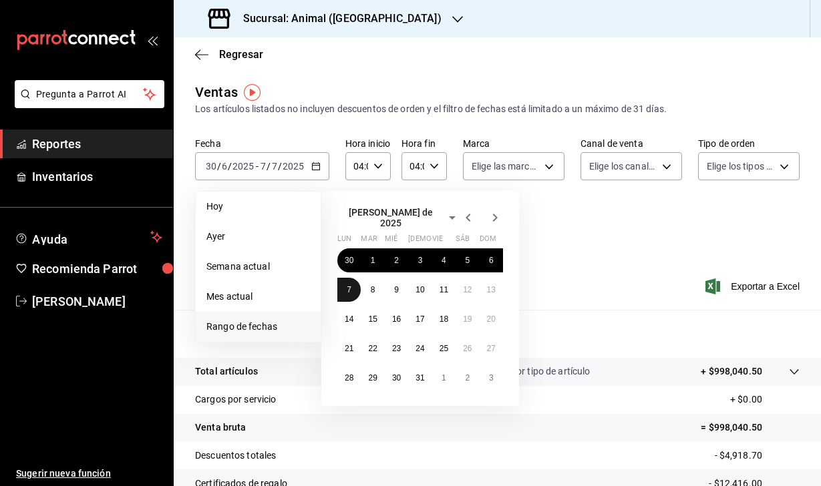
click at [341, 288] on button "7" at bounding box center [348, 290] width 23 height 24
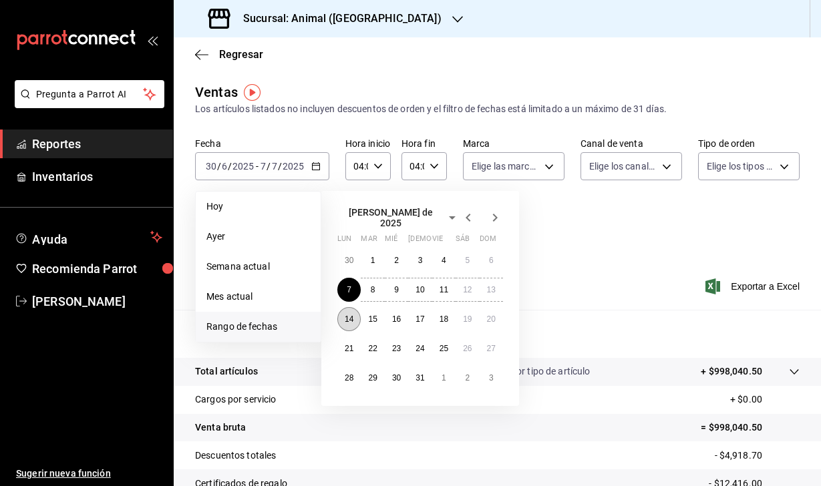
click at [345, 317] on abbr "14" at bounding box center [349, 319] width 9 height 9
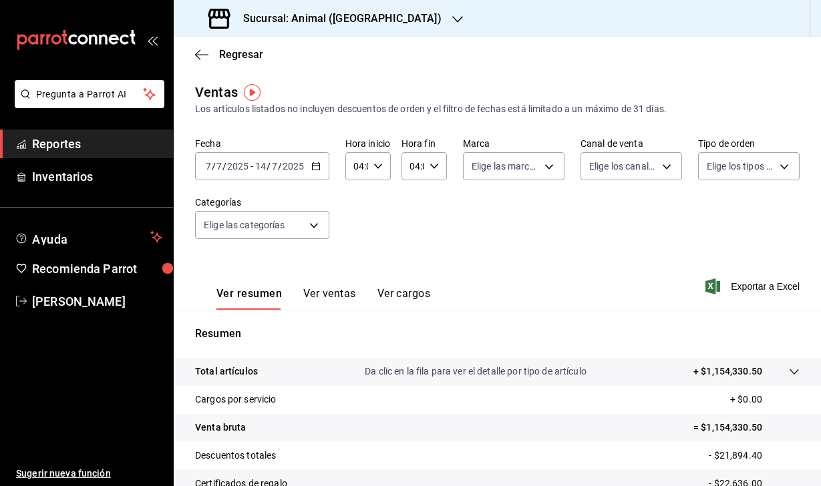
click at [709, 289] on icon "button" at bounding box center [712, 287] width 15 height 16
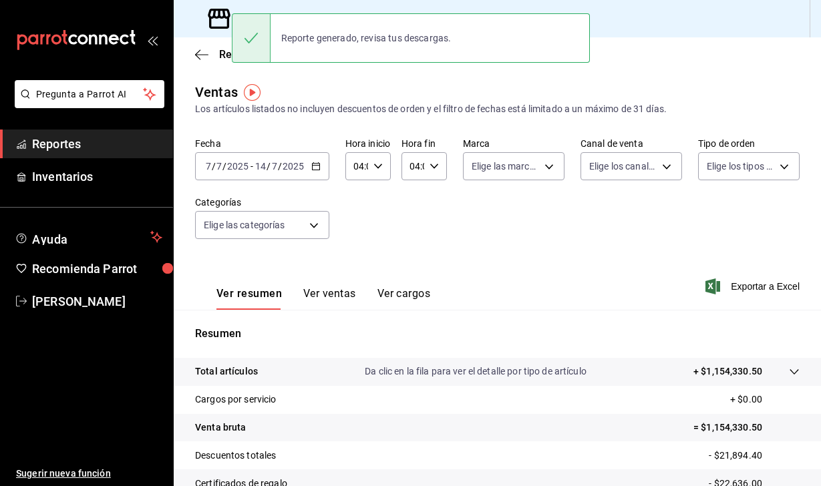
click at [223, 168] on span "/" at bounding box center [224, 166] width 4 height 11
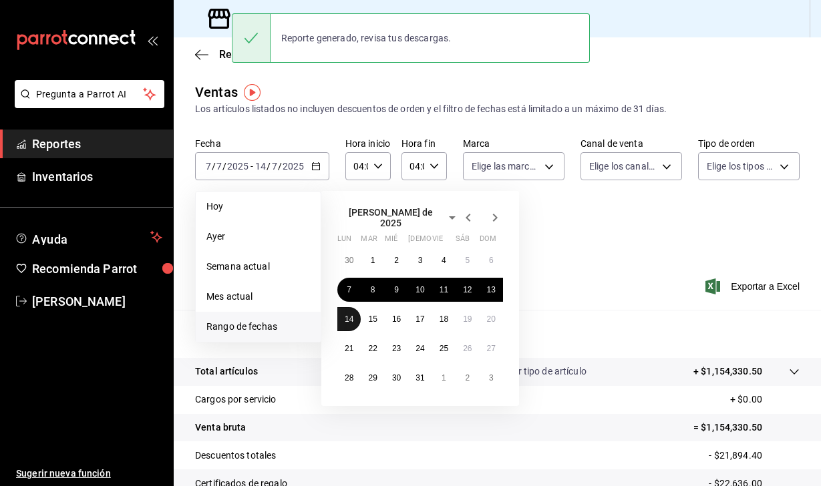
click at [353, 317] on abbr "14" at bounding box center [349, 319] width 9 height 9
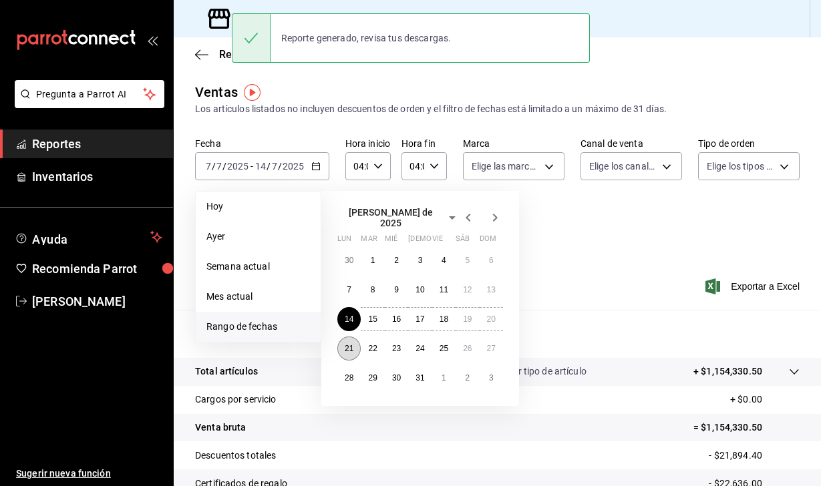
click at [353, 344] on abbr "21" at bounding box center [349, 348] width 9 height 9
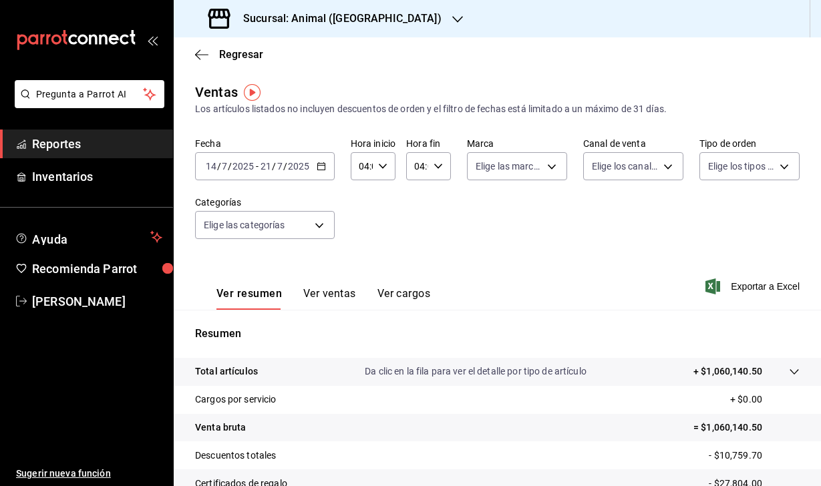
click at [713, 291] on icon "button" at bounding box center [712, 287] width 15 height 16
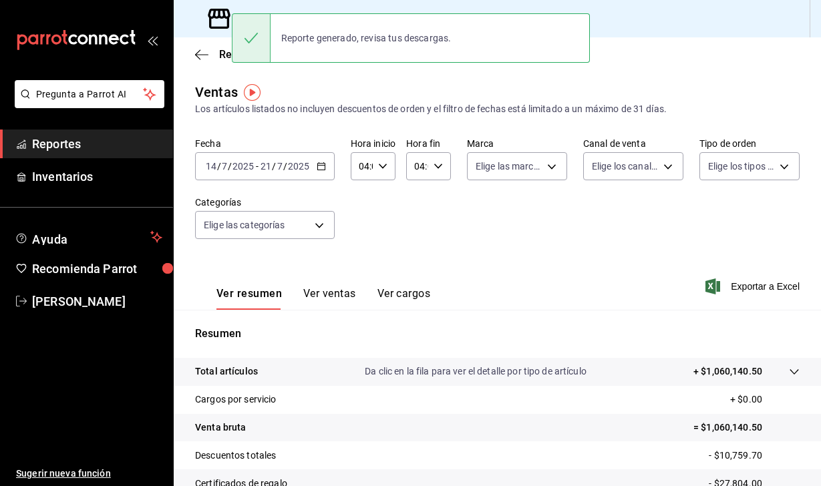
click at [533, 242] on div "Fecha 2025-07-14 14 / 7 / 2025 - 2025-07-21 21 / 7 / 2025 Hora inicio 04:00 Hor…" at bounding box center [497, 197] width 605 height 118
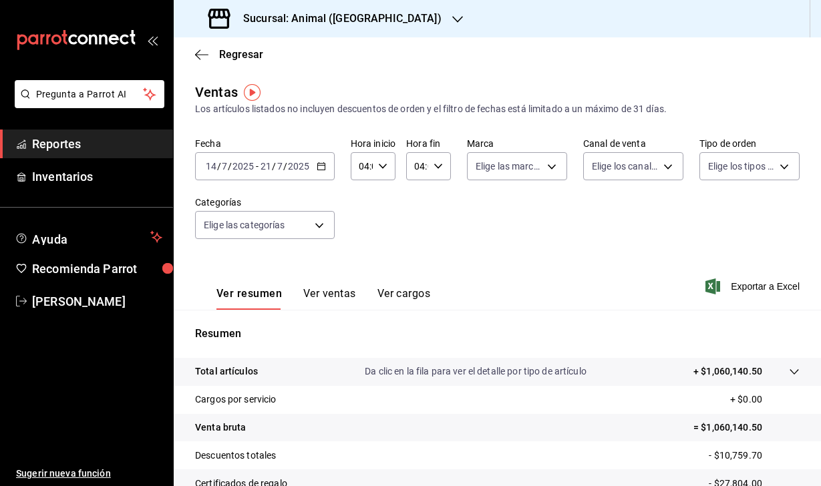
click at [209, 176] on div "2025-07-14 14 / 7 / 2025 - 2025-07-21 21 / 7 / 2025" at bounding box center [265, 166] width 140 height 28
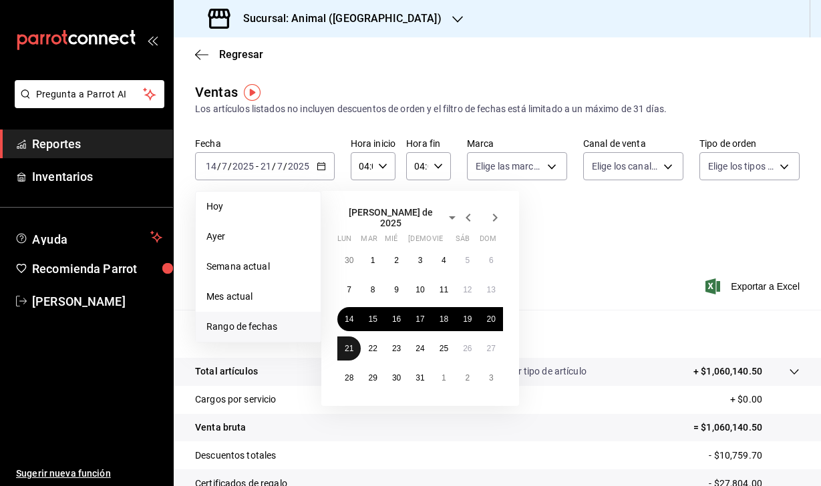
click at [349, 349] on button "21" at bounding box center [348, 349] width 23 height 24
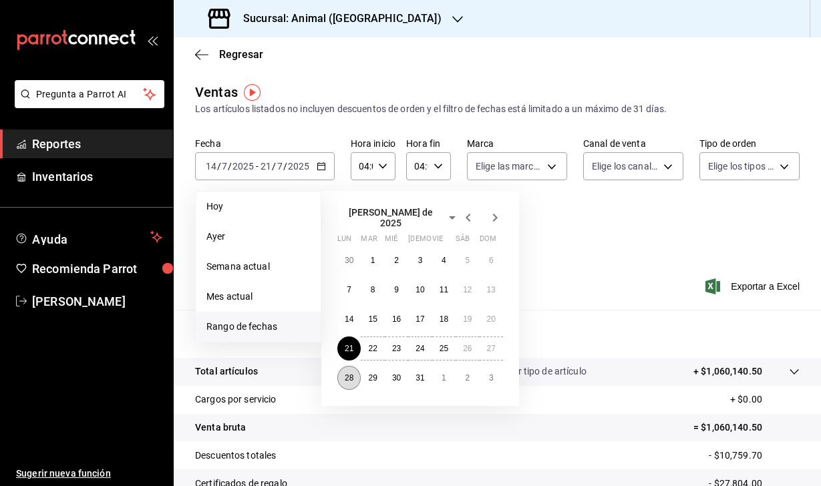
click at [349, 373] on abbr "28" at bounding box center [349, 377] width 9 height 9
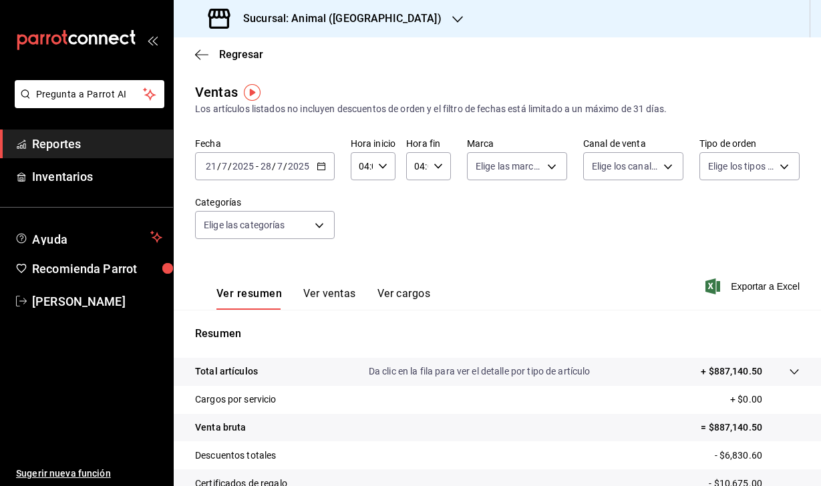
click at [709, 289] on icon "button" at bounding box center [712, 287] width 15 height 16
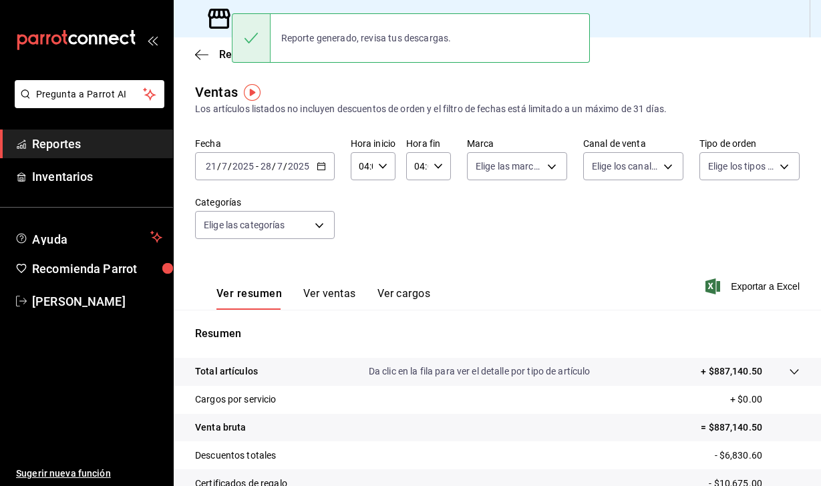
click at [240, 172] on div "2025-07-21 21 / 7 / 2025 - 2025-07-28 28 / 7 / 2025" at bounding box center [265, 166] width 140 height 28
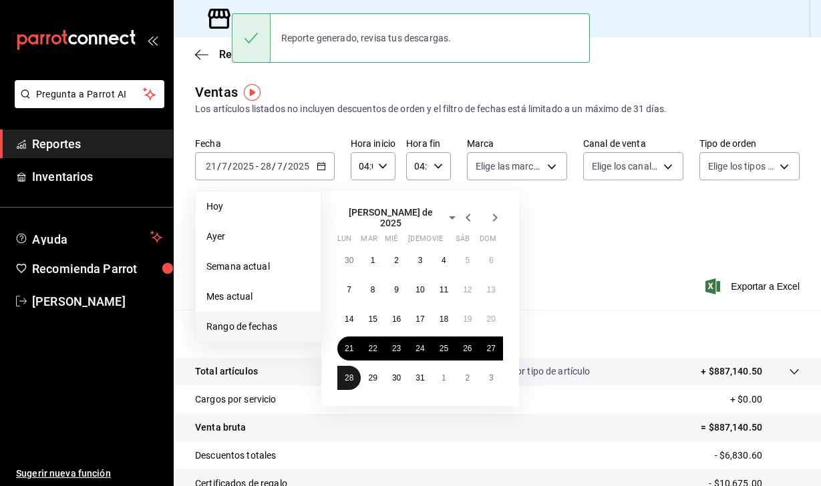
click at [348, 373] on abbr "28" at bounding box center [349, 377] width 9 height 9
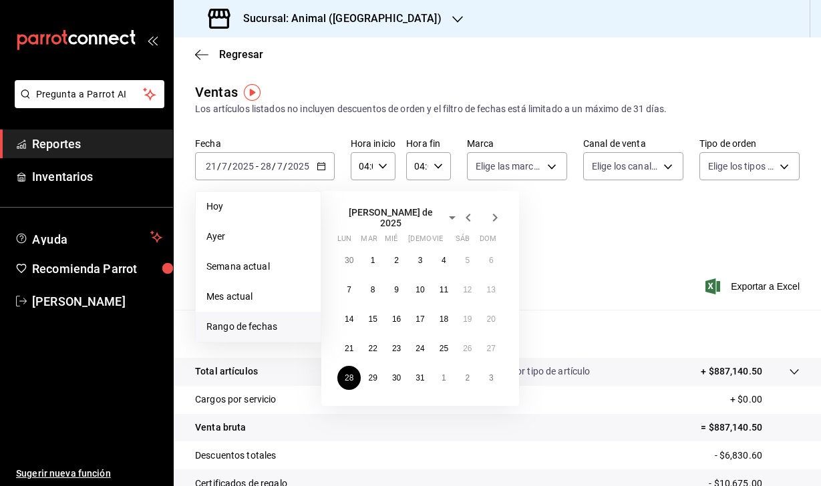
click at [498, 218] on icon "button" at bounding box center [495, 218] width 16 height 16
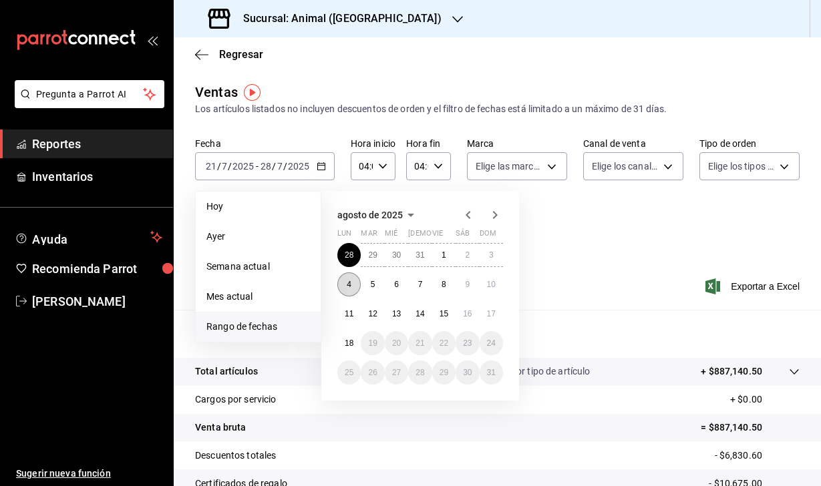
click at [347, 277] on button "4" at bounding box center [348, 285] width 23 height 24
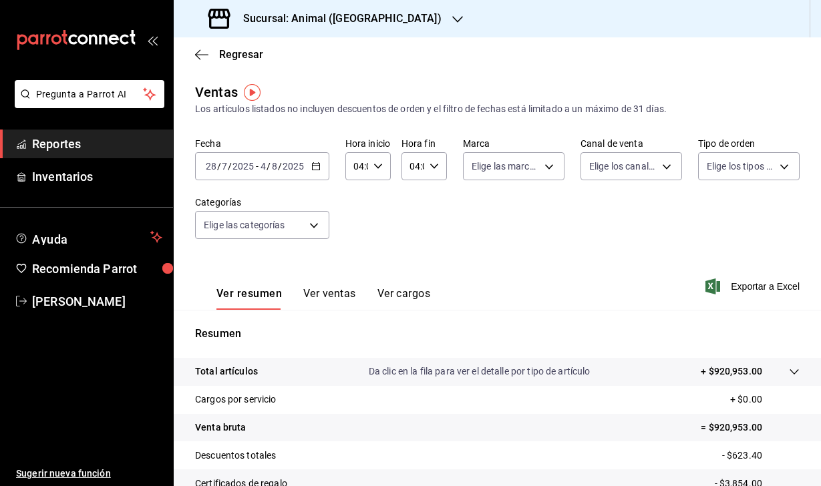
click at [716, 277] on div "Ver resumen Ver ventas Ver cargos Exportar a Excel" at bounding box center [497, 282] width 647 height 55
click at [712, 287] on icon "button" at bounding box center [712, 287] width 15 height 16
click at [232, 165] on input "2025" at bounding box center [243, 166] width 23 height 11
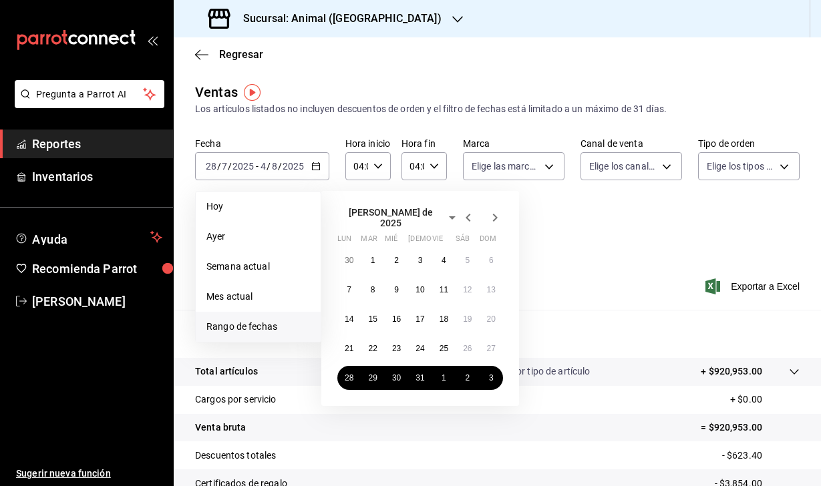
click at [497, 215] on icon "button" at bounding box center [495, 218] width 5 height 8
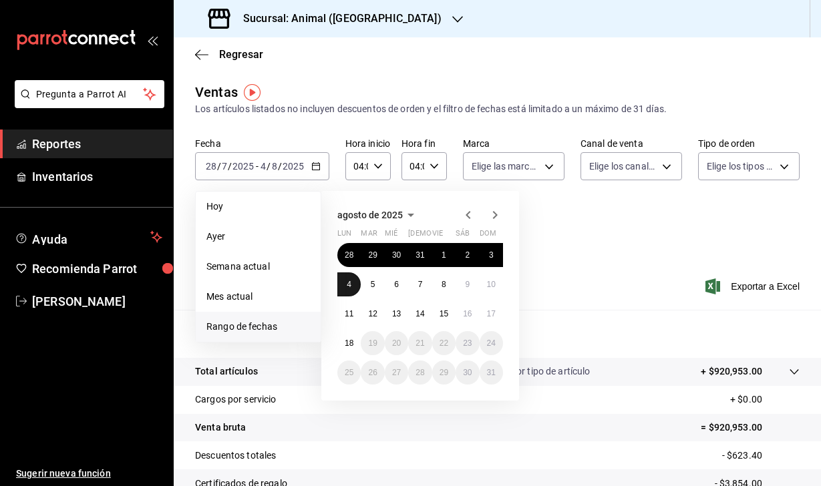
click at [347, 283] on abbr "4" at bounding box center [349, 284] width 5 height 9
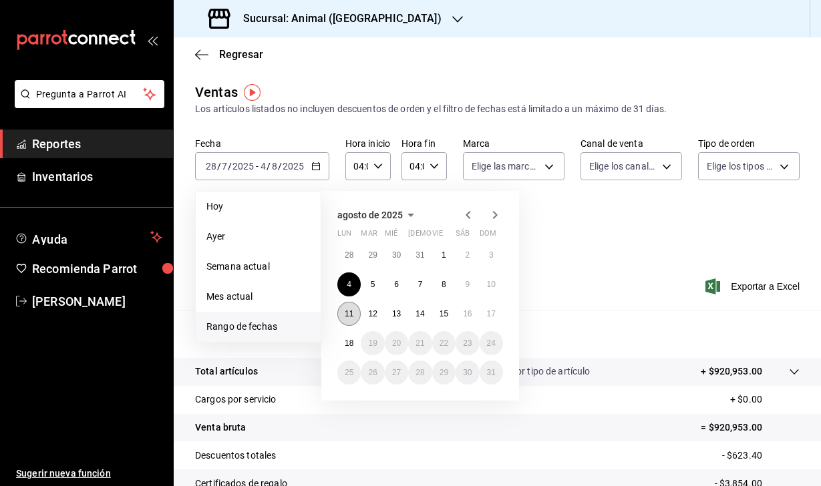
click at [347, 307] on button "11" at bounding box center [348, 314] width 23 height 24
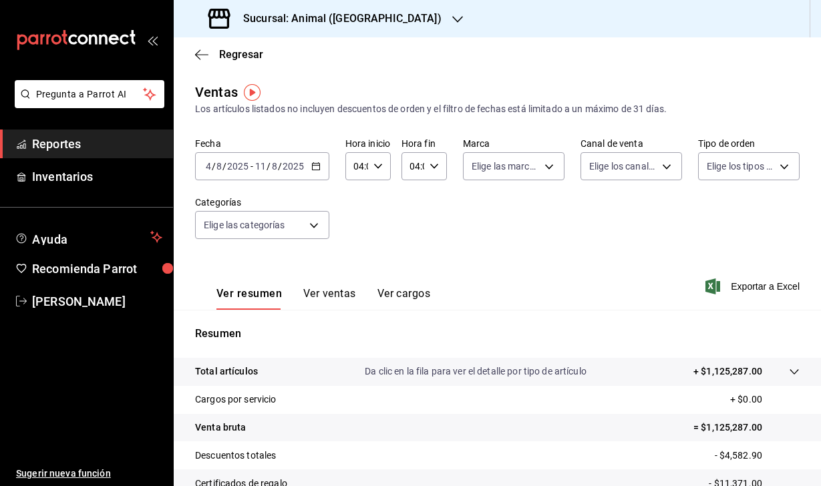
click at [713, 288] on icon "button" at bounding box center [712, 287] width 15 height 16
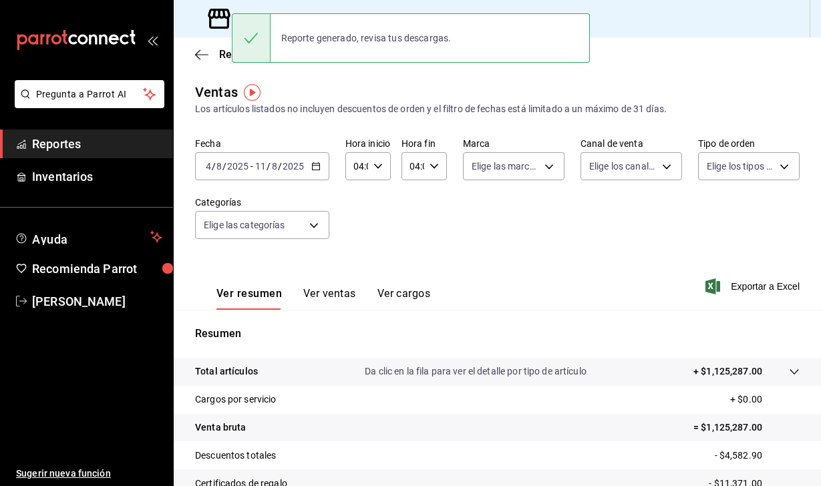
click at [230, 161] on input "2025" at bounding box center [237, 166] width 23 height 11
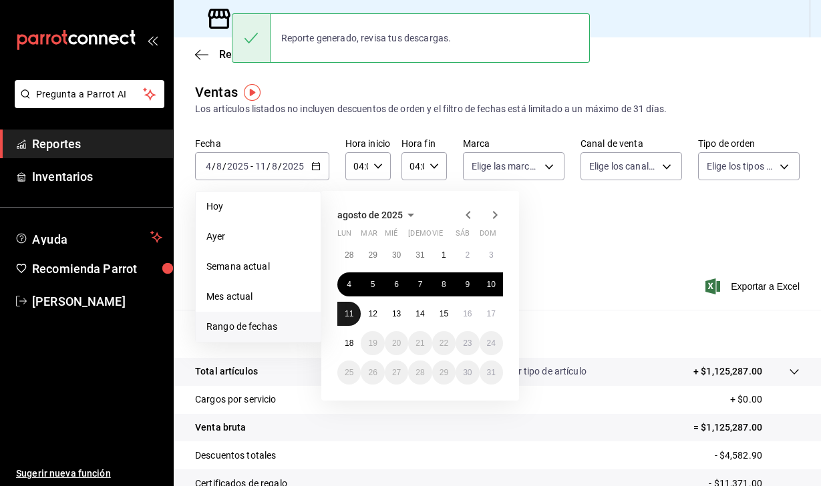
click at [357, 317] on button "11" at bounding box center [348, 314] width 23 height 24
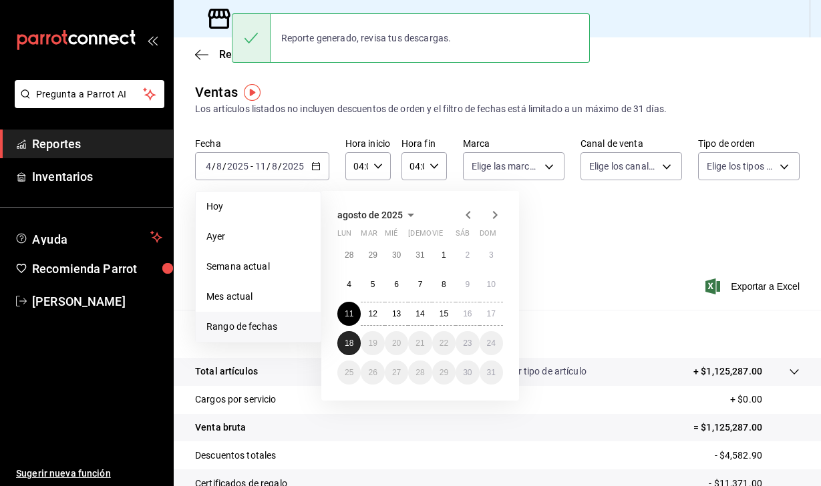
click at [356, 337] on button "18" at bounding box center [348, 343] width 23 height 24
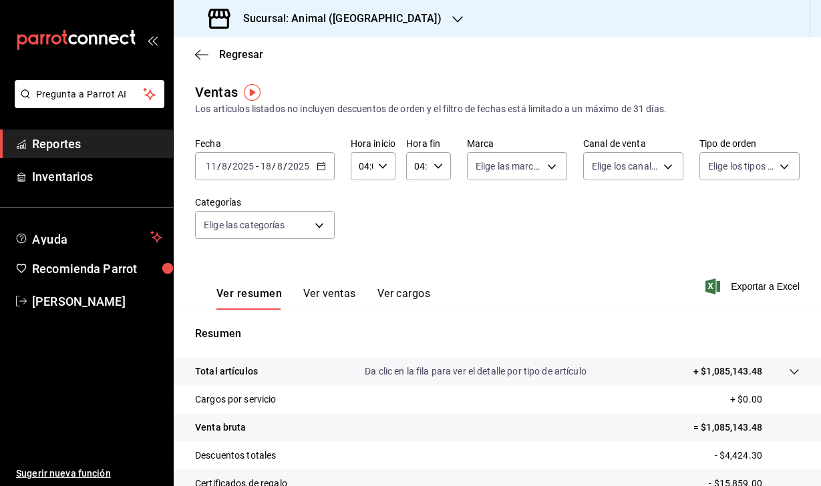
click at [715, 279] on icon "button" at bounding box center [712, 287] width 15 height 16
